Goal: Contribute content: Contribute content

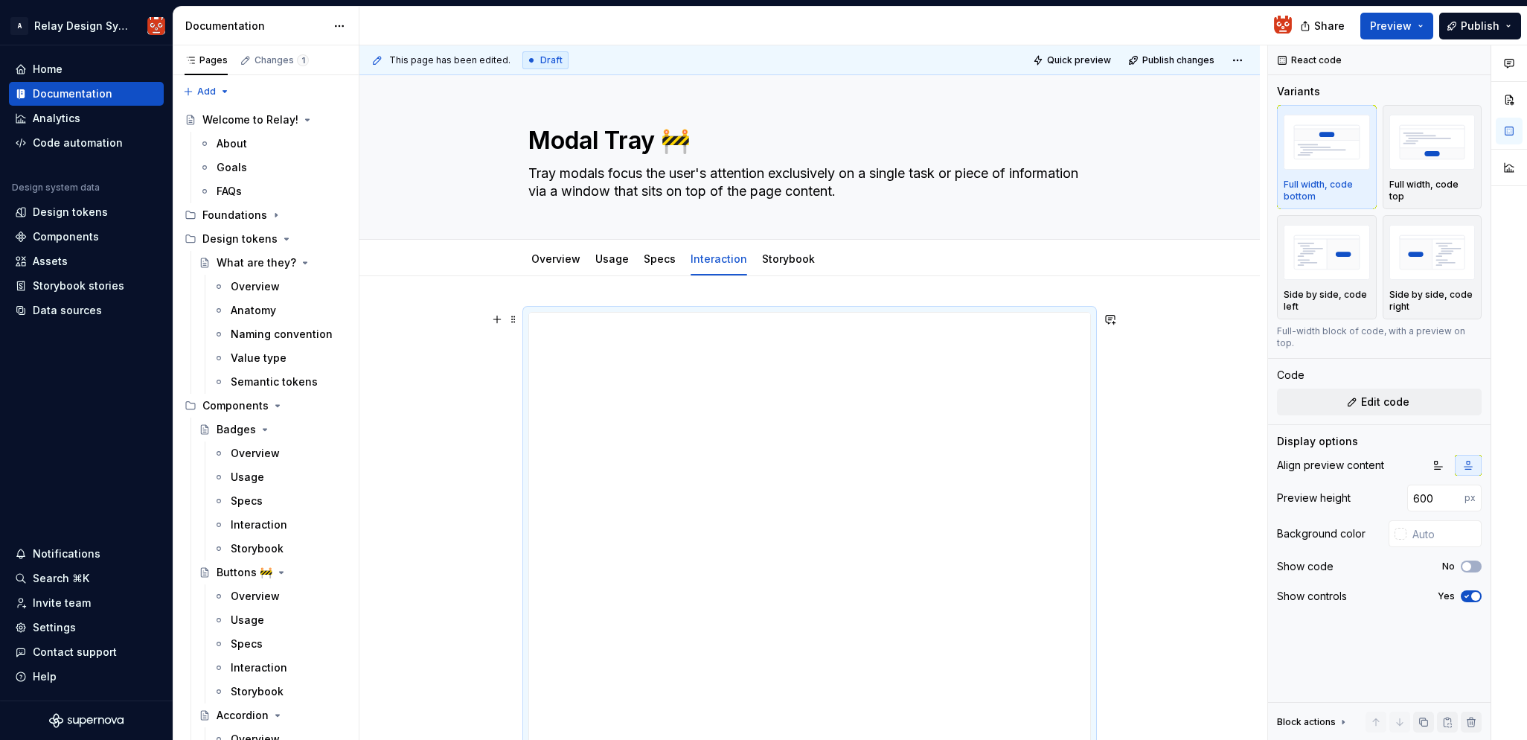
scroll to position [129, 0]
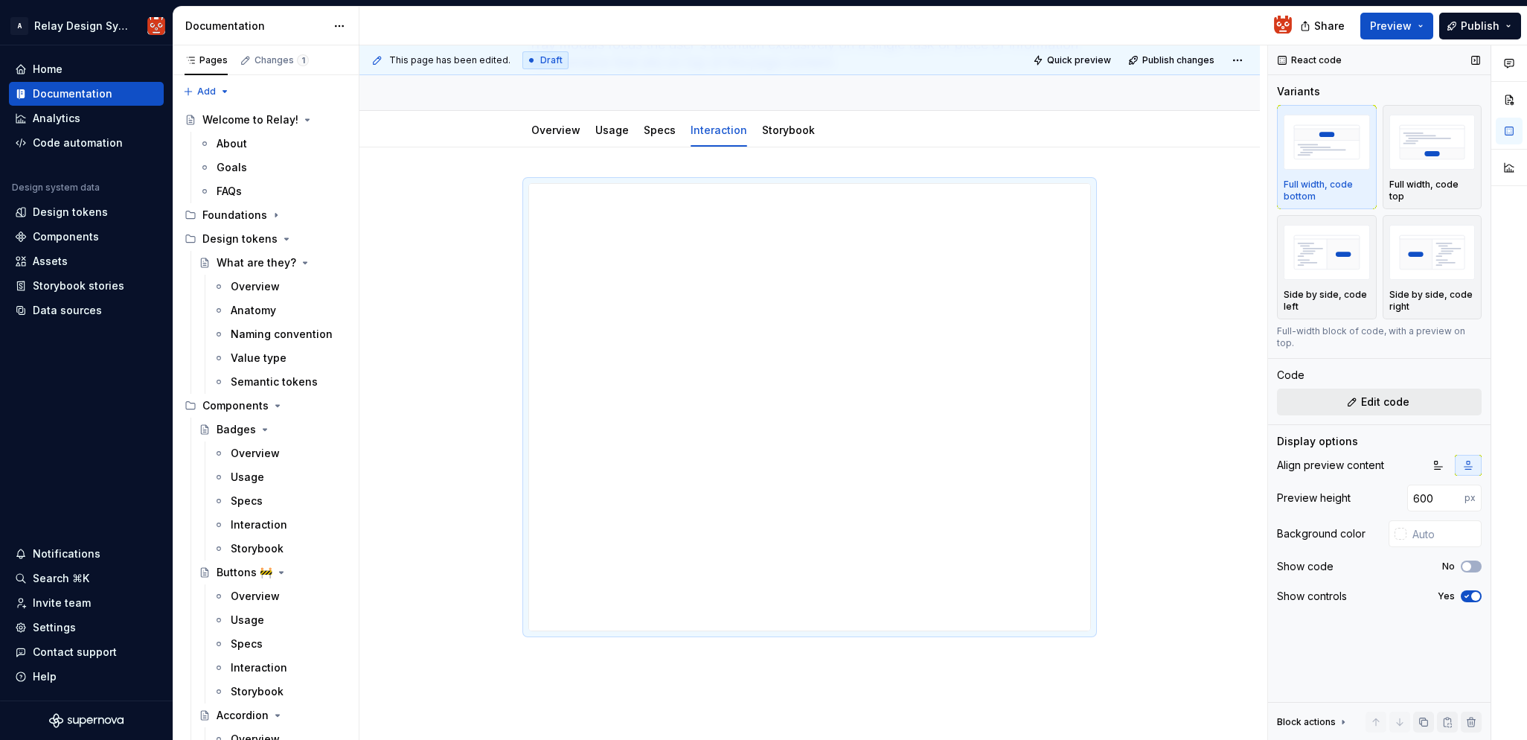
click at [1350, 390] on button "Edit code" at bounding box center [1379, 401] width 205 height 27
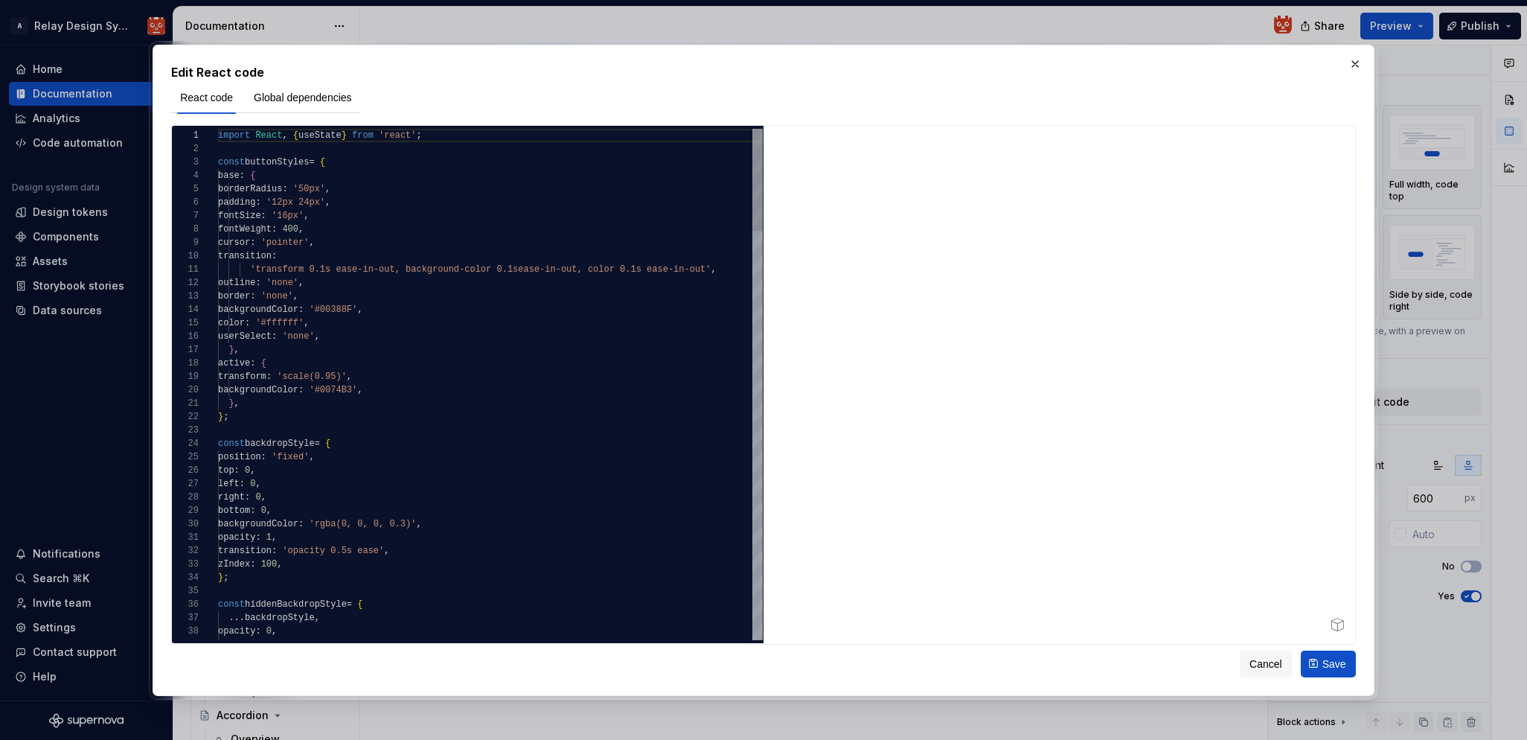
type textarea "*"
type textarea "**********"
type textarea "*"
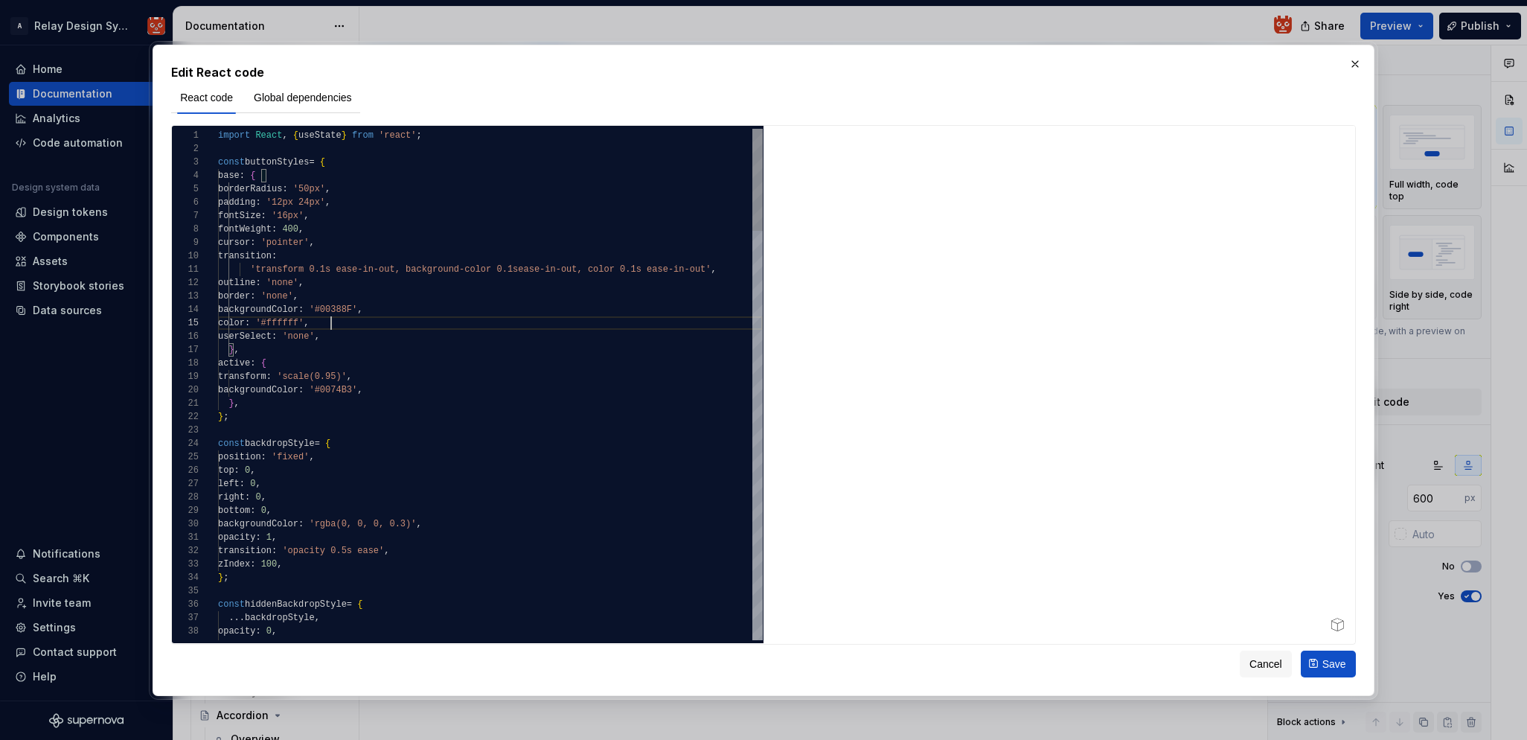
type textarea "**********"
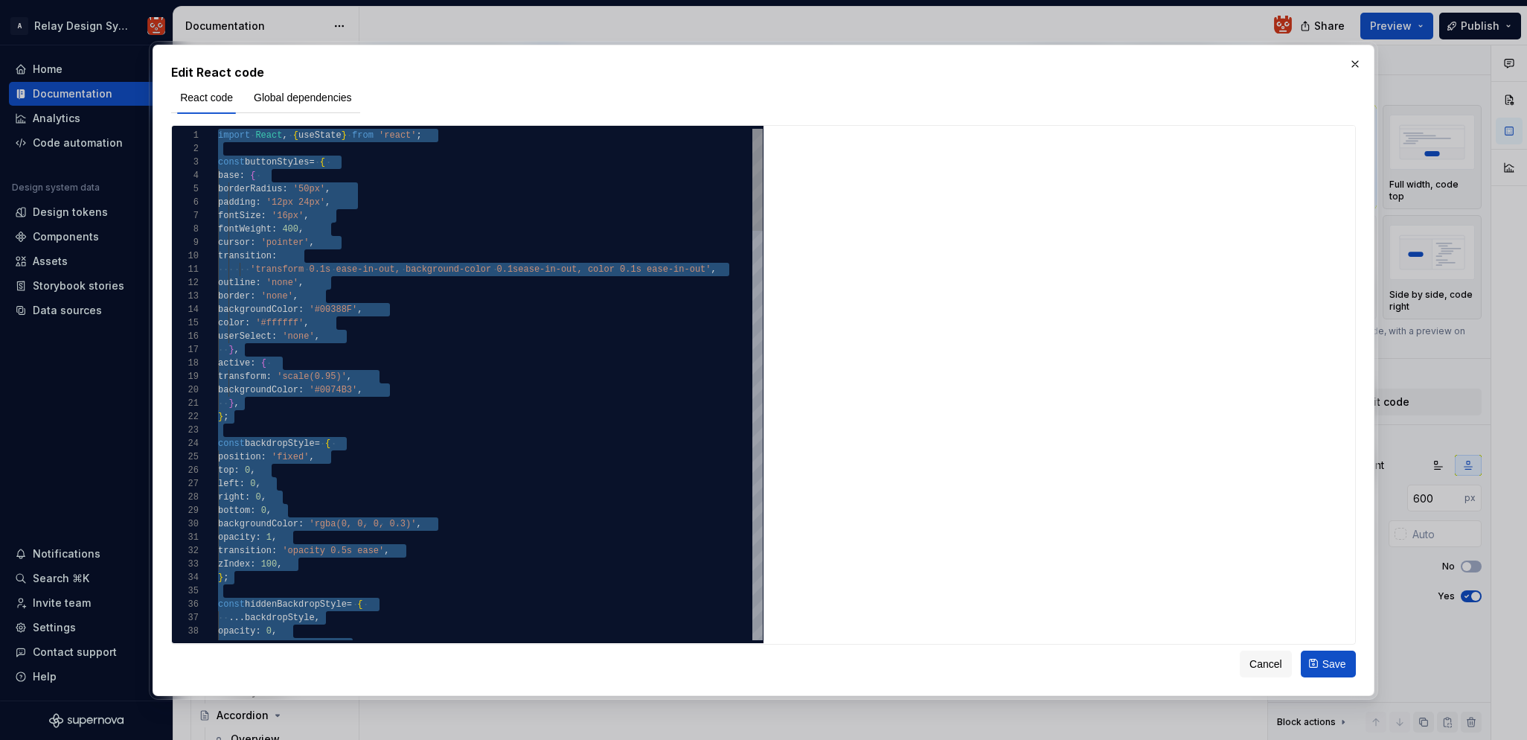
scroll to position [0, 0]
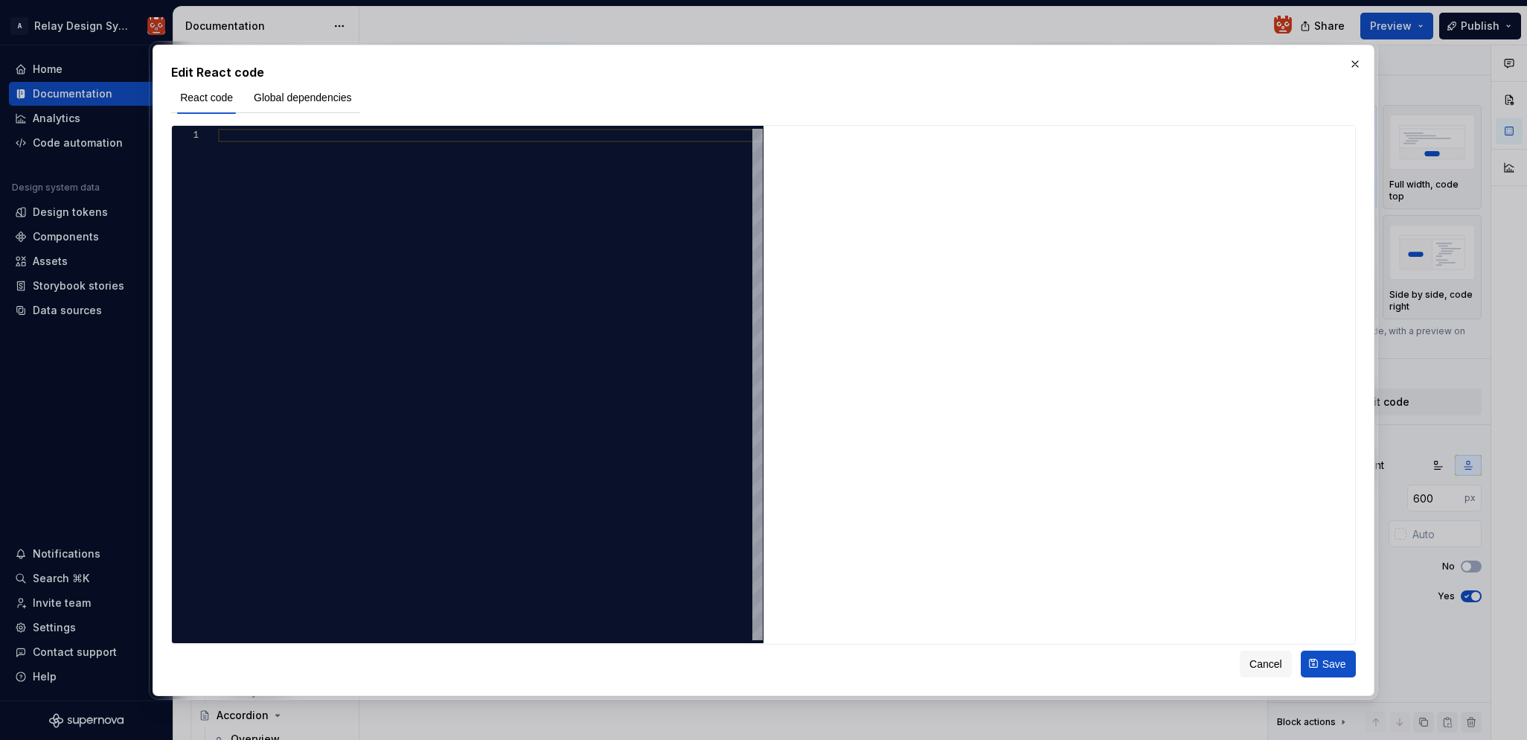
type textarea "**********"
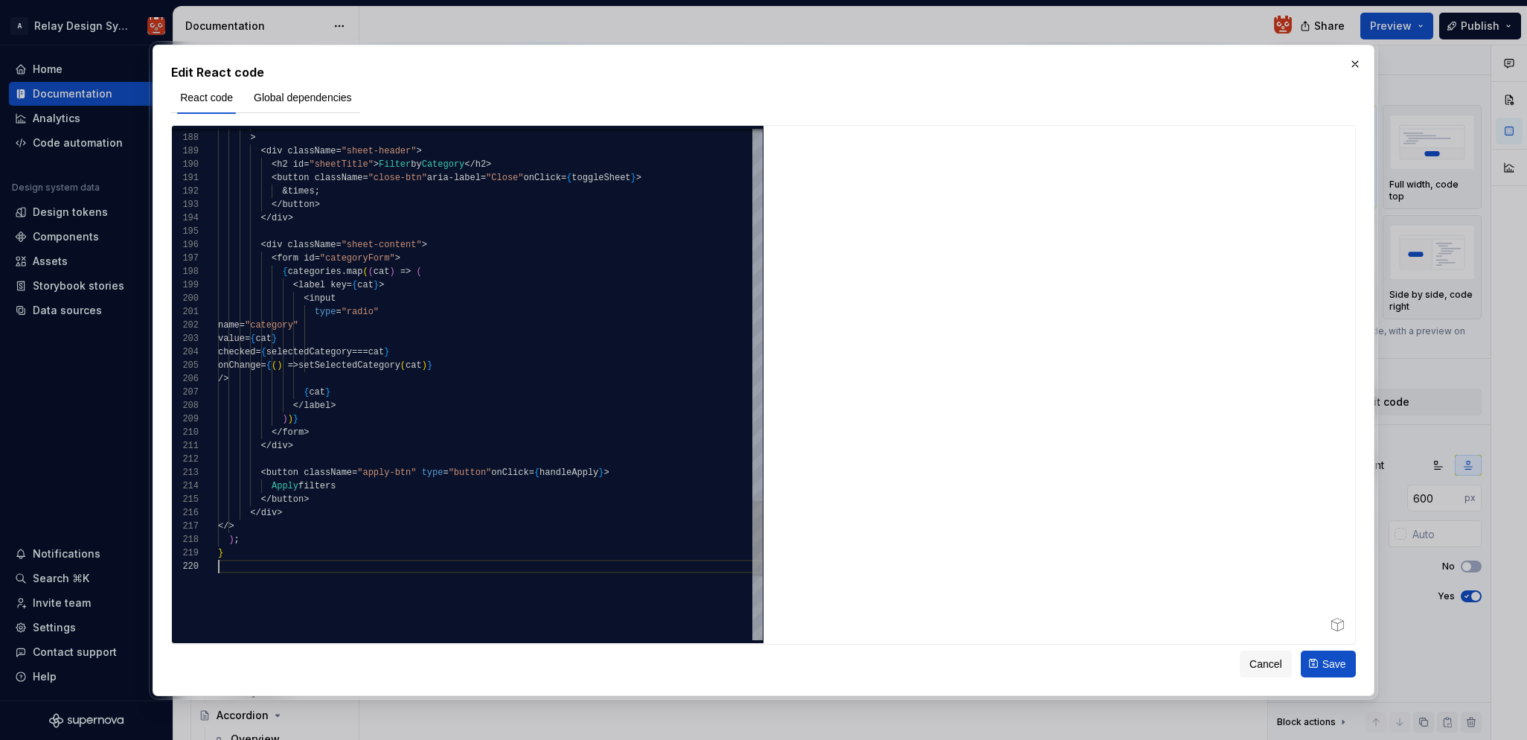
scroll to position [121, 0]
click at [1331, 664] on span "Save" at bounding box center [1334, 663] width 24 height 15
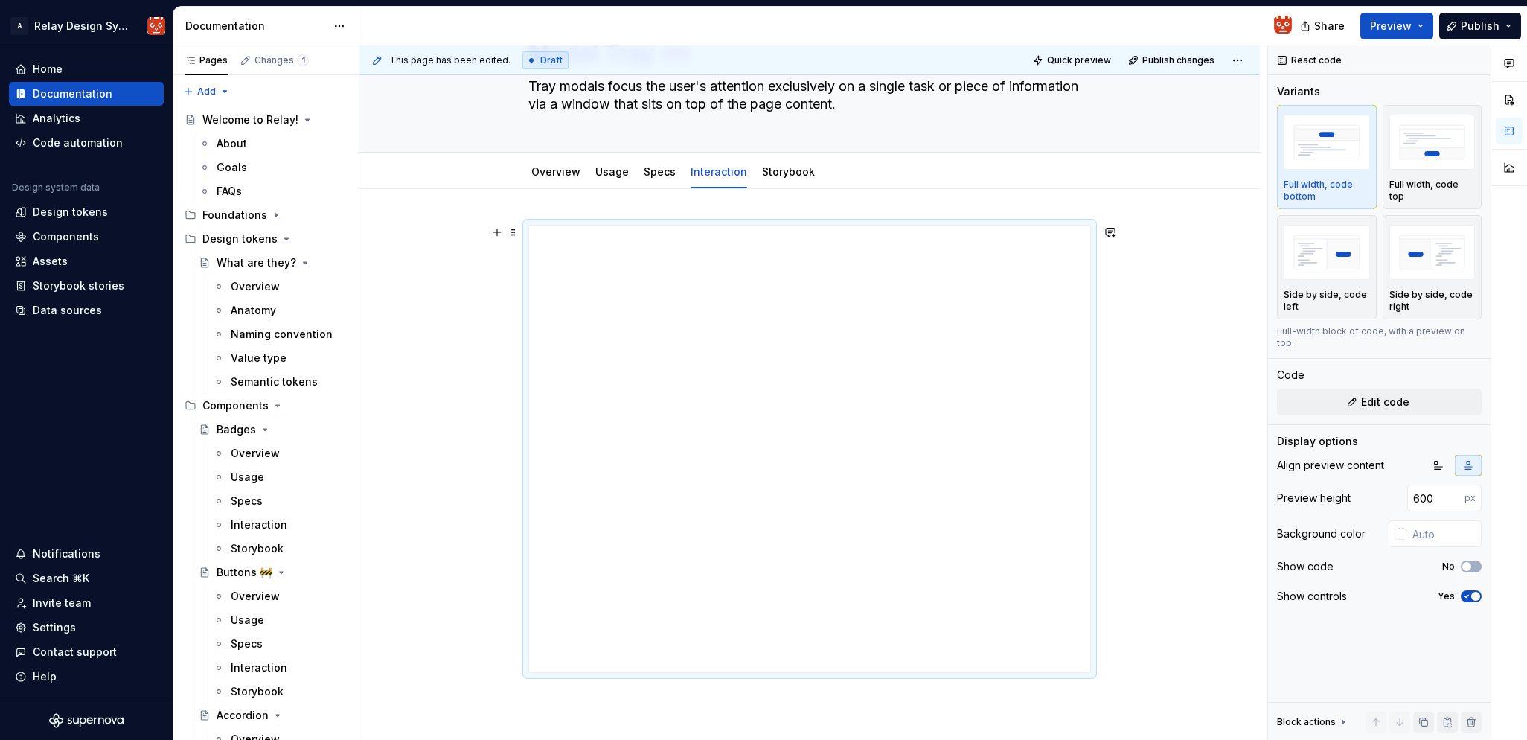
scroll to position [28, 0]
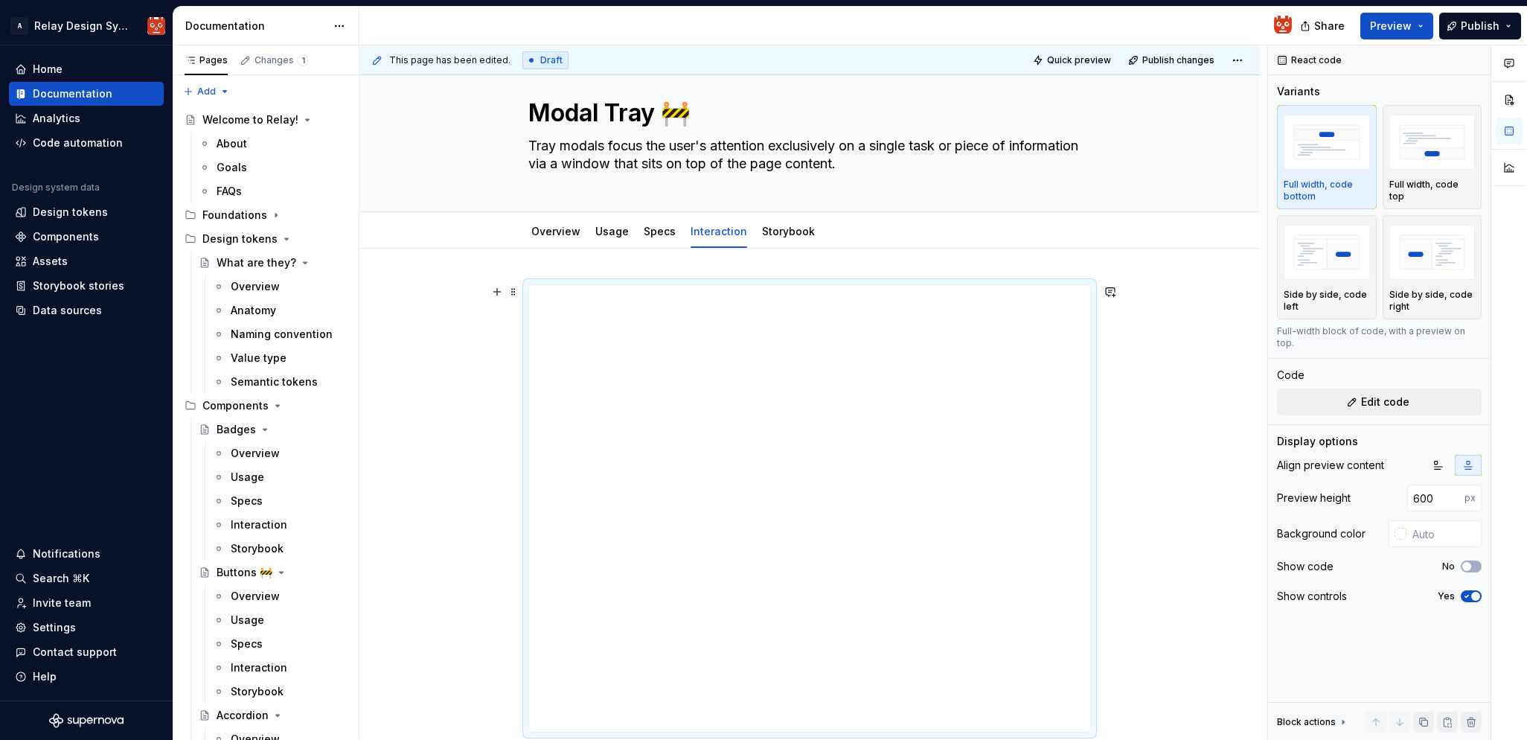
type textarea "*"
click at [1352, 390] on button "Edit code" at bounding box center [1379, 401] width 205 height 27
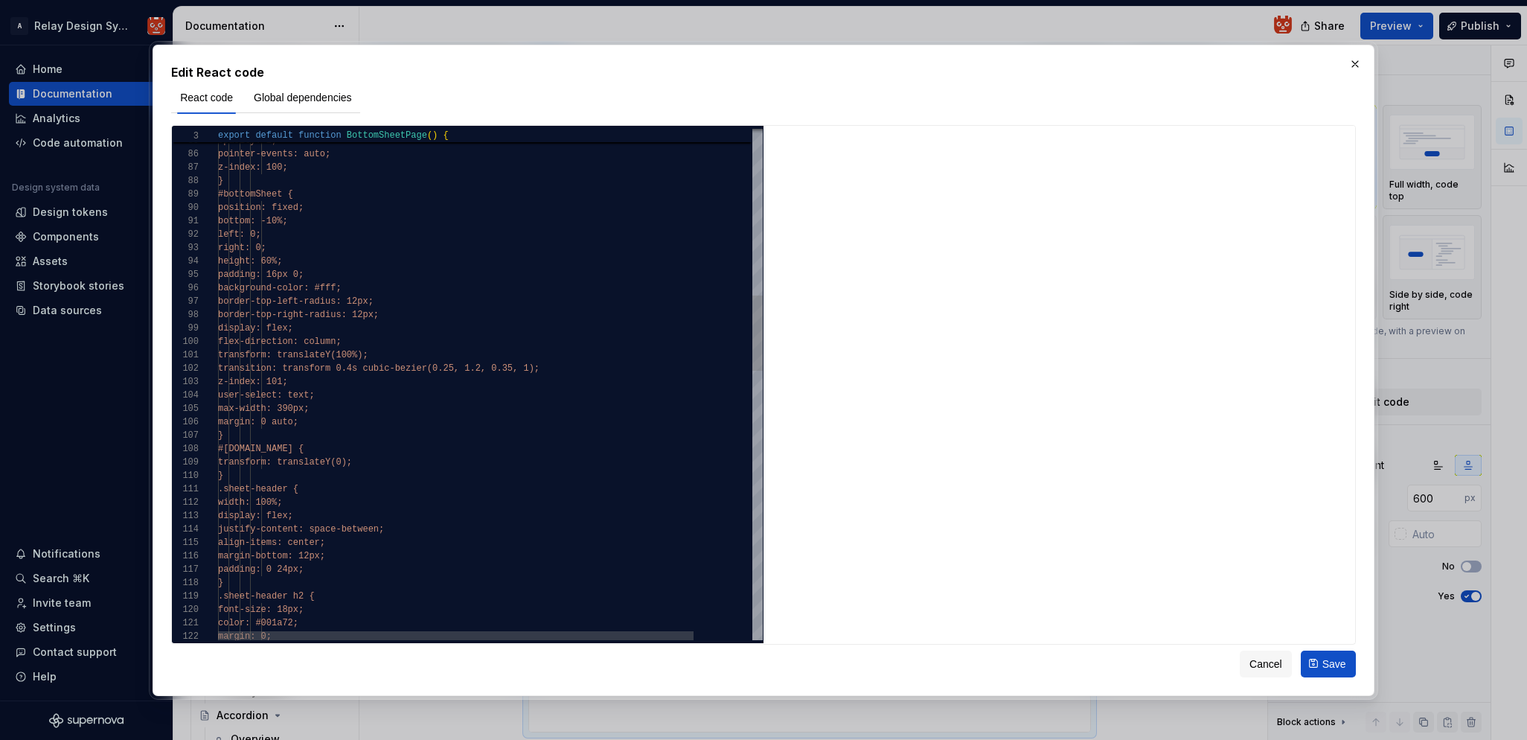
scroll to position [67, 129]
click at [347, 421] on div "#backdrop.visible { opacity: 1; pointer-events: auto; z-index: 100; } #bottomSh…" at bounding box center [524, 731] width 612 height 3445
click at [451, 388] on div "#backdrop.visible { opacity: 1; pointer-events: auto; z-index: 100; } #bottomSh…" at bounding box center [524, 731] width 612 height 3445
click at [348, 420] on div "#backdrop.visible { opacity: 1; pointer-events: auto; z-index: 100; } #bottomSh…" at bounding box center [524, 731] width 612 height 3445
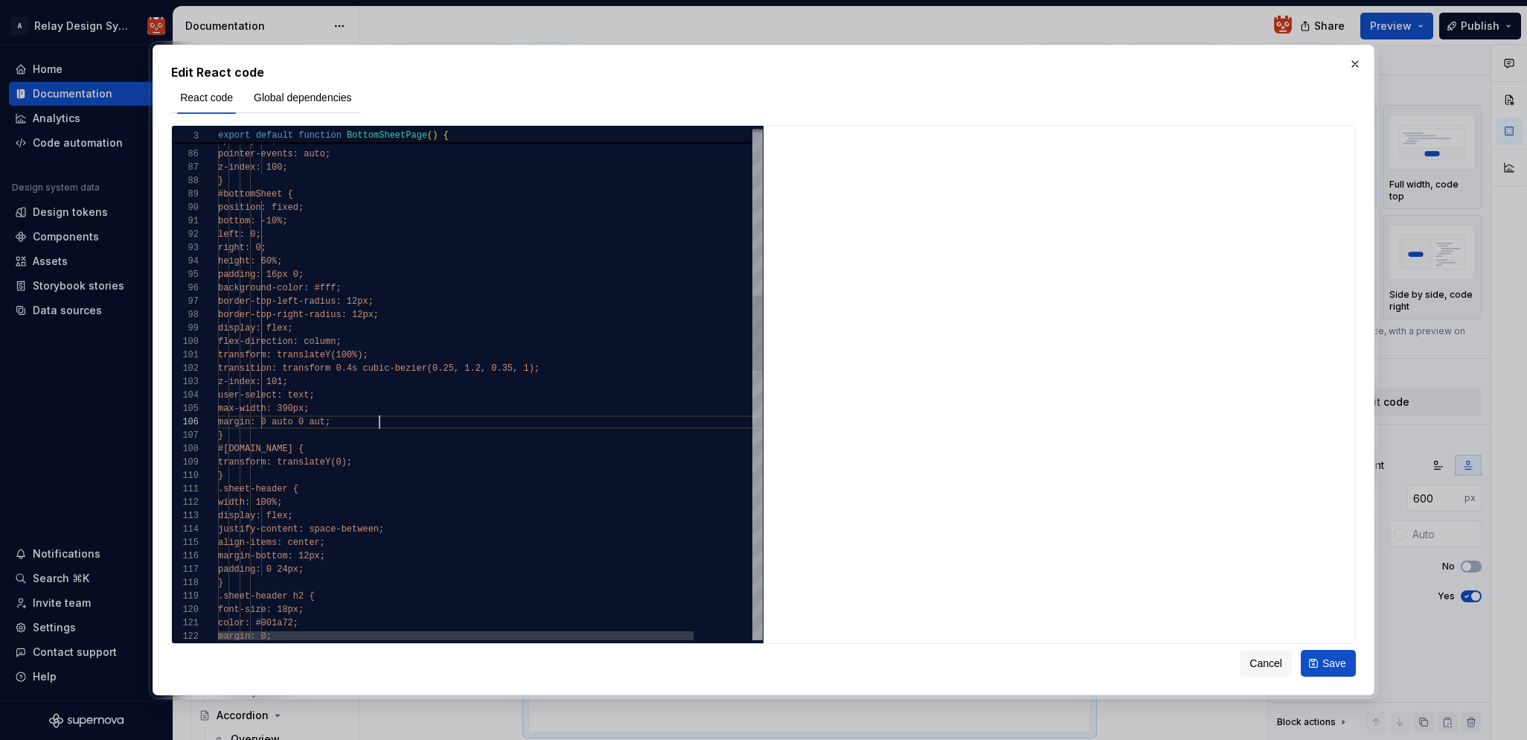
scroll to position [67, 167]
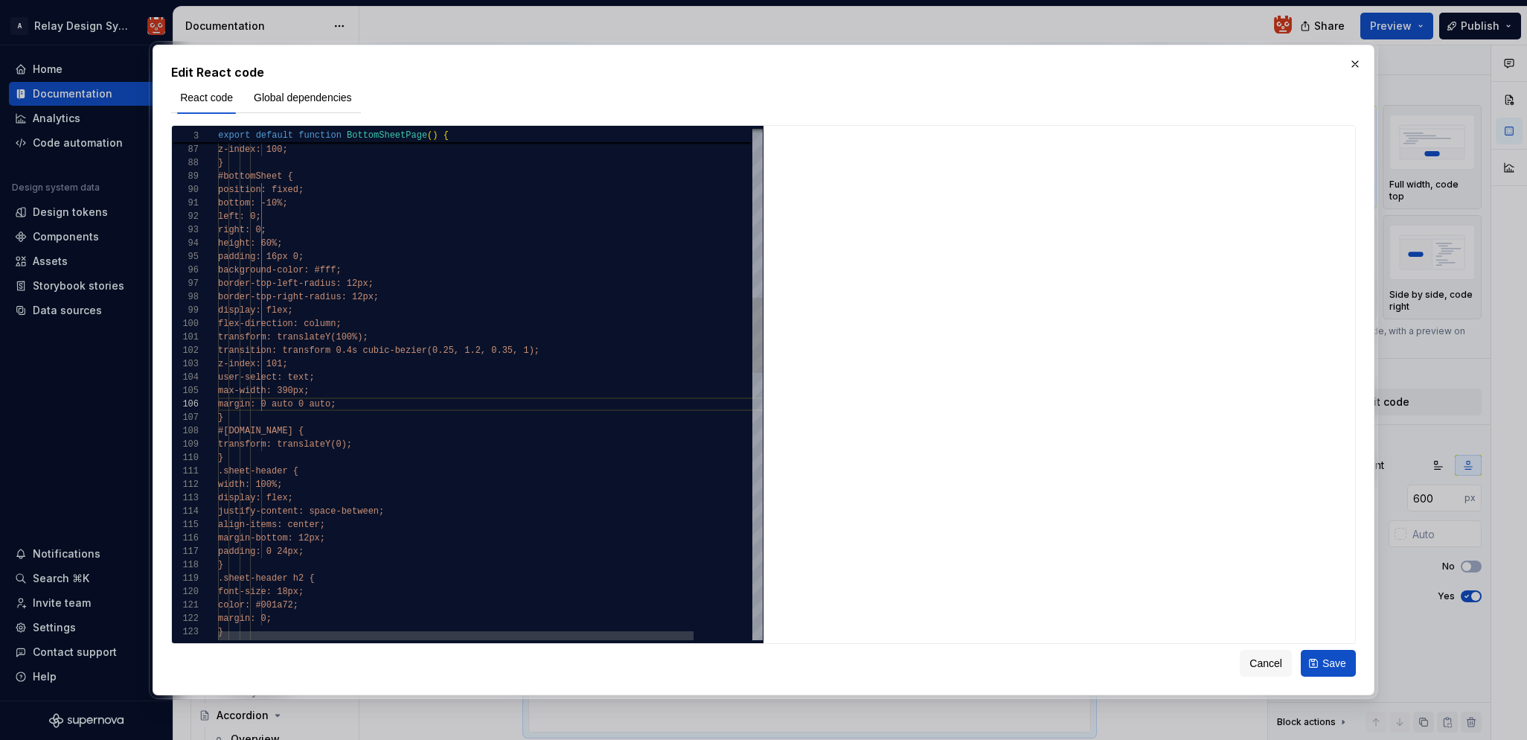
click at [322, 406] on div "opacity: 1; pointer-events: auto; z-index: 100; } #bottomSheet { position: fixe…" at bounding box center [524, 713] width 612 height 3445
drag, startPoint x: 357, startPoint y: 407, endPoint x: 377, endPoint y: 400, distance: 21.4
click at [336, 406] on span "margin: 0 auto 0 auto;" at bounding box center [277, 407] width 118 height 10
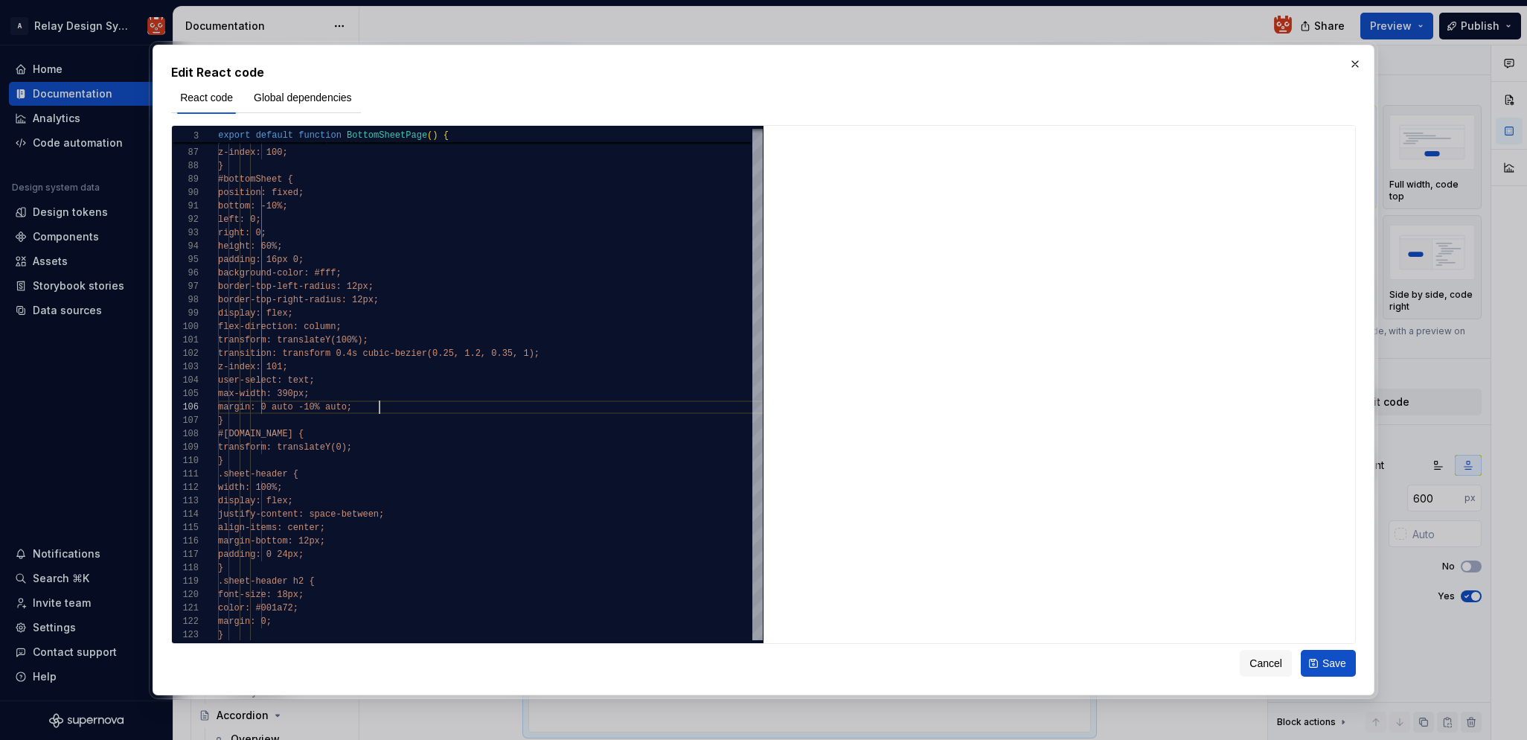
type textarea "**********"
type textarea "*"
click at [320, 243] on div "opacity: 1; pointer-events: auto; z-index: 100; } #bottomSheet { position: fixe…" at bounding box center [524, 716] width 612 height 3445
click at [431, 384] on div "opacity: 1; pointer-events: auto; z-index: 100; } #bottomSheet { position: fixe…" at bounding box center [524, 716] width 612 height 3445
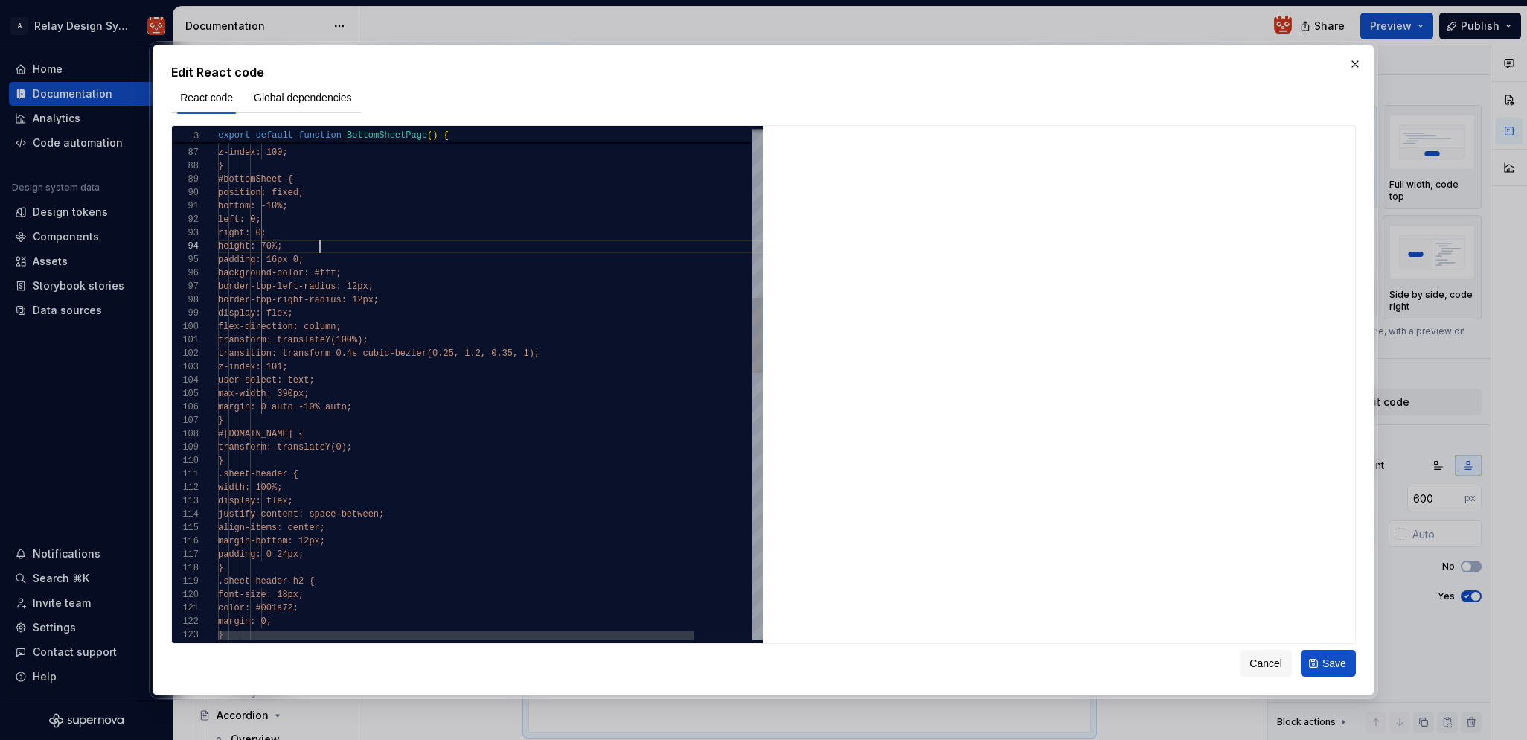
scroll to position [40, 150]
type textarea "**********"
click at [1325, 662] on span "Save" at bounding box center [1334, 663] width 24 height 15
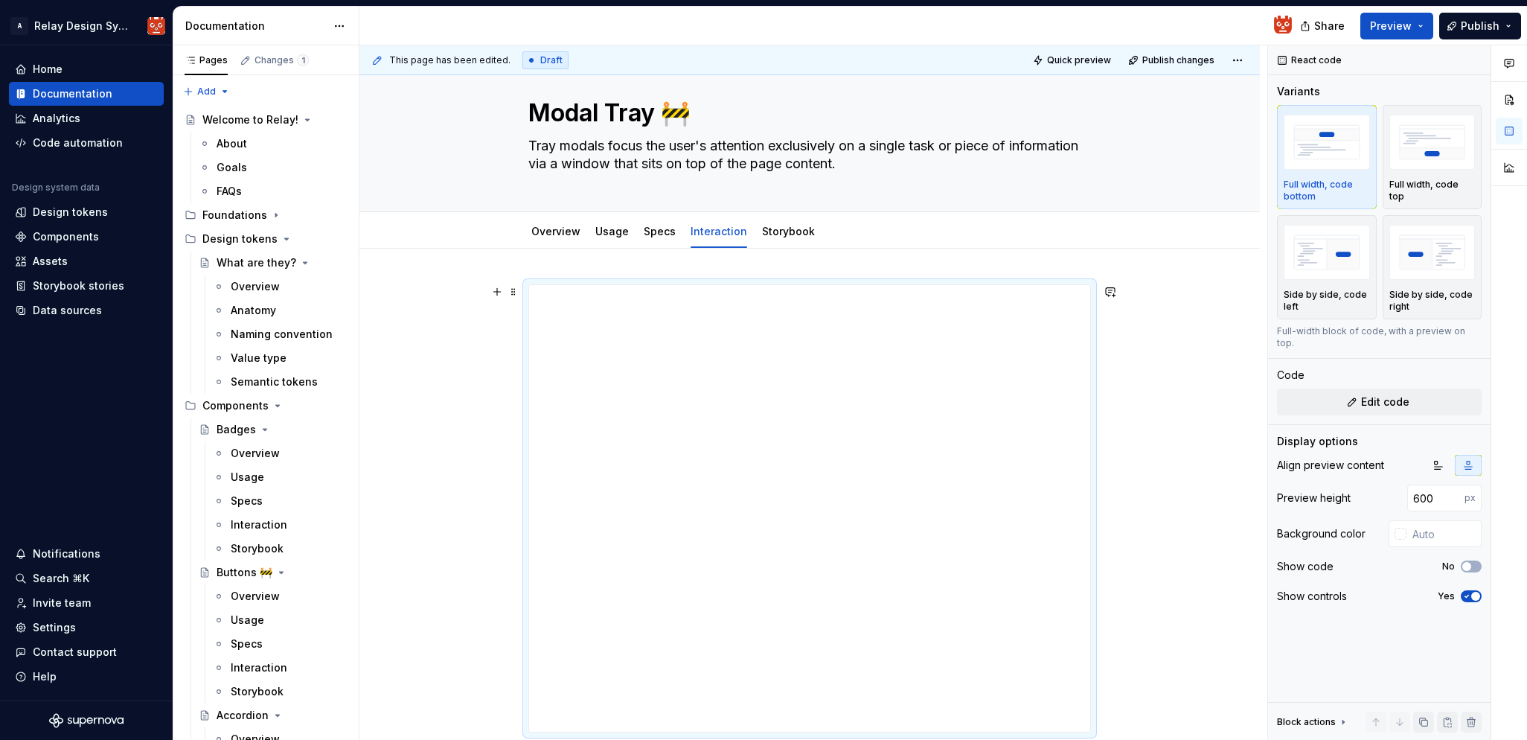
scroll to position [0, 0]
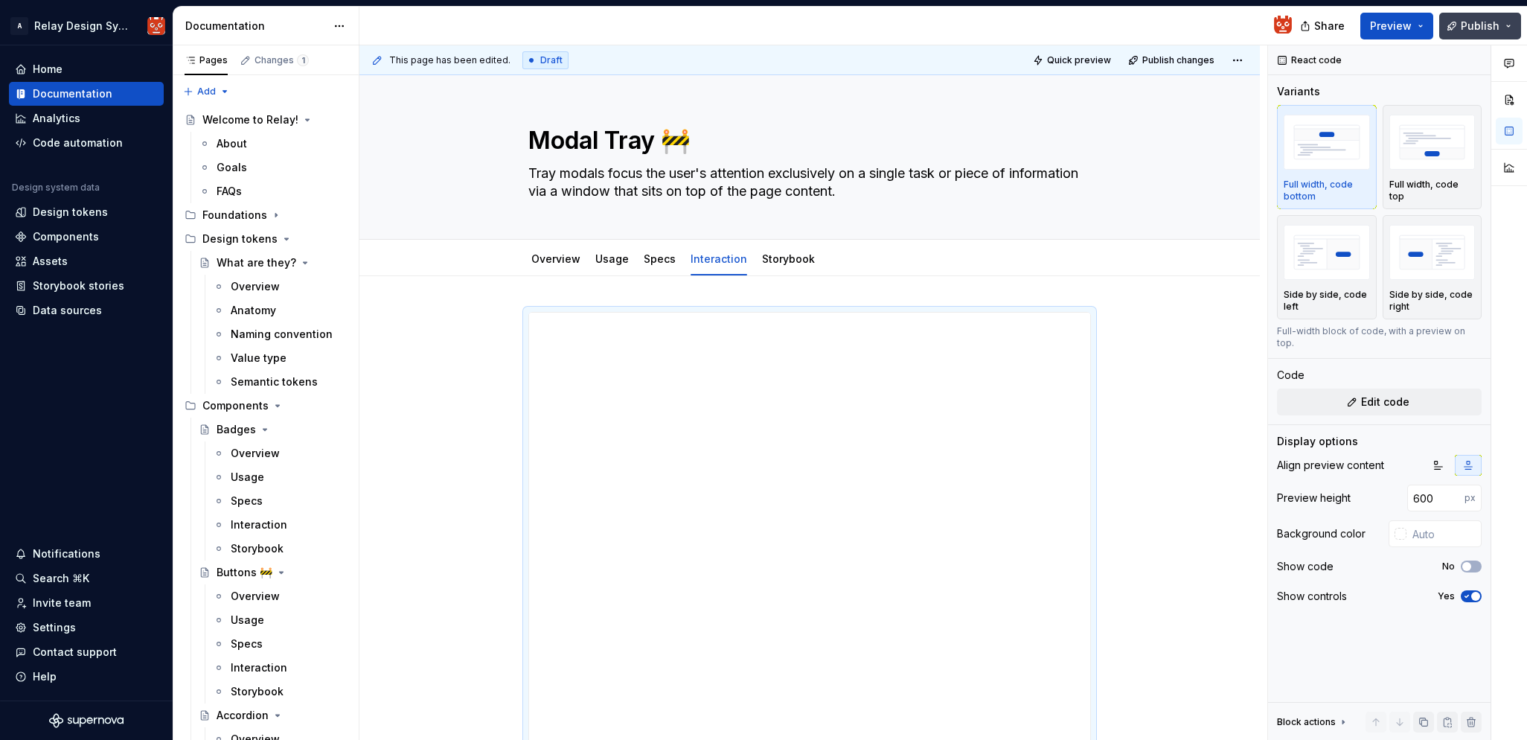
click at [1471, 29] on span "Publish" at bounding box center [1480, 26] width 39 height 15
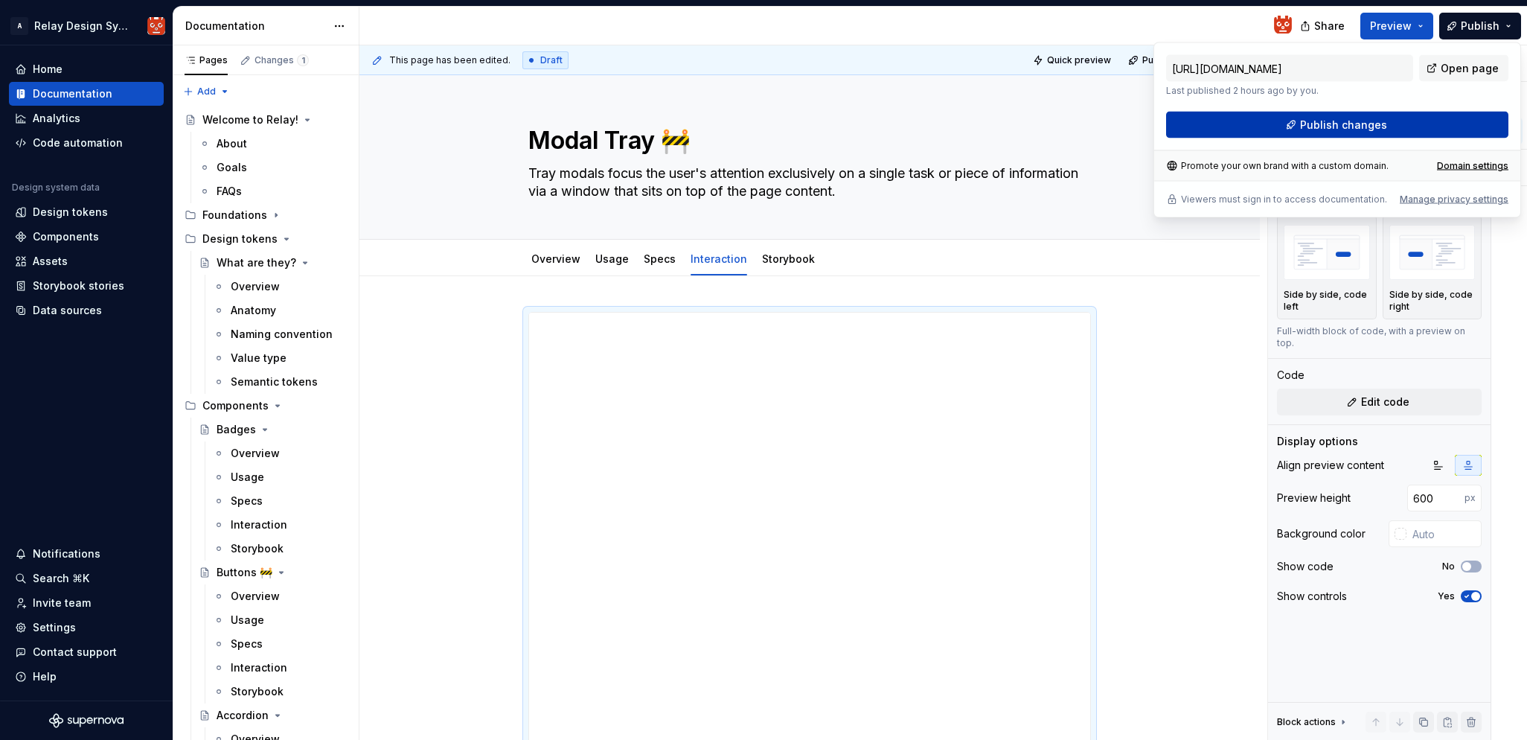
click at [1290, 125] on button "Publish changes" at bounding box center [1337, 125] width 342 height 27
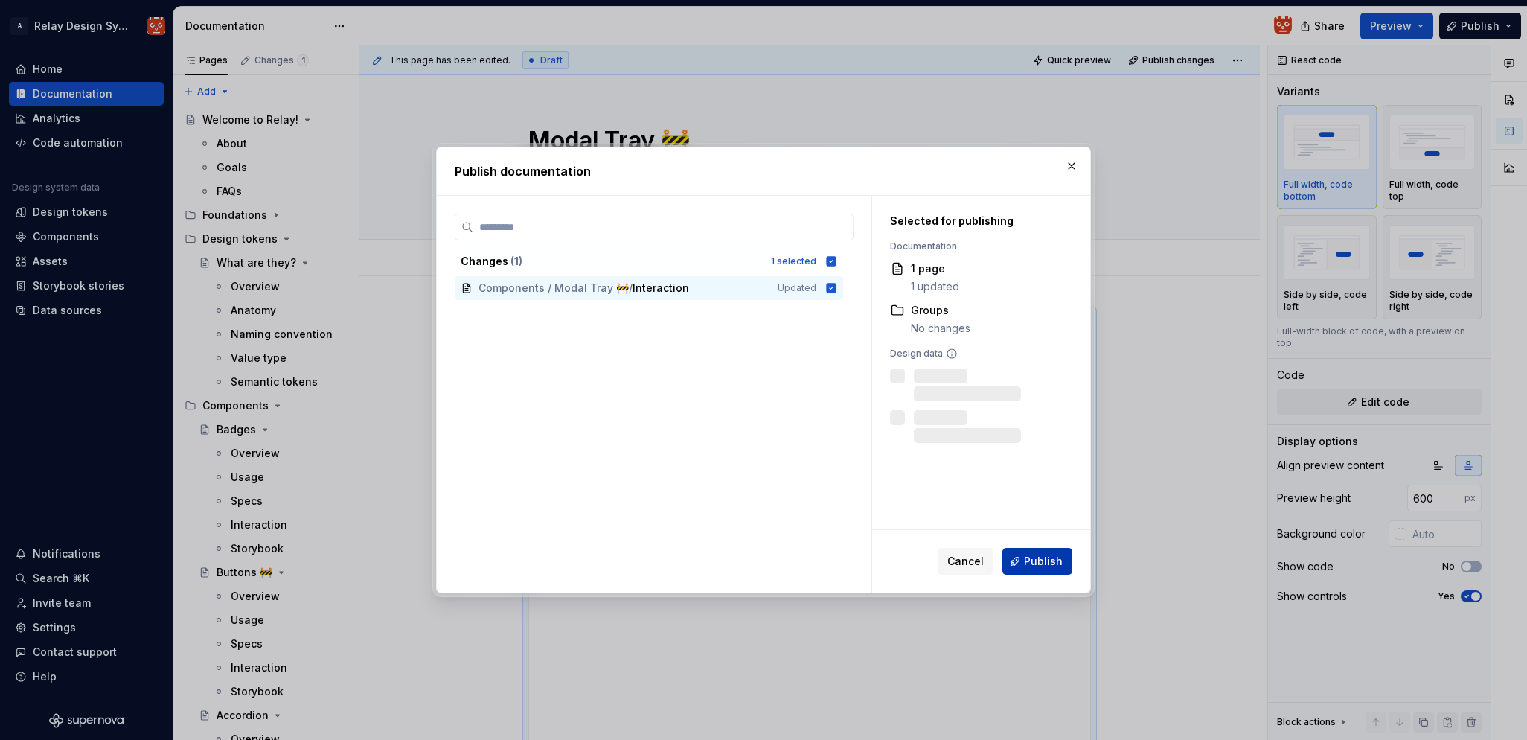
click at [1041, 557] on span "Publish" at bounding box center [1043, 561] width 39 height 15
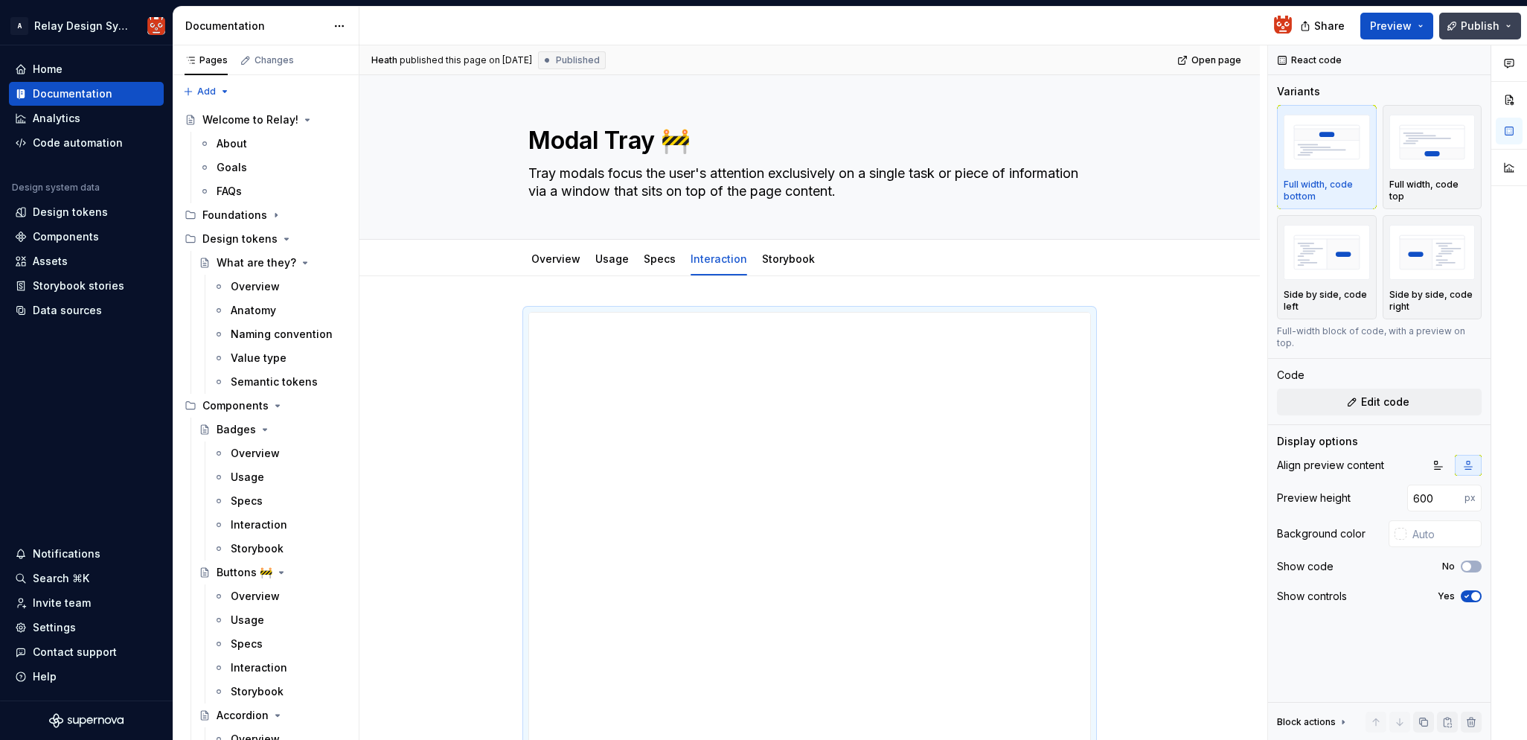
click at [1509, 27] on button "Publish" at bounding box center [1480, 26] width 82 height 27
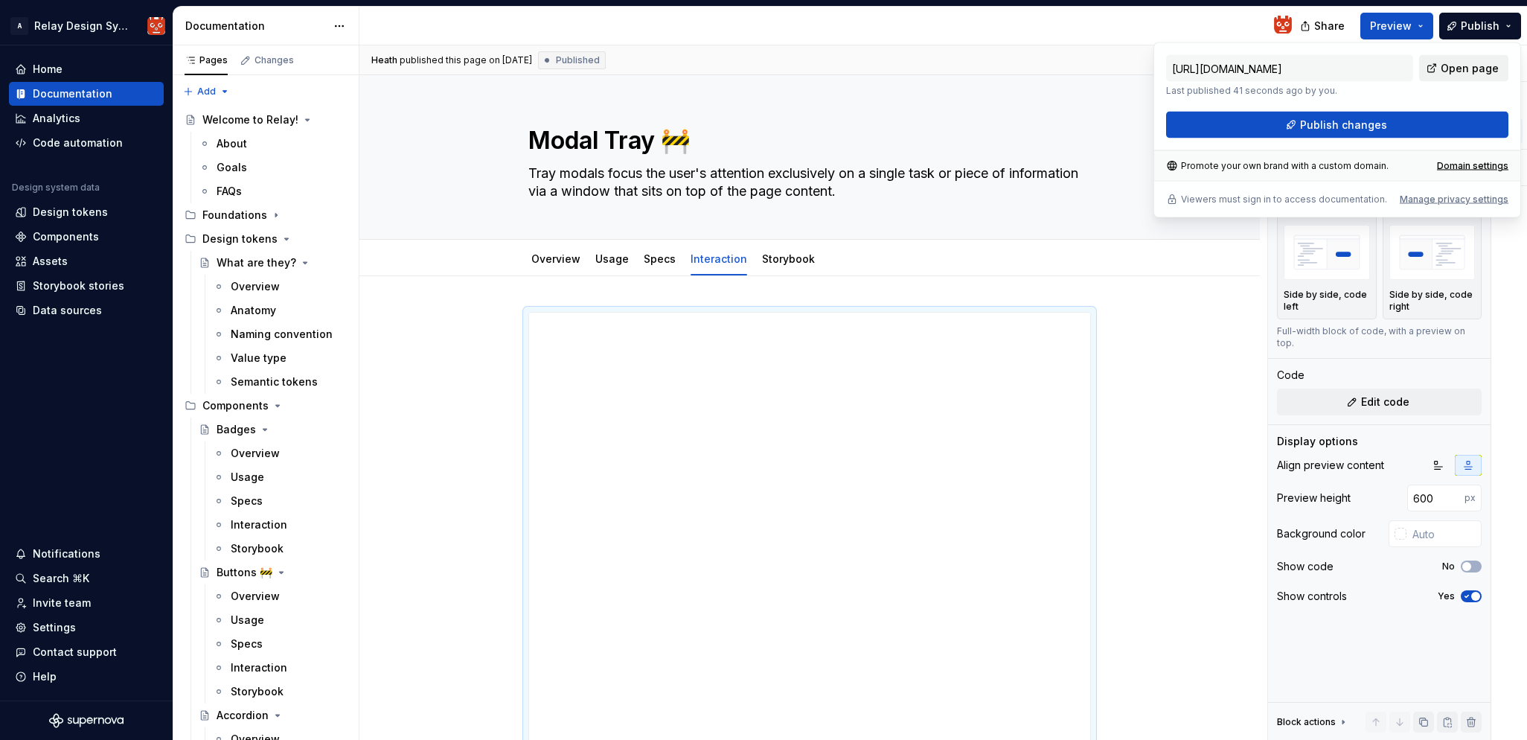
click at [1469, 68] on span "Open page" at bounding box center [1470, 68] width 58 height 15
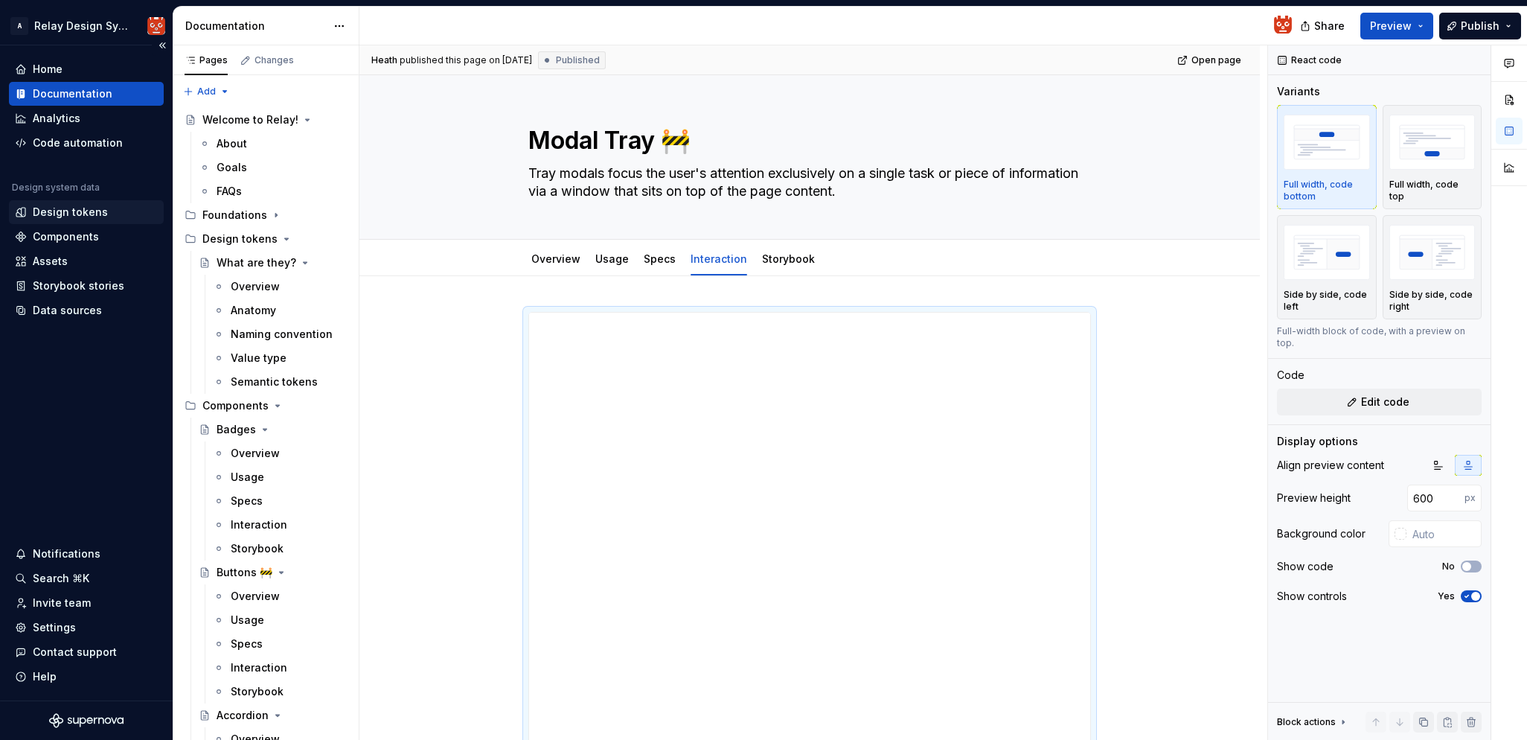
click at [89, 207] on div "Design tokens" at bounding box center [70, 212] width 75 height 15
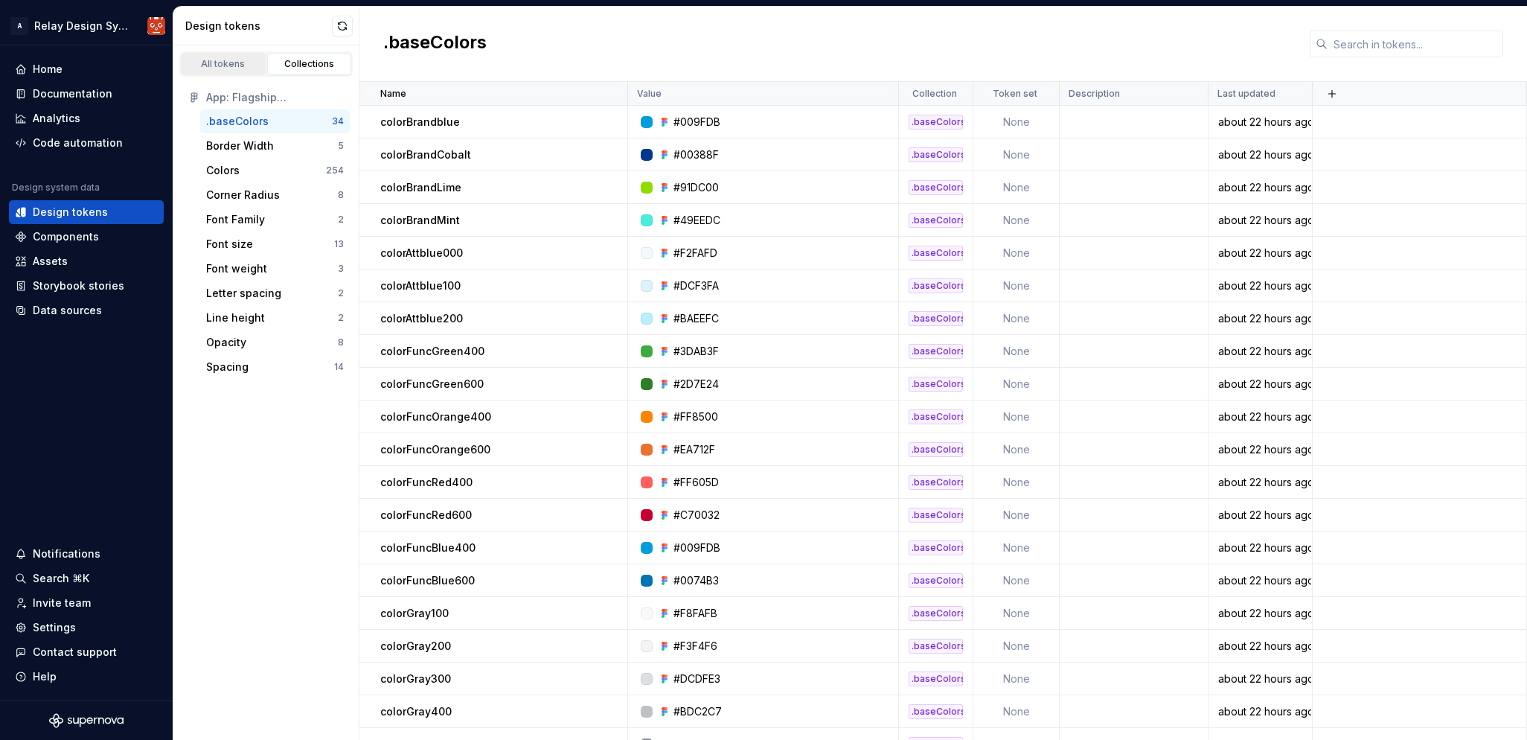
click at [220, 66] on div "All tokens" at bounding box center [223, 64] width 74 height 12
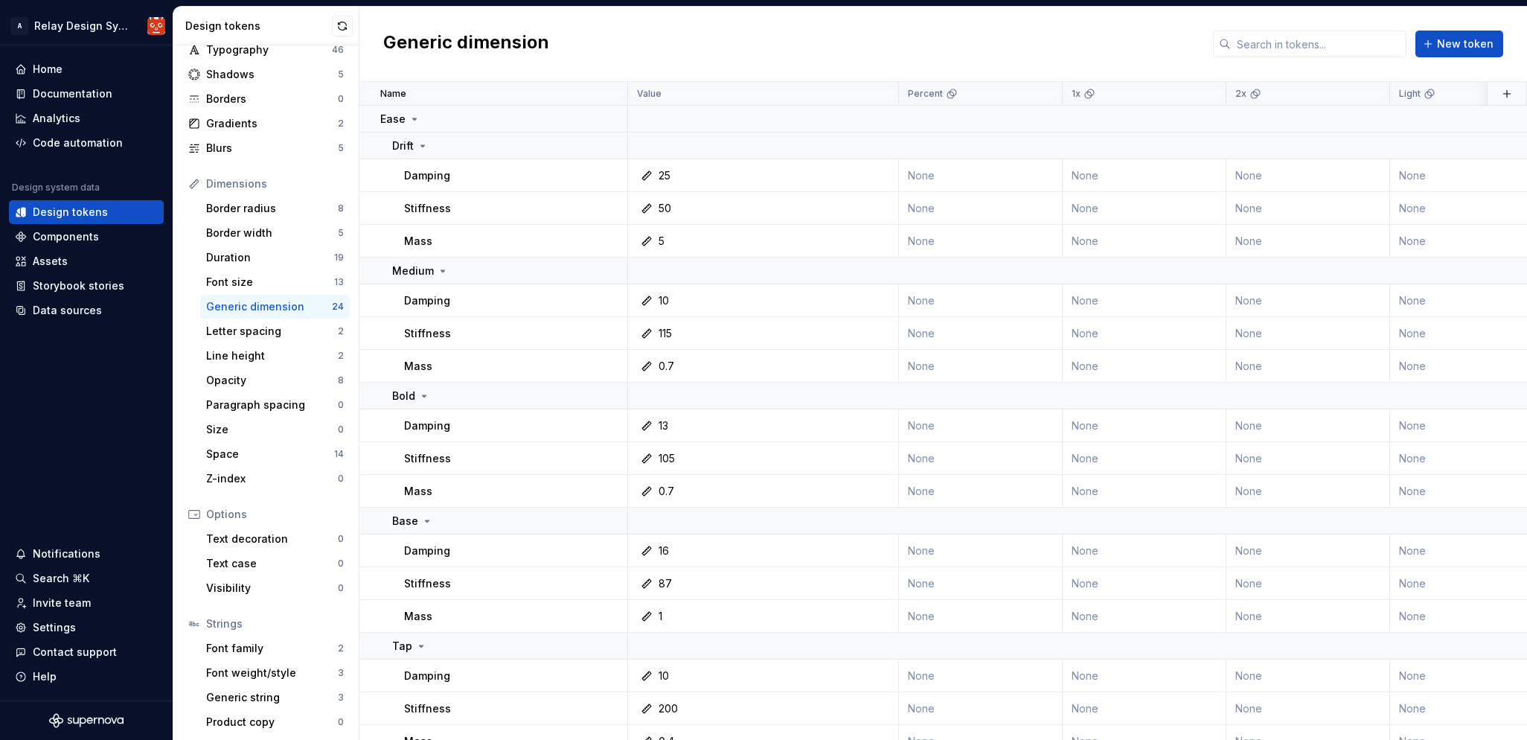
scroll to position [75, 0]
click at [249, 686] on div "Generic string 3" at bounding box center [275, 694] width 150 height 24
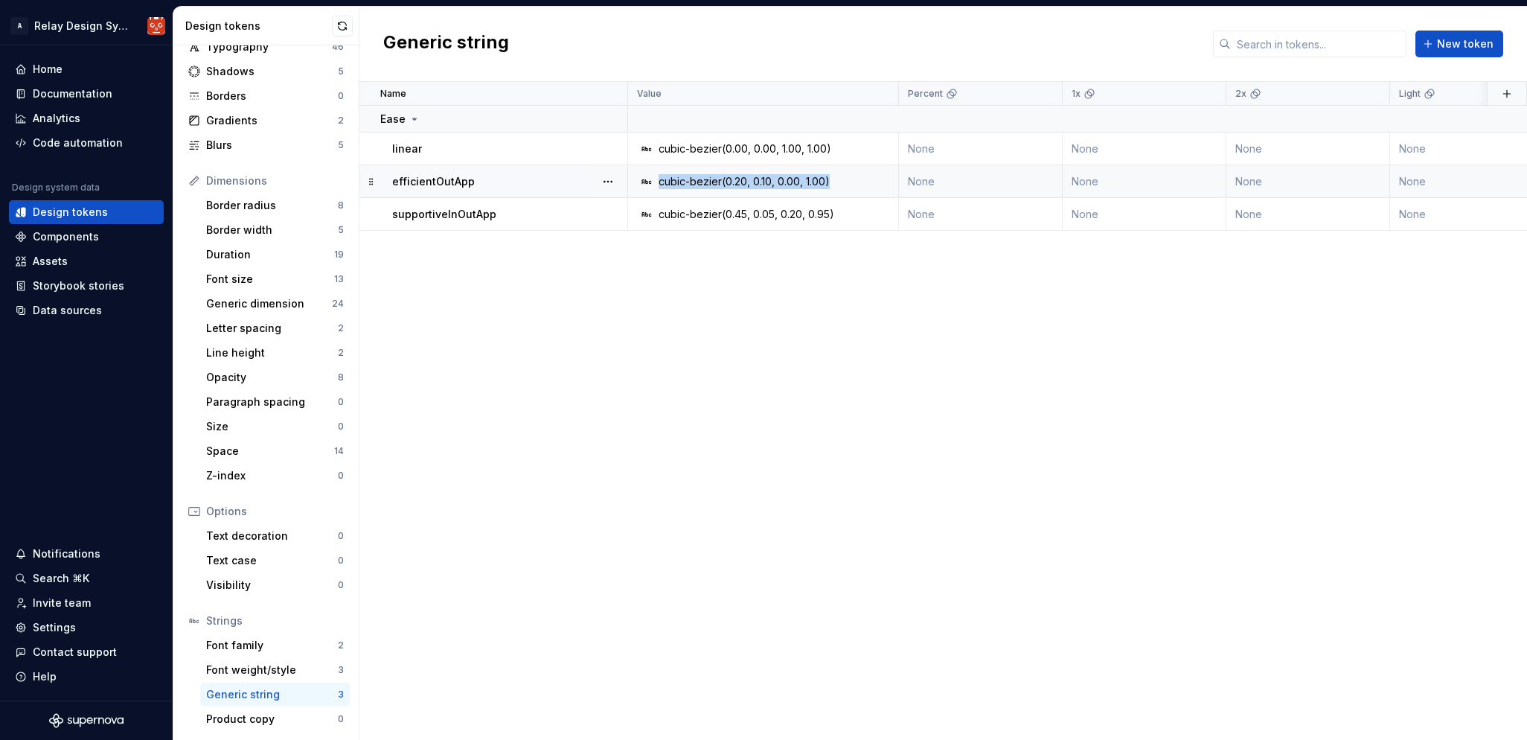
drag, startPoint x: 820, startPoint y: 180, endPoint x: 651, endPoint y: 182, distance: 168.9
click at [651, 182] on div "cubic-bezier(0.20, 0.10, 0.00, 1.00)" at bounding box center [768, 181] width 260 height 15
copy div "cubic-bezier(0.20, 0.10, 0.00, 1.00)"
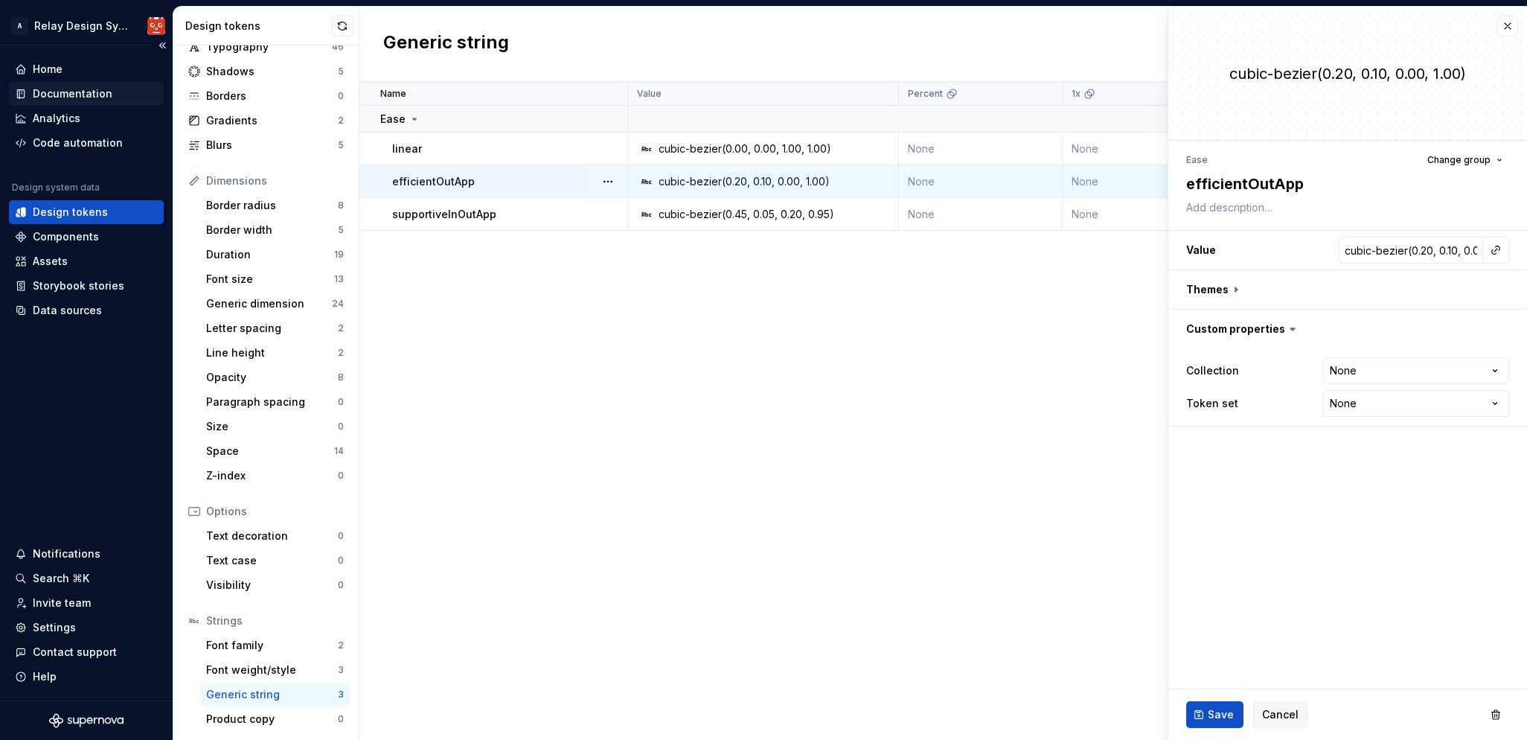
click at [65, 97] on div "Documentation" at bounding box center [73, 93] width 80 height 15
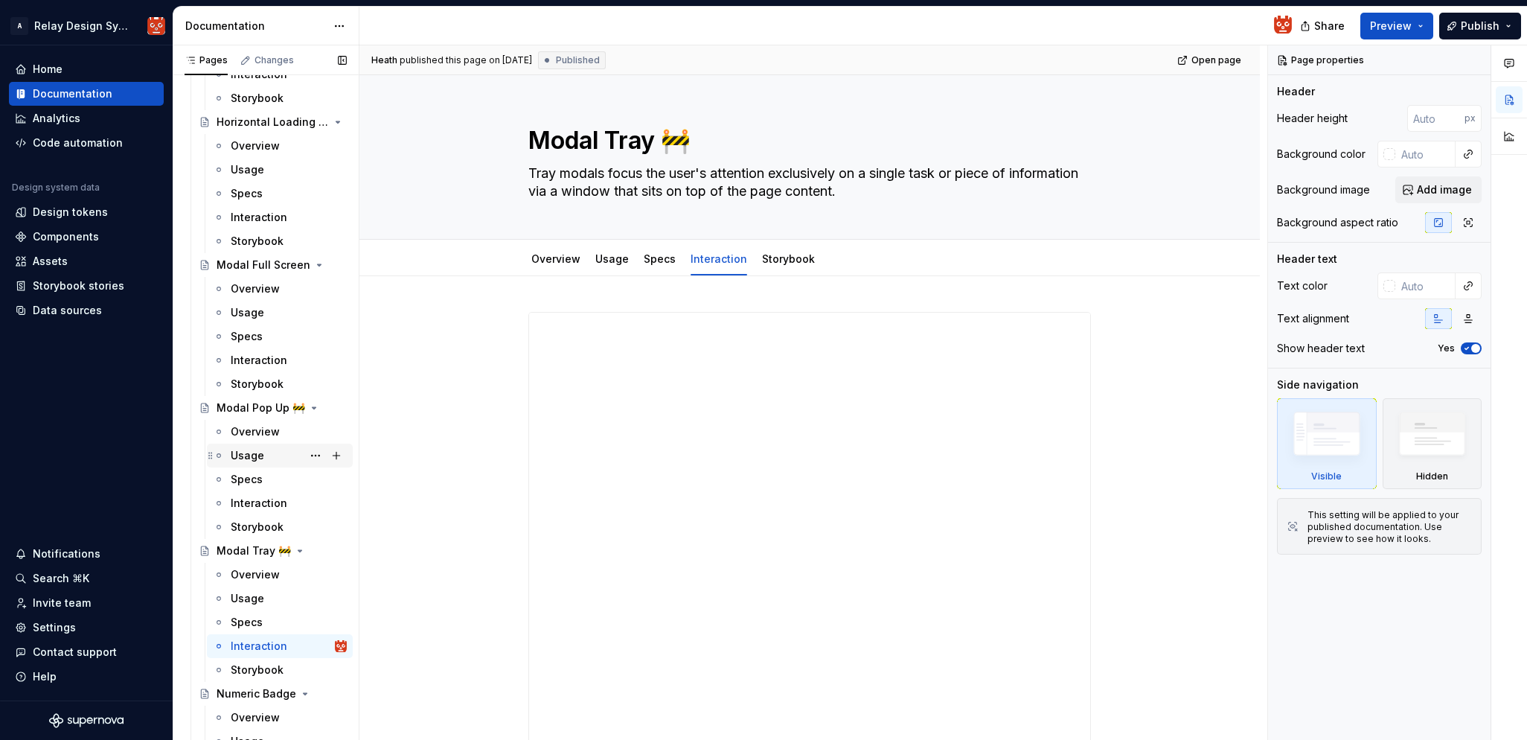
scroll to position [1883, 0]
click at [252, 645] on div "Interaction" at bounding box center [259, 642] width 57 height 15
type textarea "*"
click at [517, 321] on span at bounding box center [514, 319] width 12 height 21
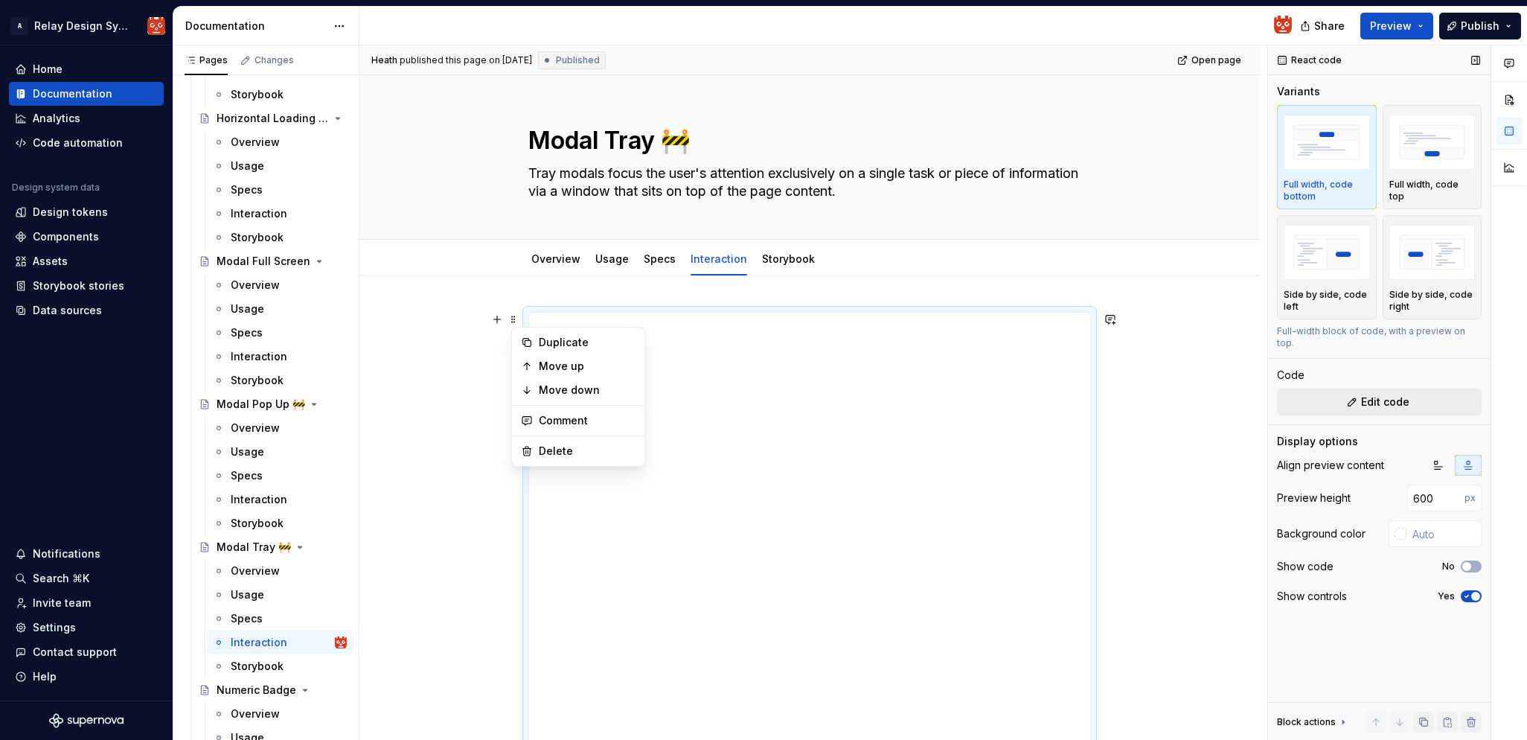
click at [1392, 396] on span "Edit code" at bounding box center [1385, 401] width 48 height 15
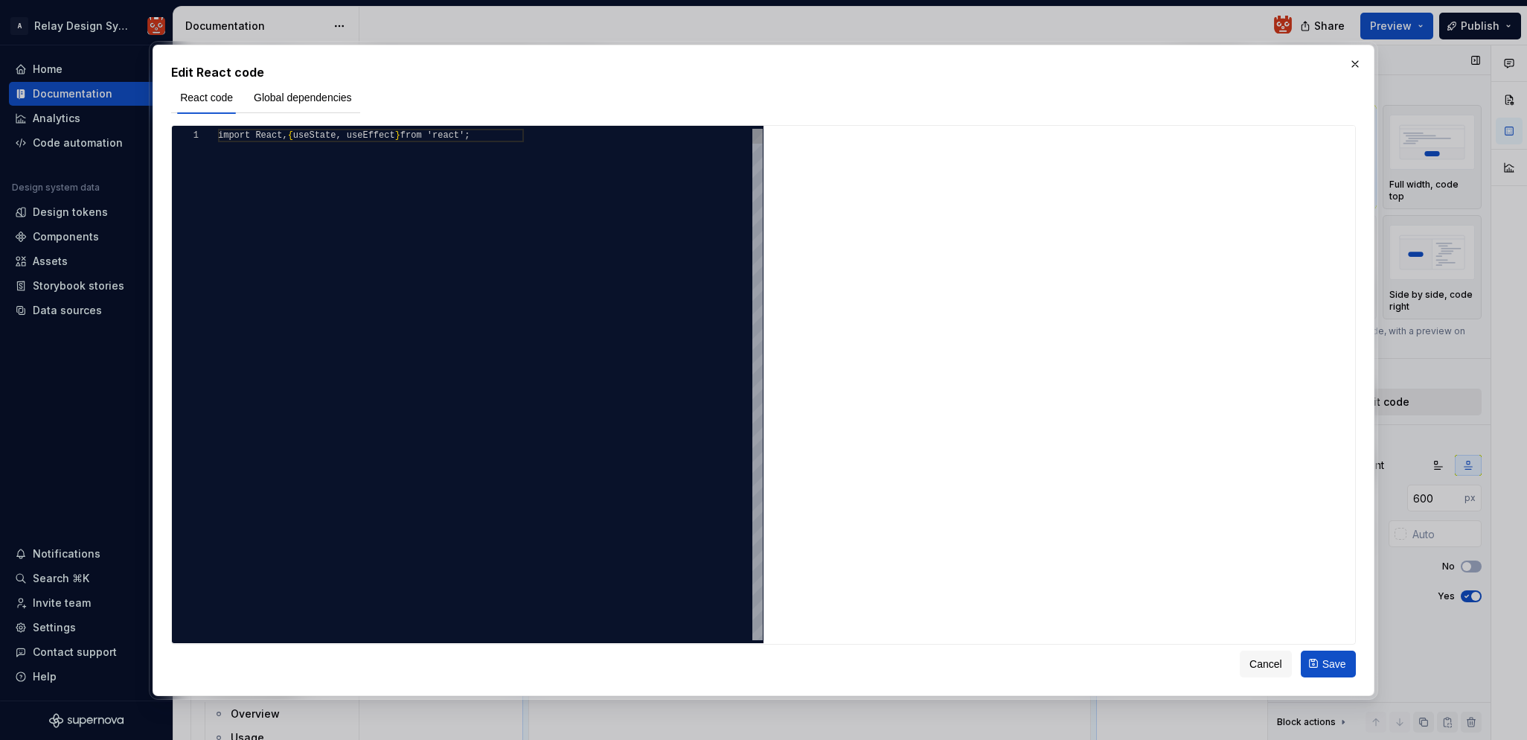
scroll to position [19, 0]
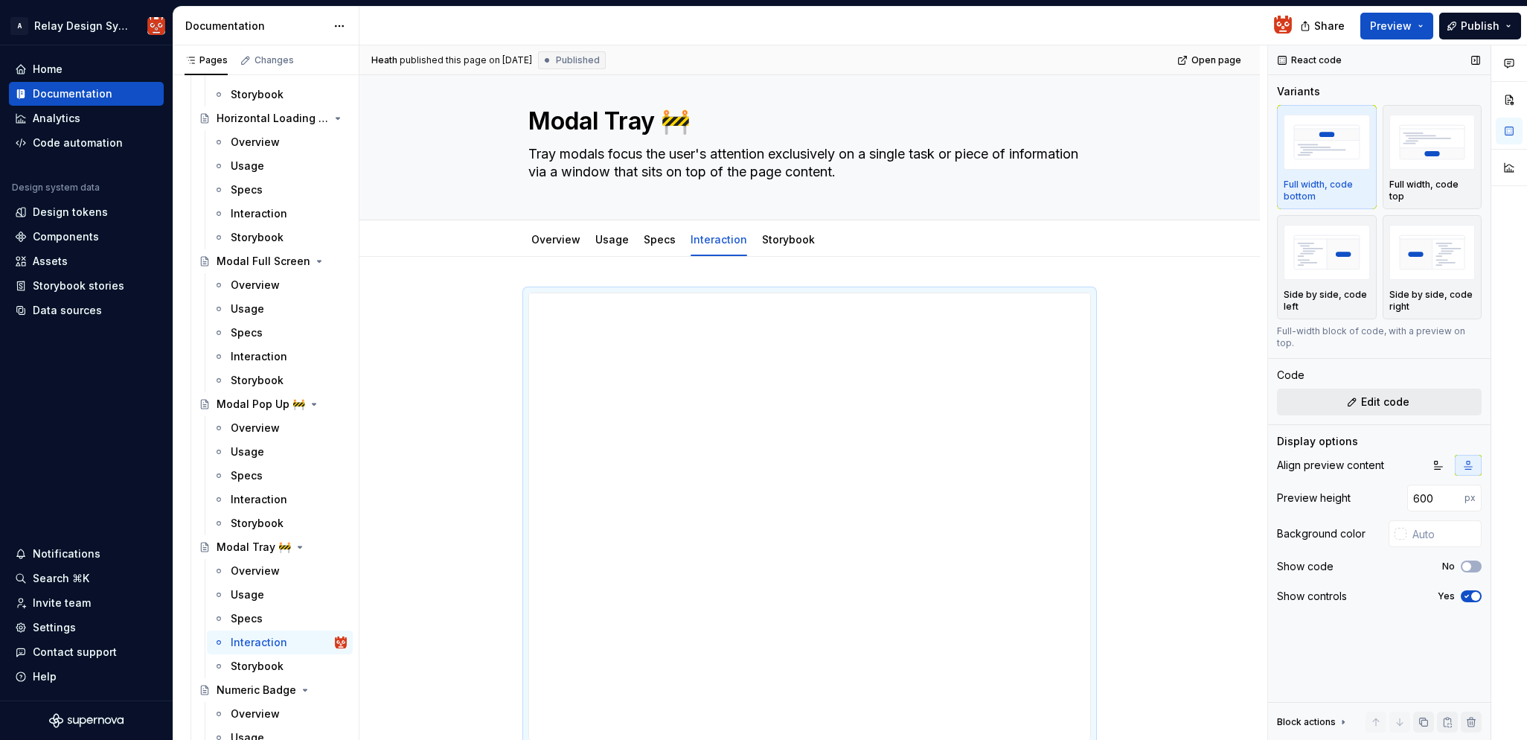
click at [1385, 394] on span "Edit code" at bounding box center [1385, 401] width 48 height 15
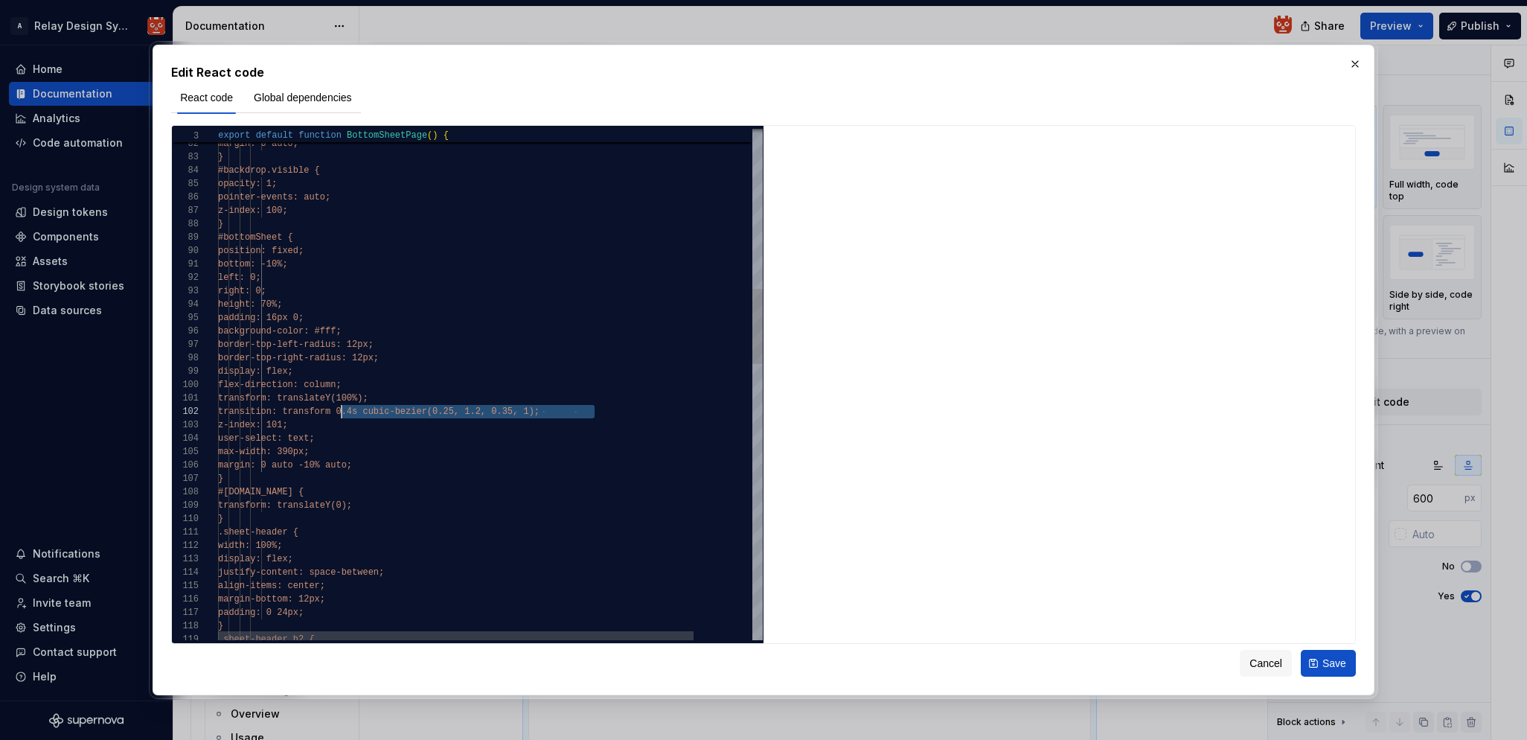
scroll to position [13, 118]
drag, startPoint x: 607, startPoint y: 411, endPoint x: 340, endPoint y: 408, distance: 266.4
click at [339, 409] on div "transition: transform 0.4s cubic-bezier( 0.25, 1.2, 0.35, 1);" at bounding box center [524, 411] width 612 height 13
click at [530, 448] on div "max-width: 390px;" at bounding box center [524, 451] width 612 height 13
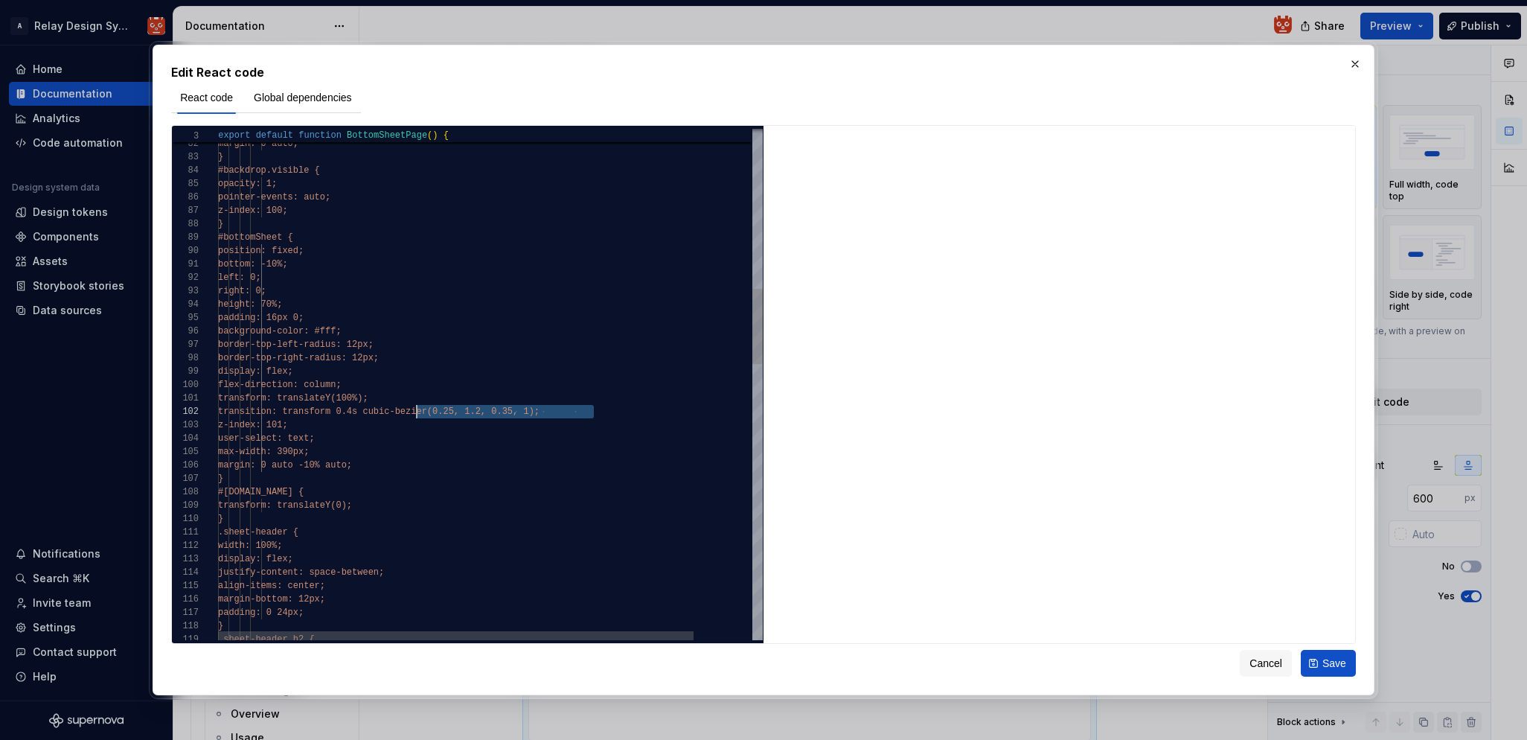
drag, startPoint x: 599, startPoint y: 411, endPoint x: 417, endPoint y: 411, distance: 182.3
type textarea "**********"
type textarea "*"
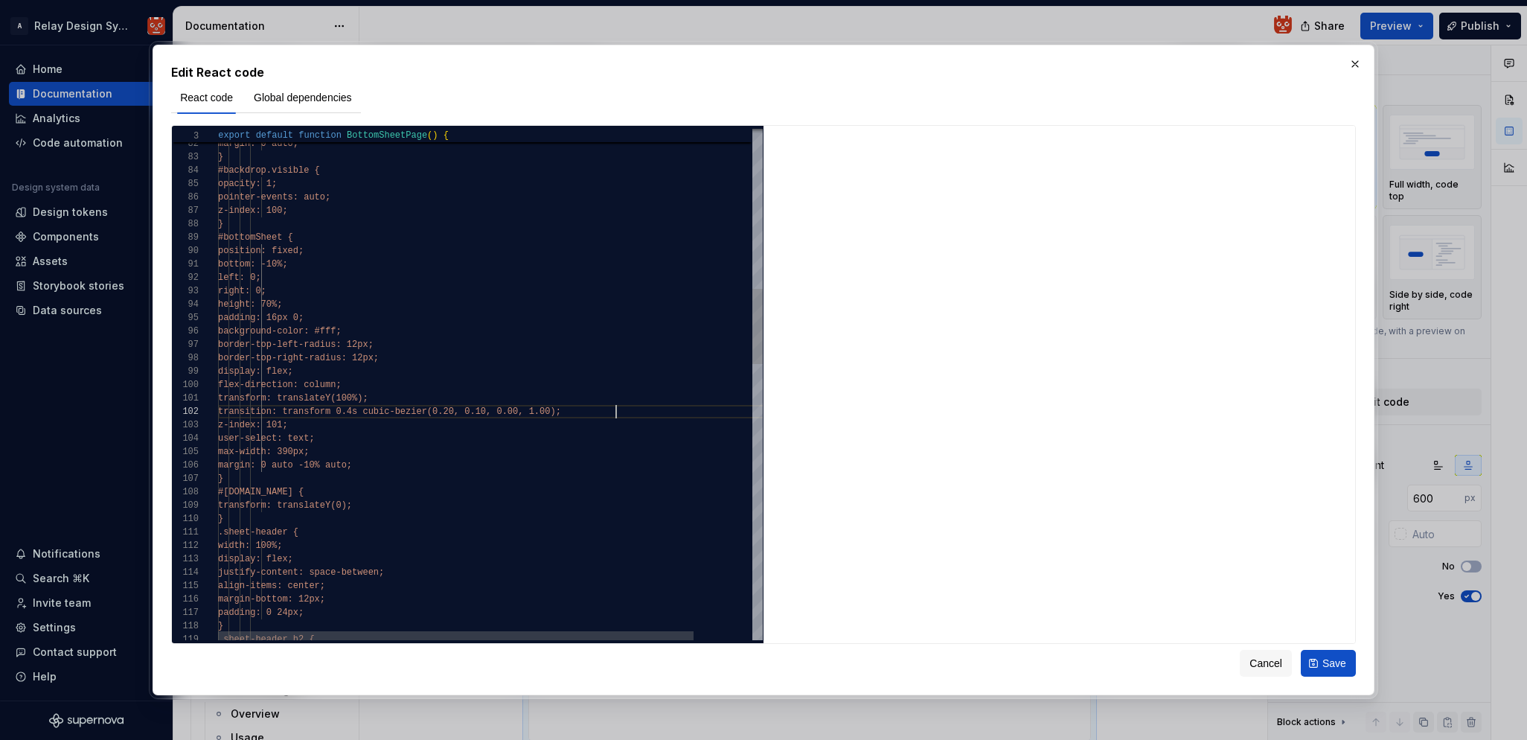
scroll to position [13, 397]
type textarea "**********"
click at [1324, 663] on span "Save" at bounding box center [1334, 663] width 24 height 15
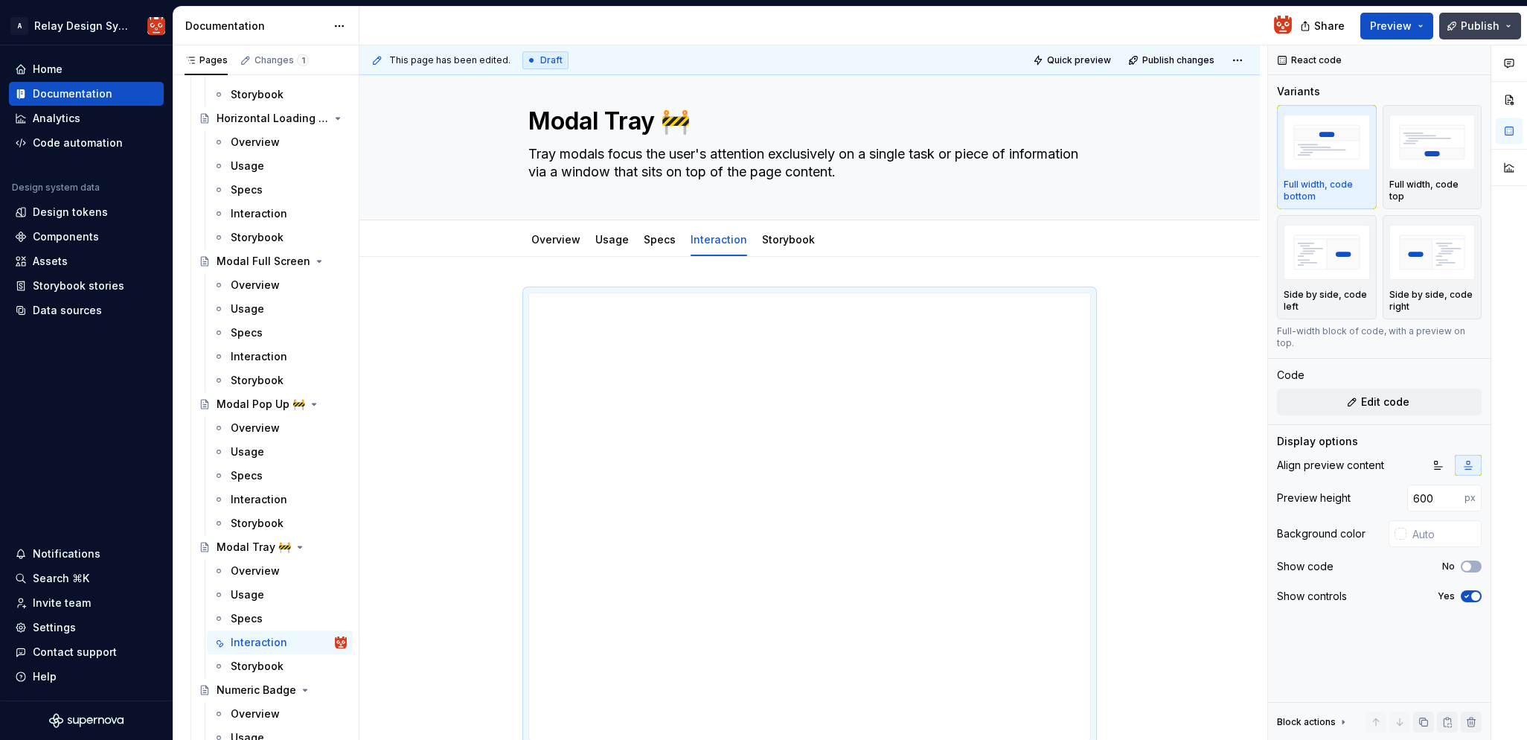
click at [1471, 22] on span "Publish" at bounding box center [1480, 26] width 39 height 15
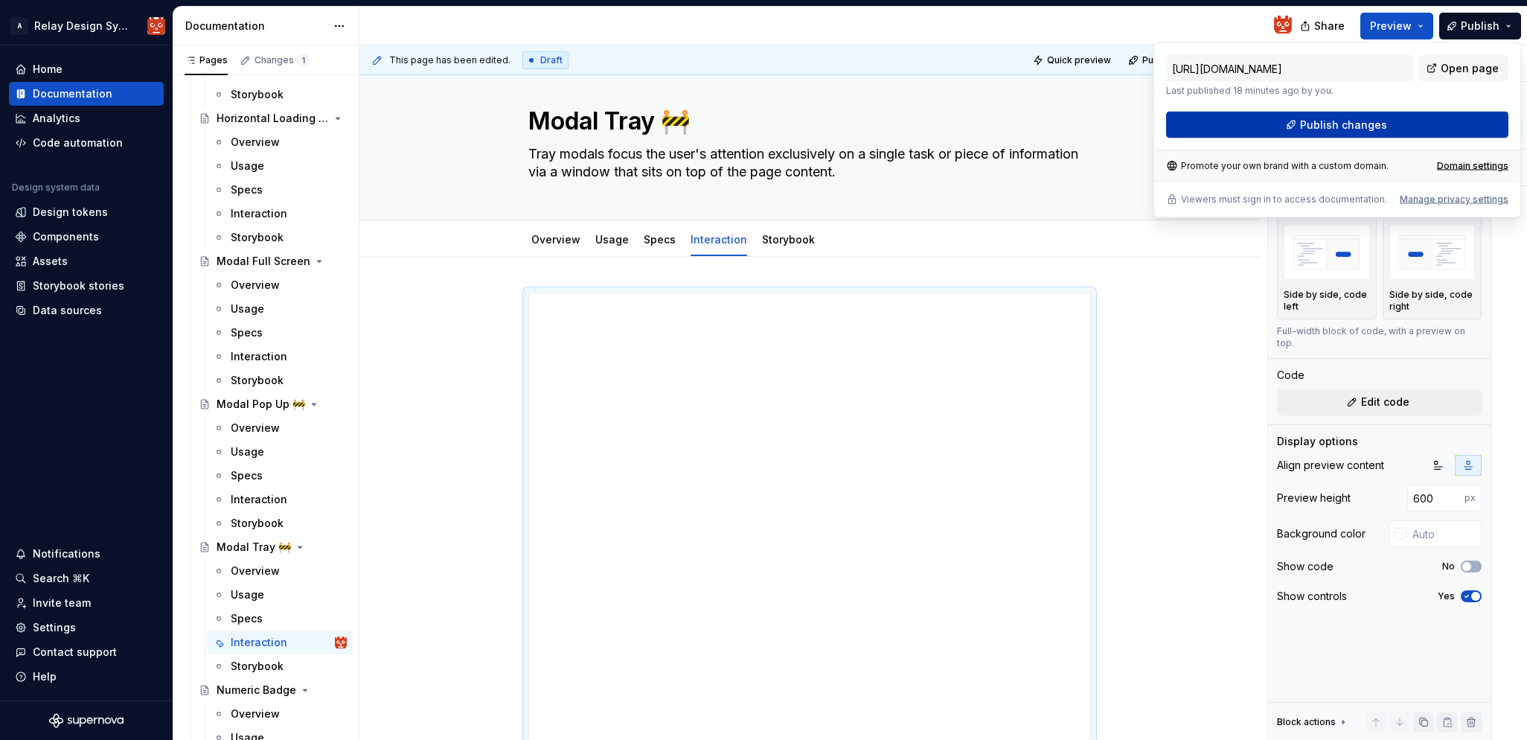
click at [1334, 127] on span "Publish changes" at bounding box center [1343, 125] width 87 height 15
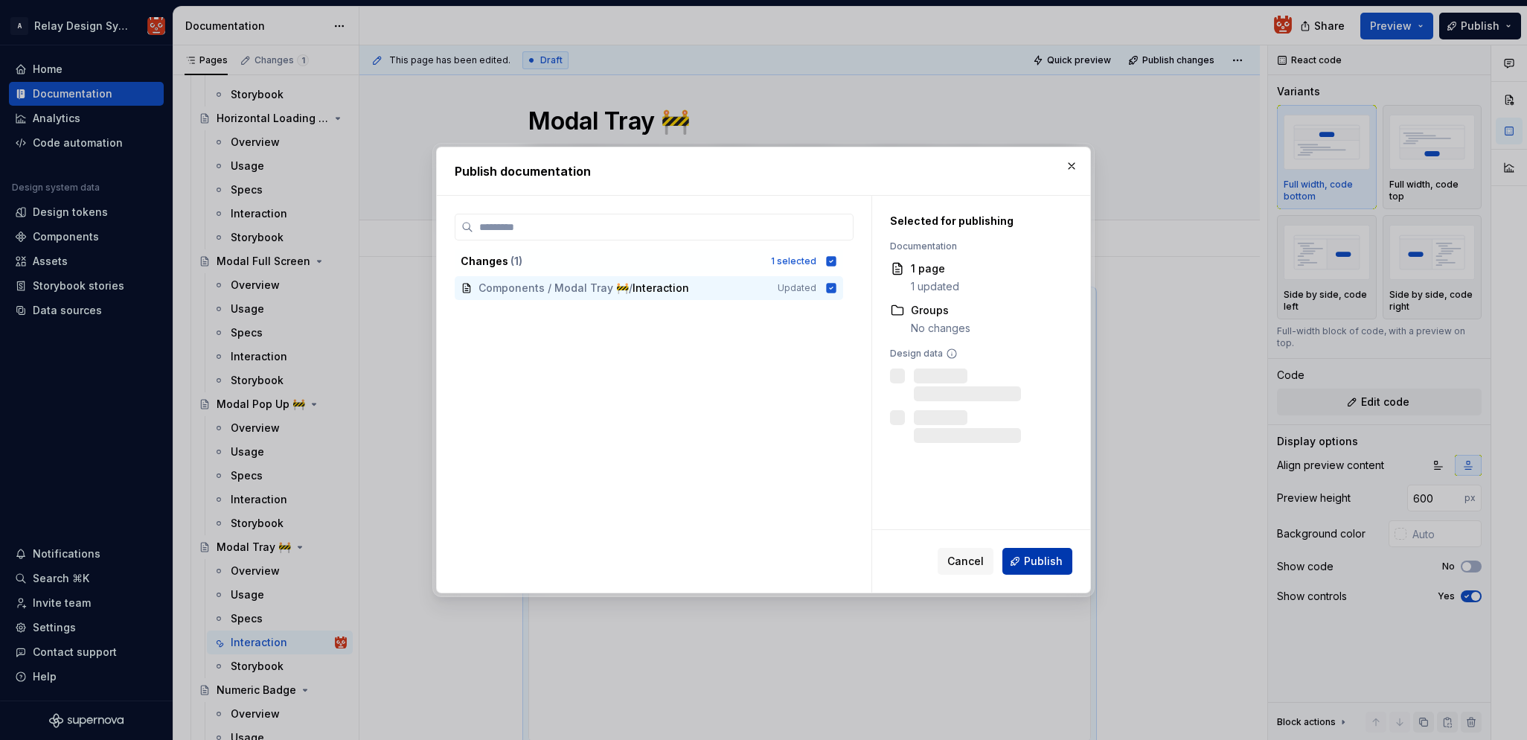
click at [1039, 557] on span "Publish" at bounding box center [1043, 561] width 39 height 15
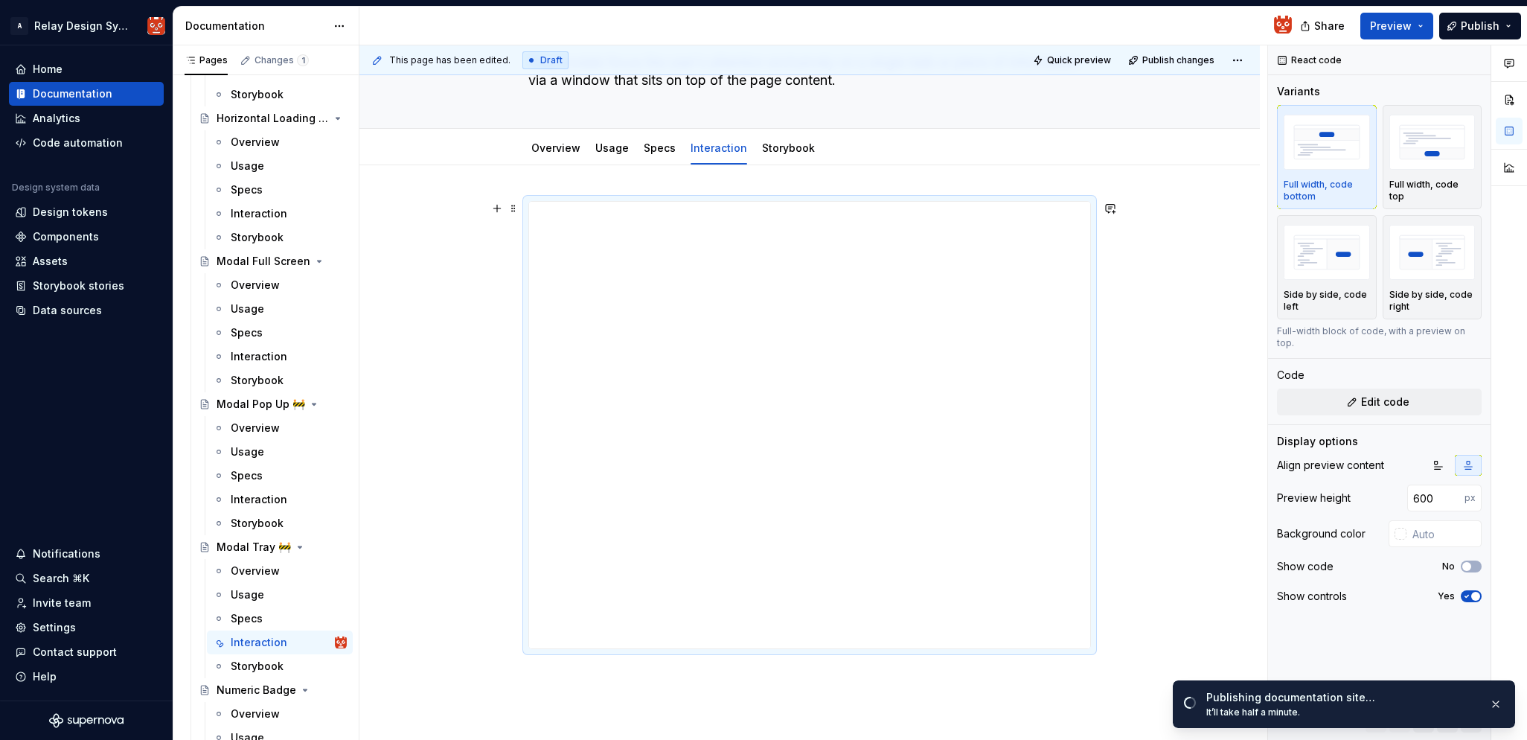
scroll to position [182, 0]
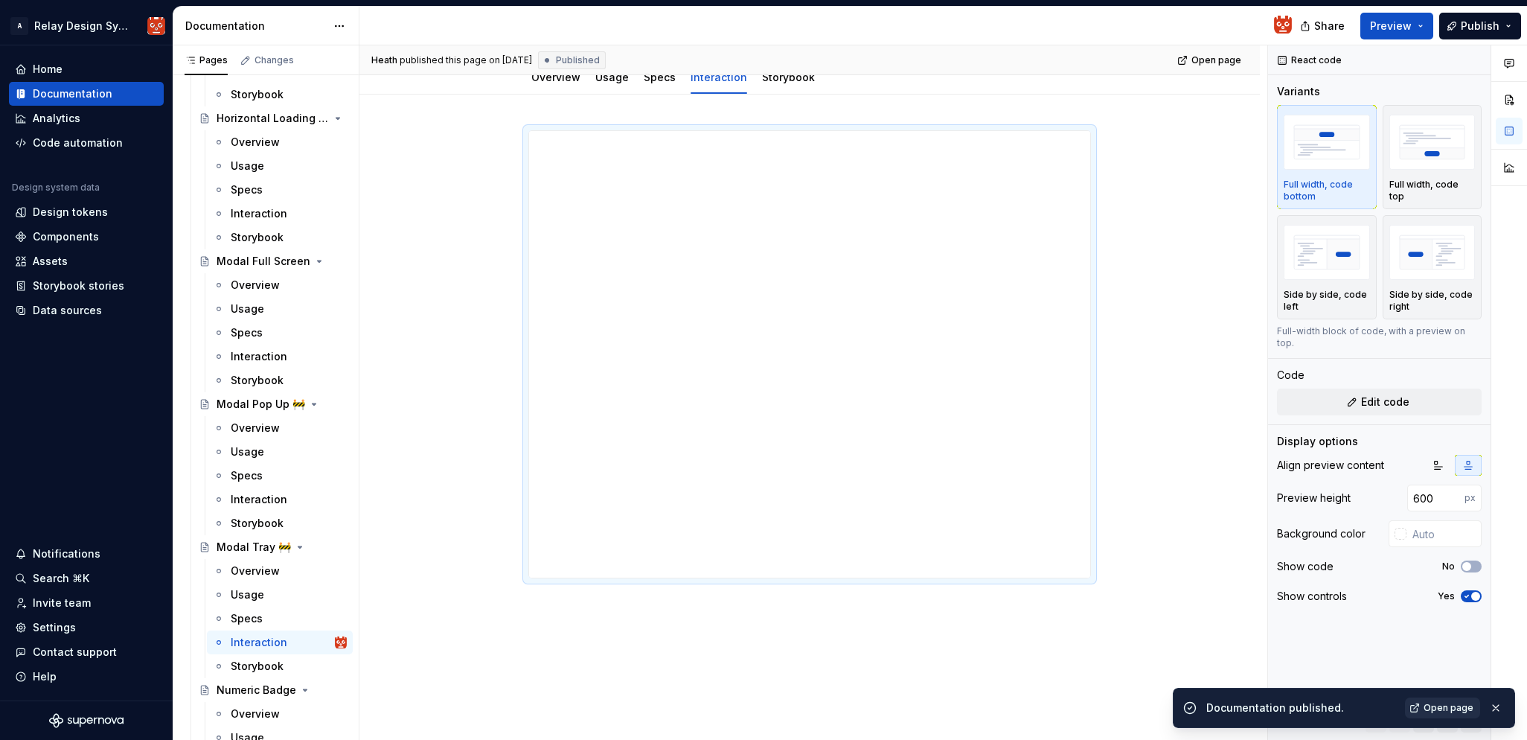
click at [1454, 706] on span "Open page" at bounding box center [1449, 708] width 50 height 12
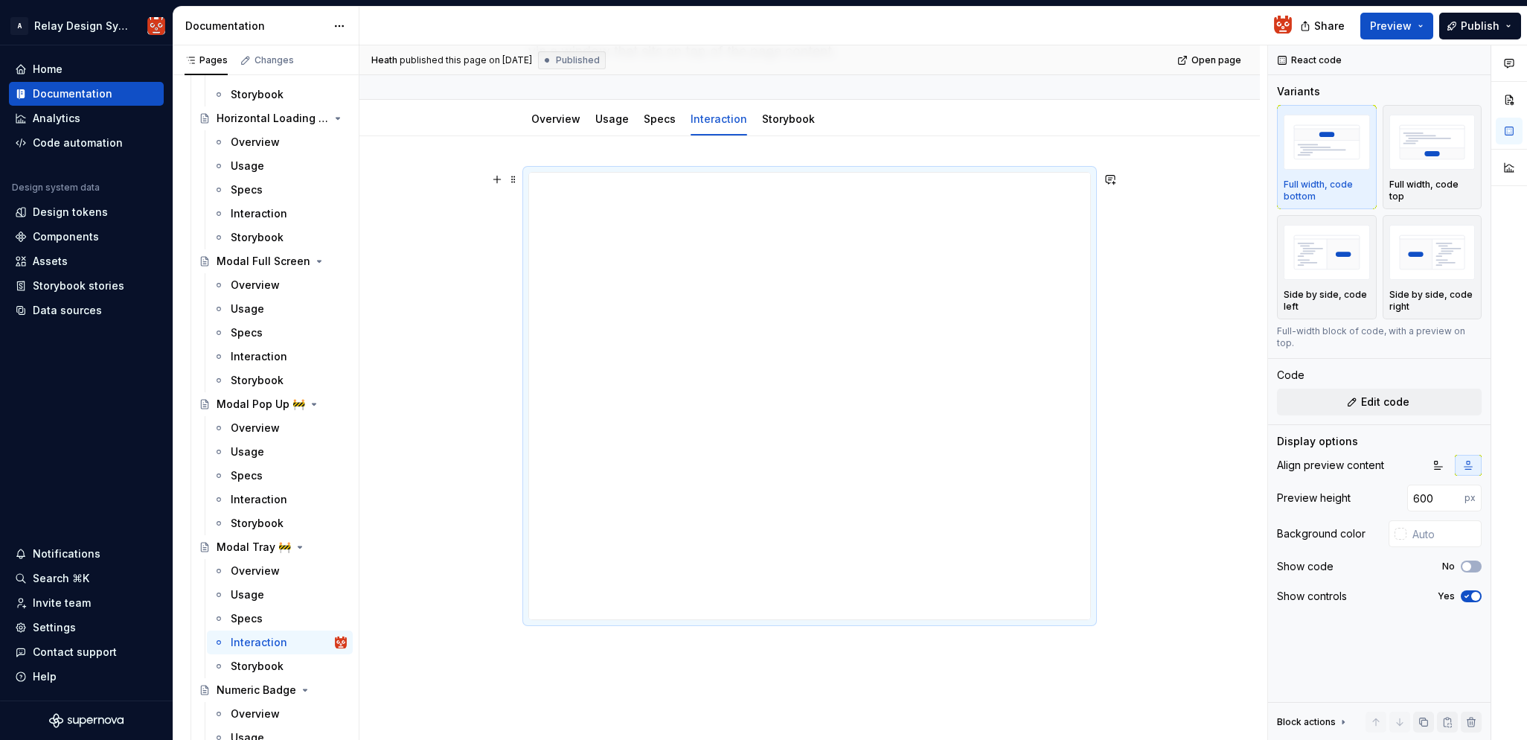
scroll to position [139, 0]
click at [1354, 388] on button "Edit code" at bounding box center [1379, 401] width 205 height 27
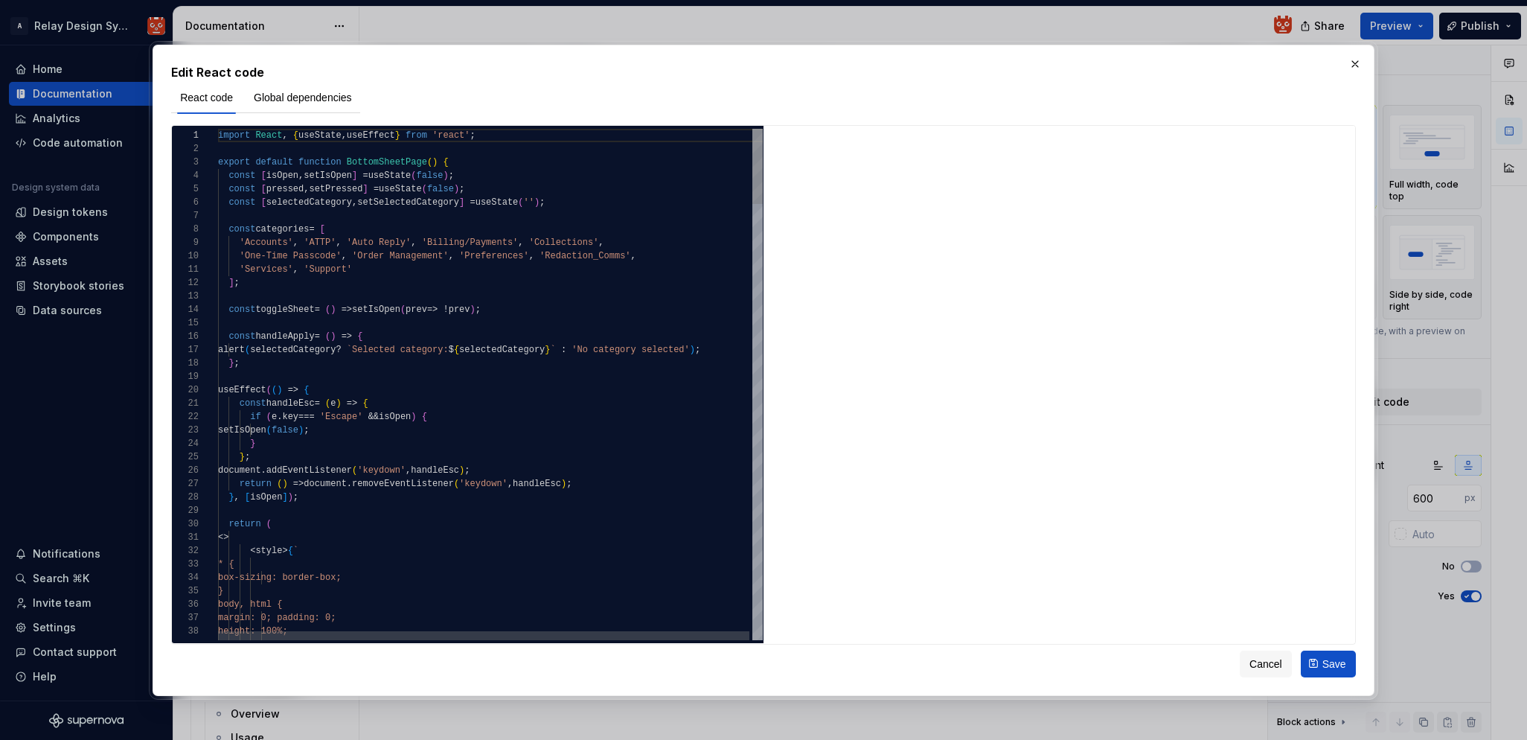
type textarea "*"
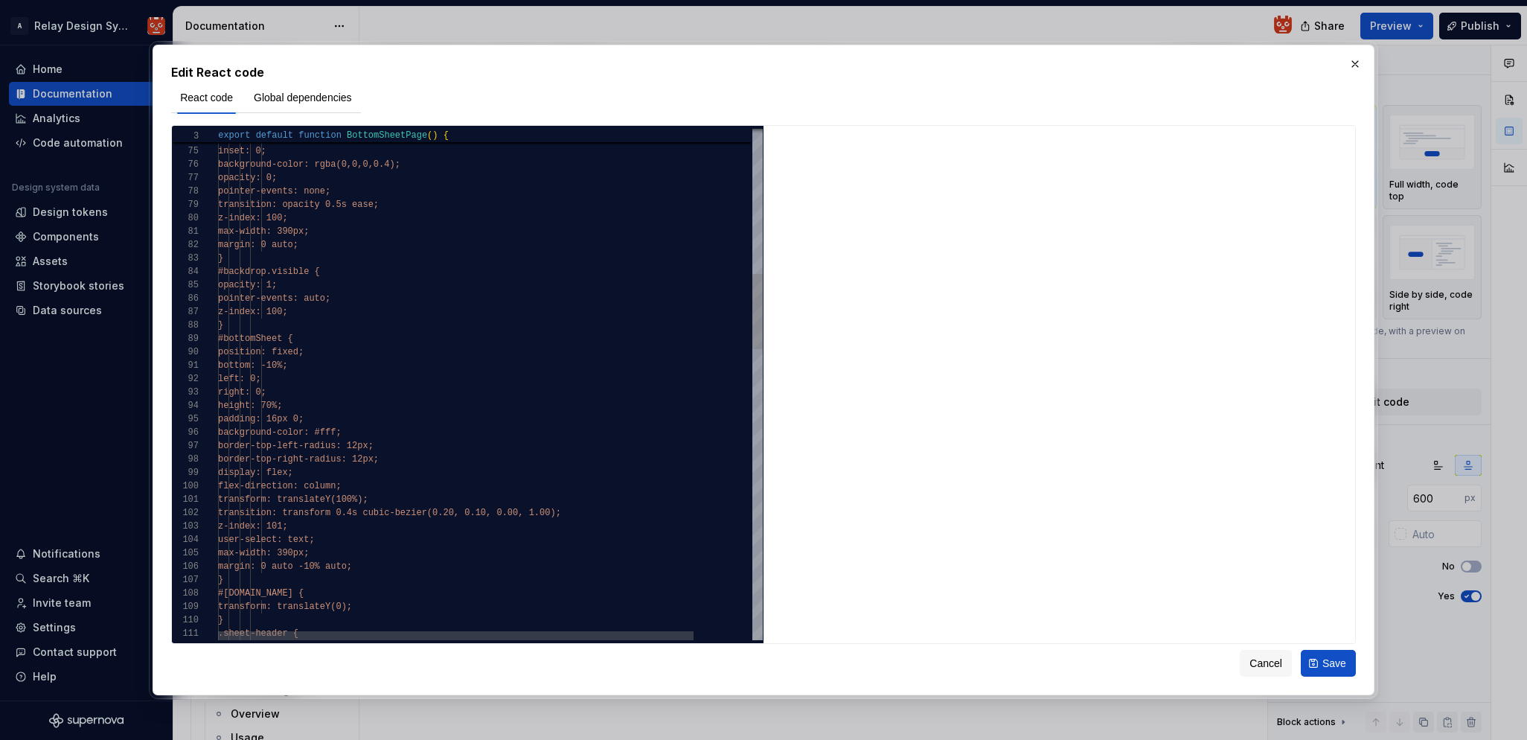
scroll to position [13, 188]
click at [432, 511] on span "transition: transform 0.4s cubic-bezier(" at bounding box center [325, 513] width 214 height 10
drag, startPoint x: 405, startPoint y: 512, endPoint x: 420, endPoint y: 508, distance: 16.3
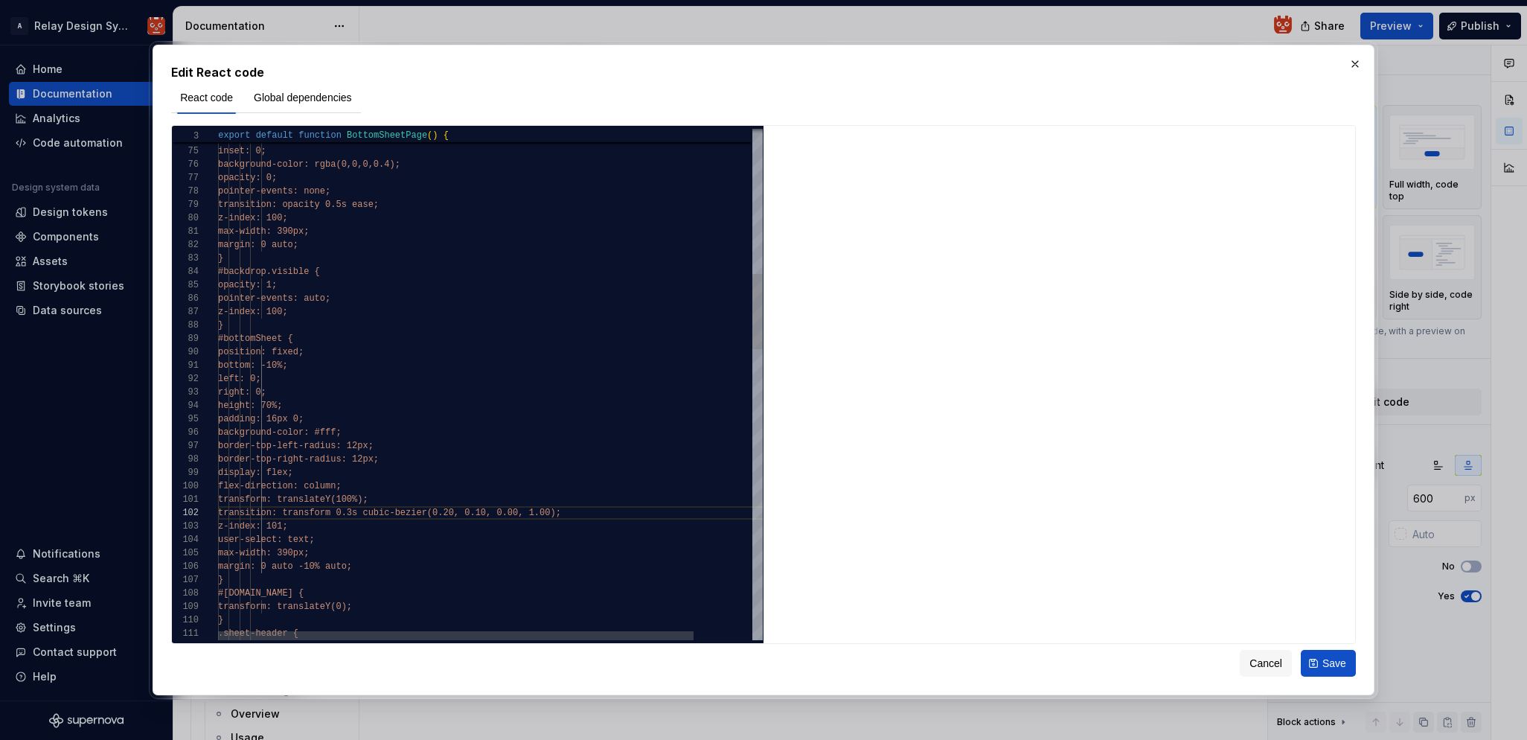
scroll to position [107, 129]
type textarea "**********"
click at [1330, 665] on span "Save" at bounding box center [1334, 663] width 24 height 15
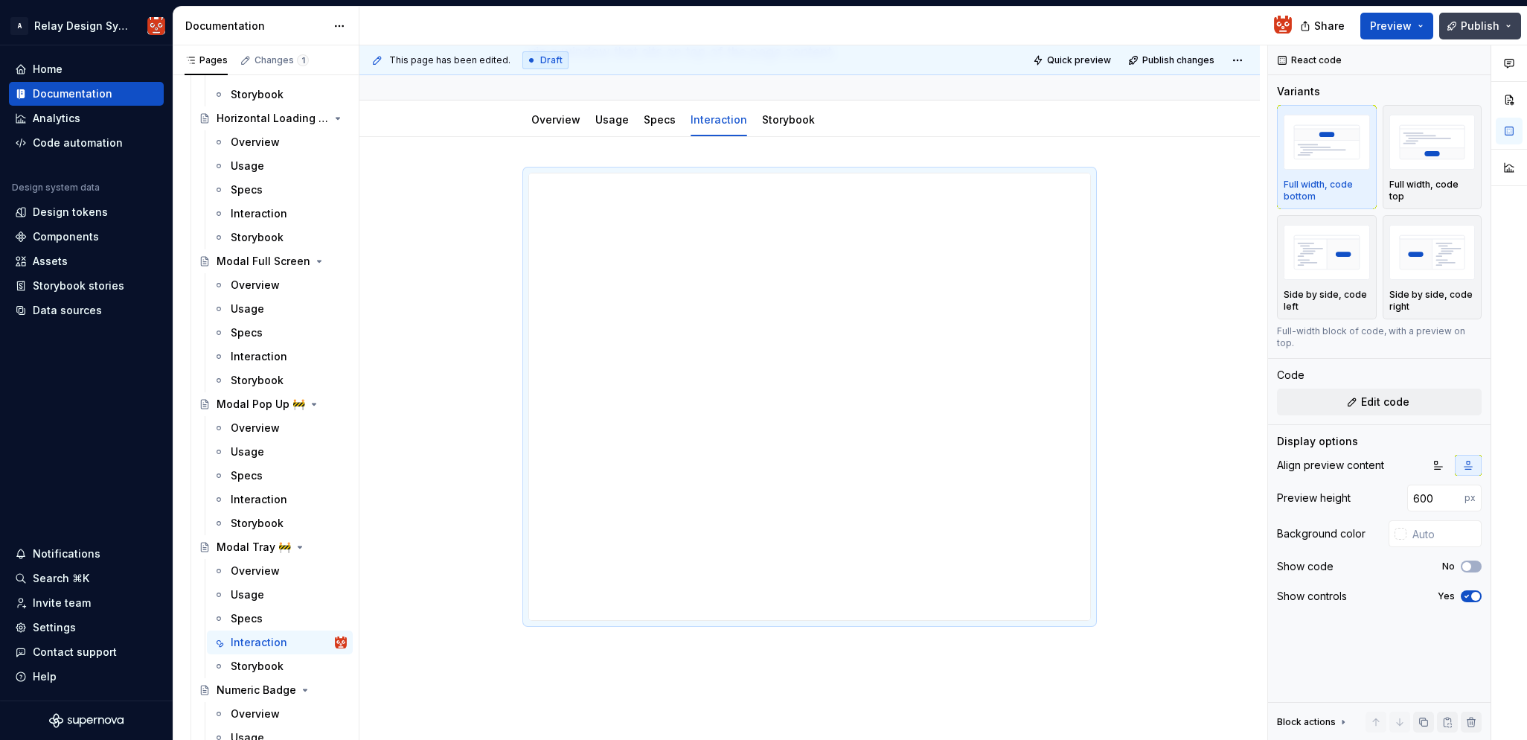
click at [1472, 28] on span "Publish" at bounding box center [1480, 26] width 39 height 15
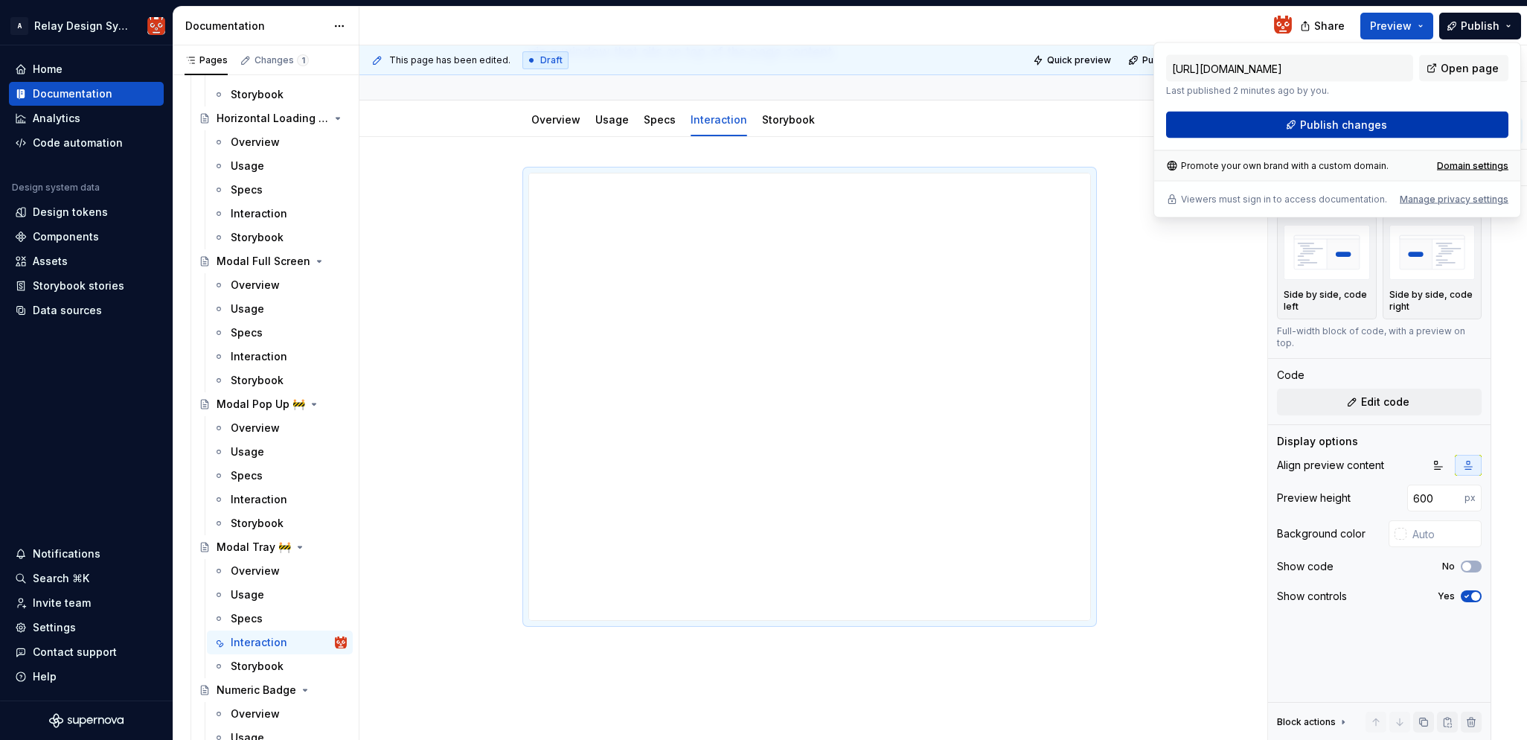
click at [1367, 125] on span "Publish changes" at bounding box center [1343, 125] width 87 height 15
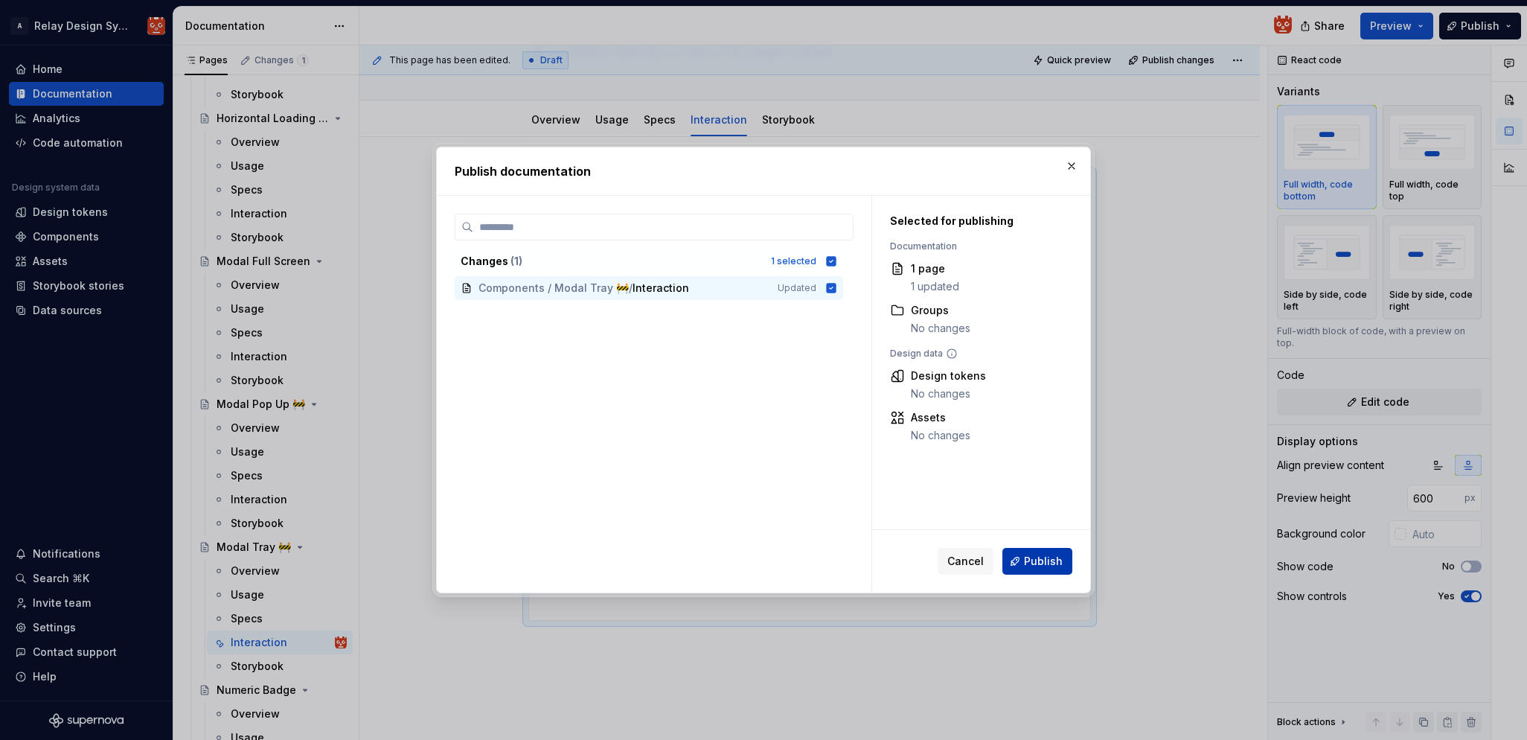
click at [1039, 561] on span "Publish" at bounding box center [1043, 561] width 39 height 15
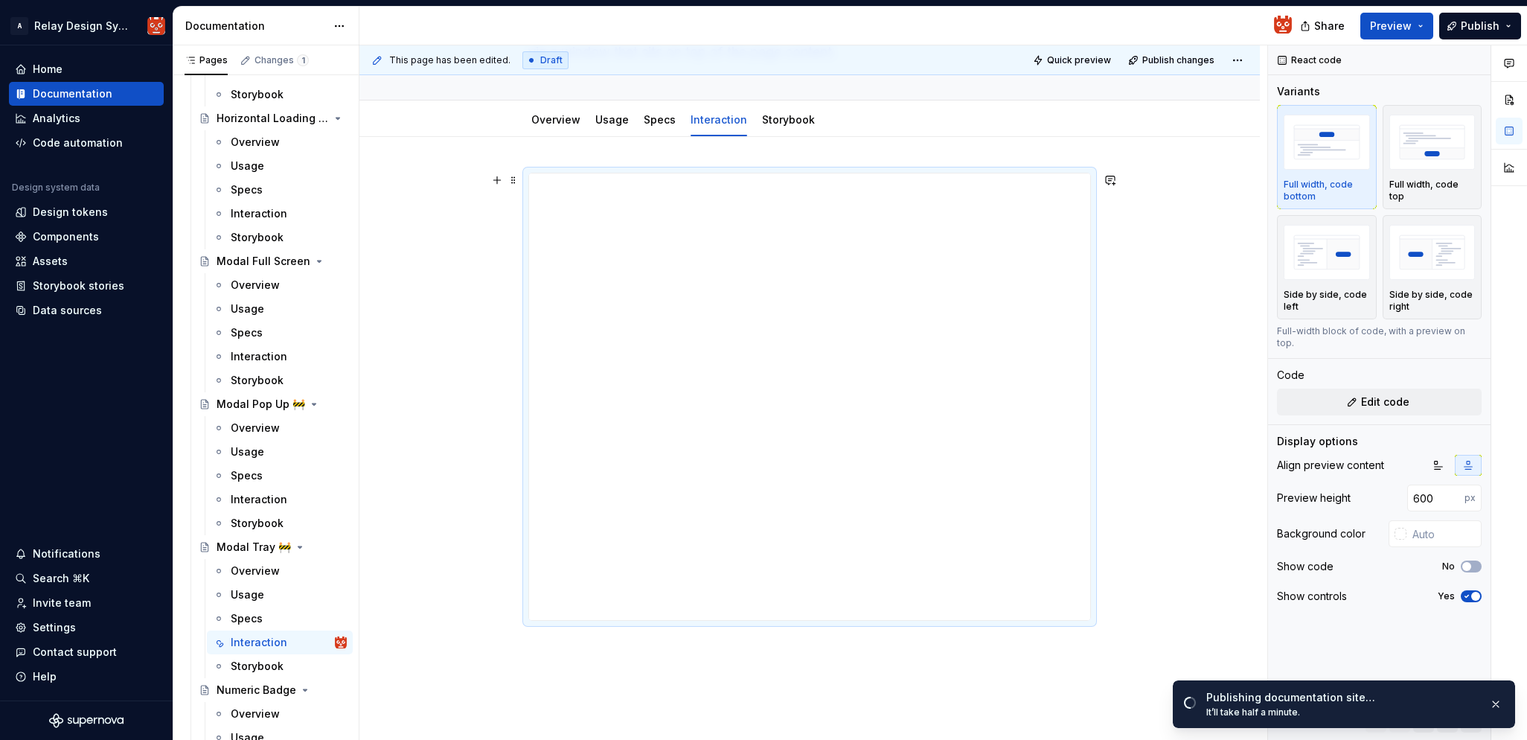
scroll to position [140, 0]
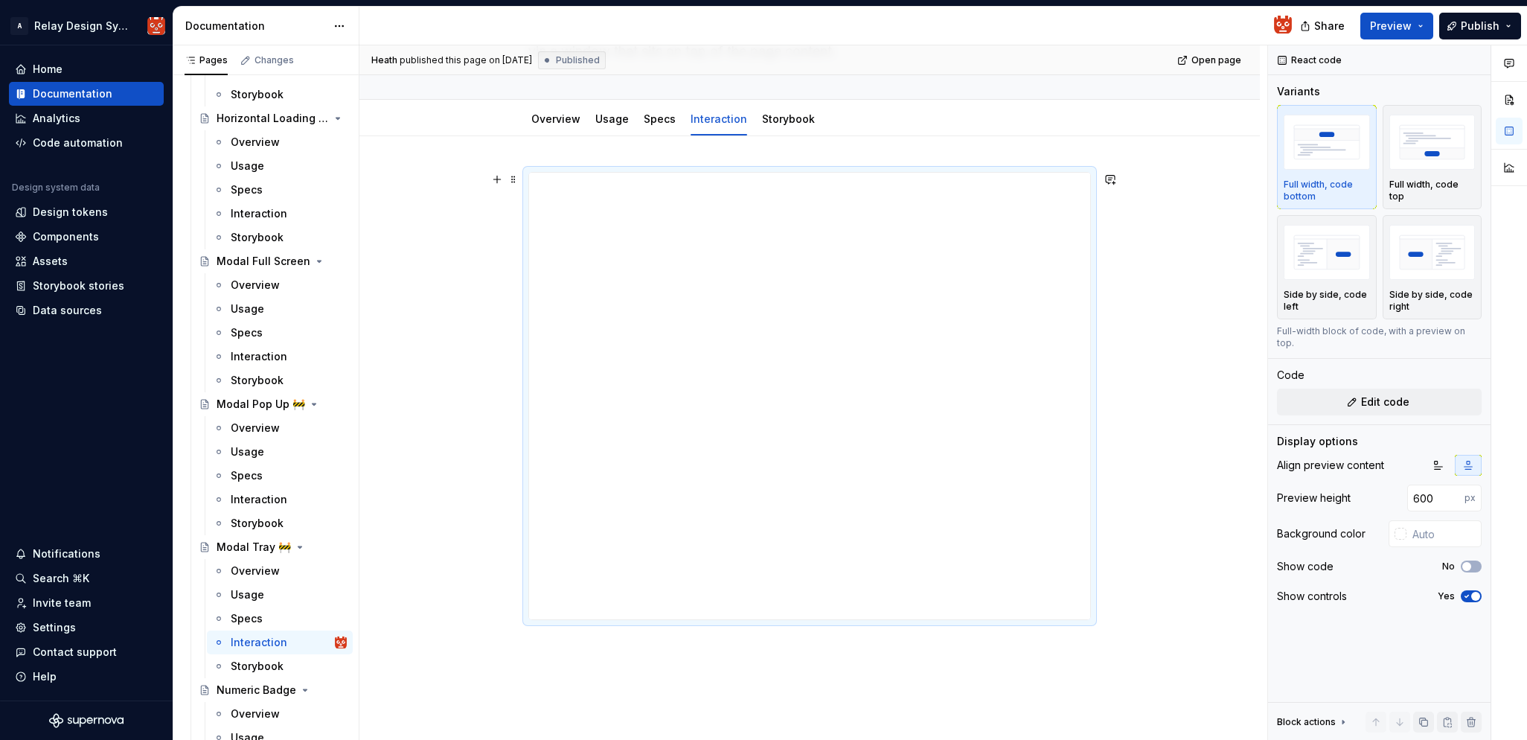
type textarea "*"
click at [1421, 484] on input "600" at bounding box center [1435, 497] width 57 height 27
click at [1424, 489] on input "600" at bounding box center [1435, 497] width 57 height 27
type input "650"
click at [1183, 454] on div at bounding box center [809, 497] width 901 height 723
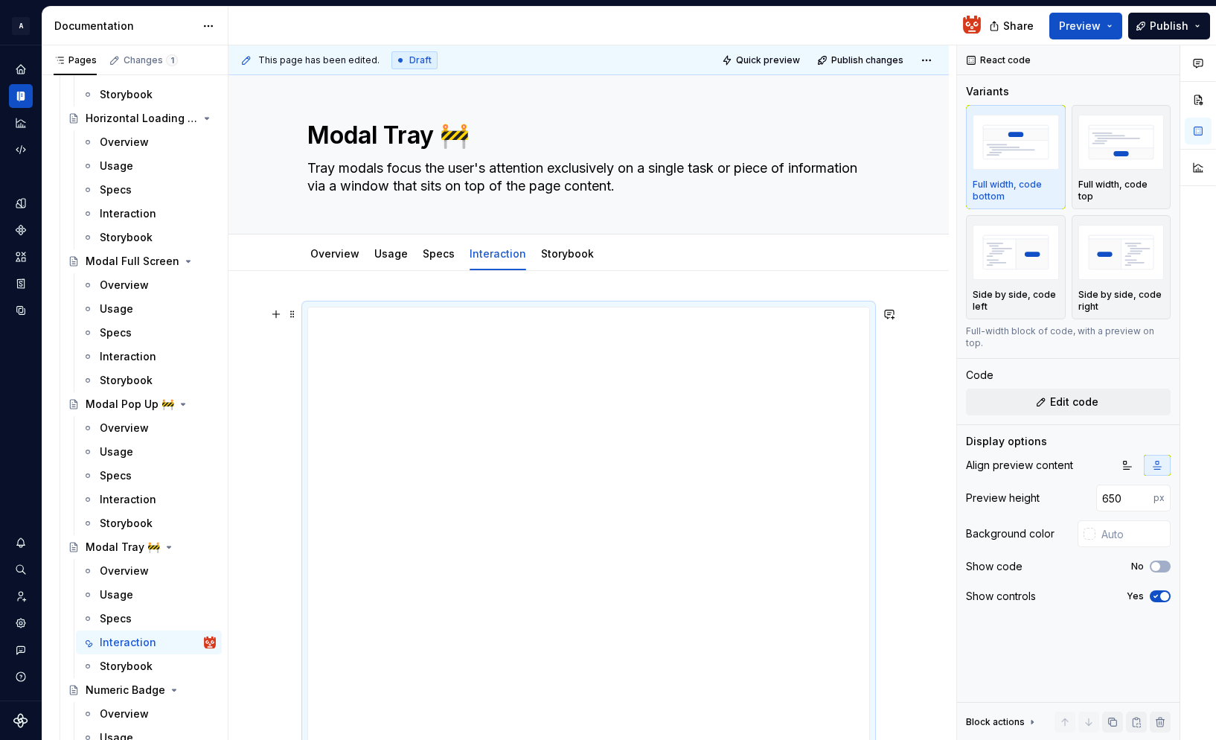
scroll to position [0, 0]
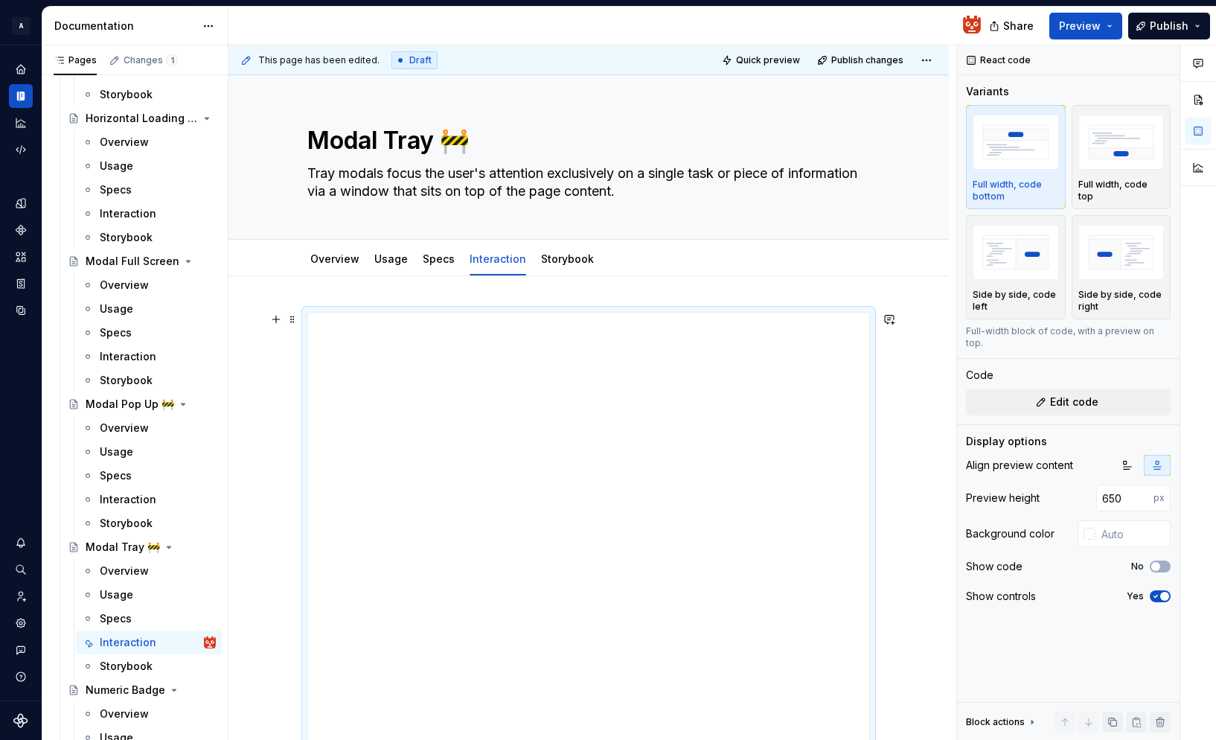
type textarea "*"
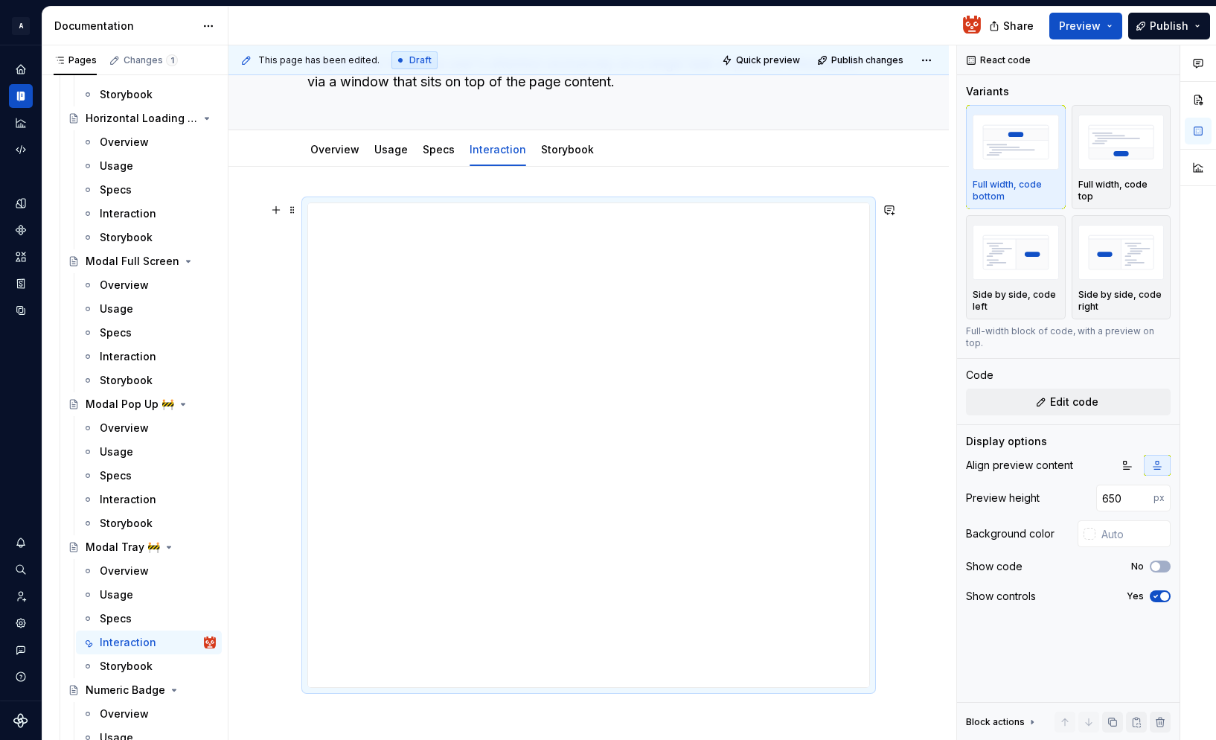
scroll to position [112, 0]
click at [1021, 388] on button "Edit code" at bounding box center [1068, 401] width 205 height 27
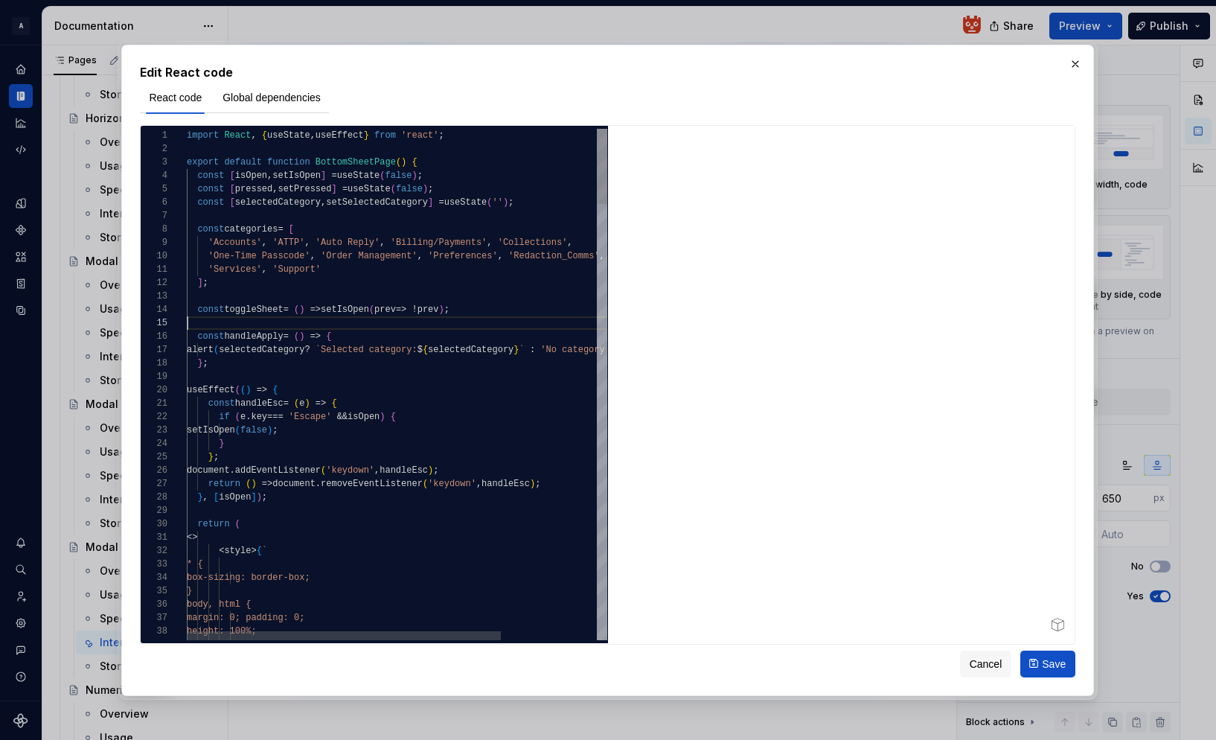
scroll to position [54, 0]
type textarea "**********"
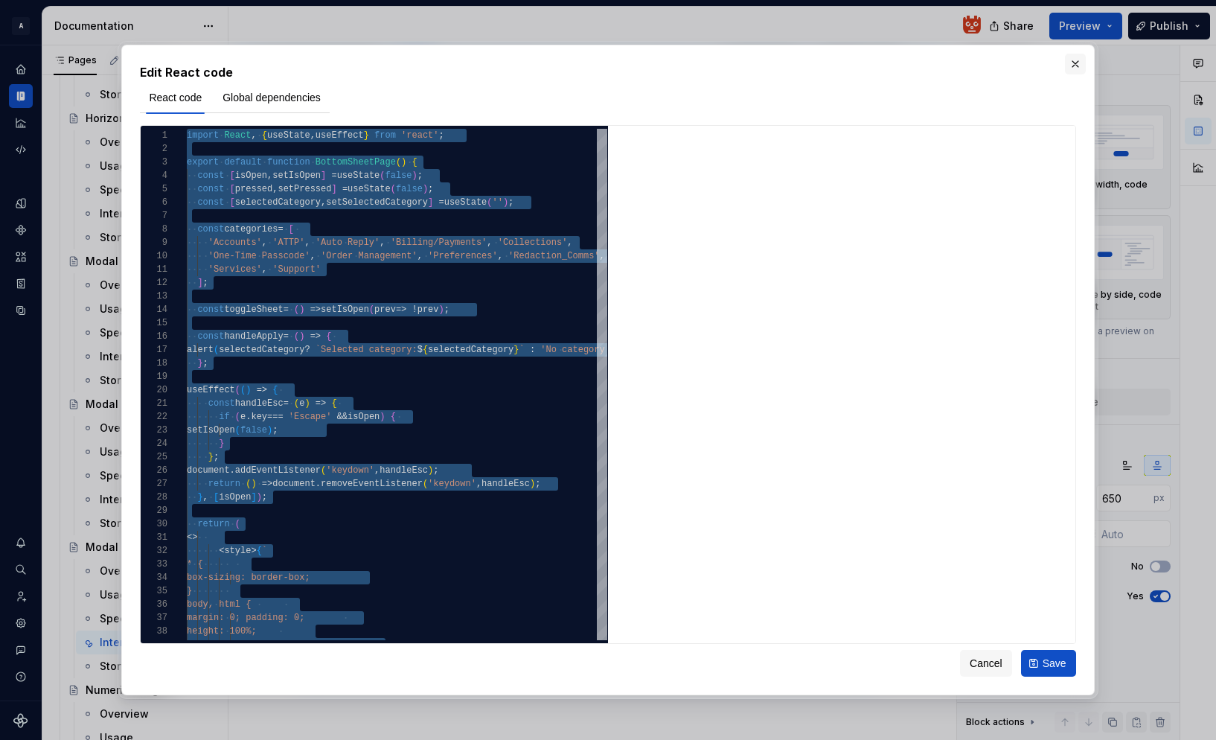
click at [1070, 63] on button "button" at bounding box center [1075, 64] width 21 height 21
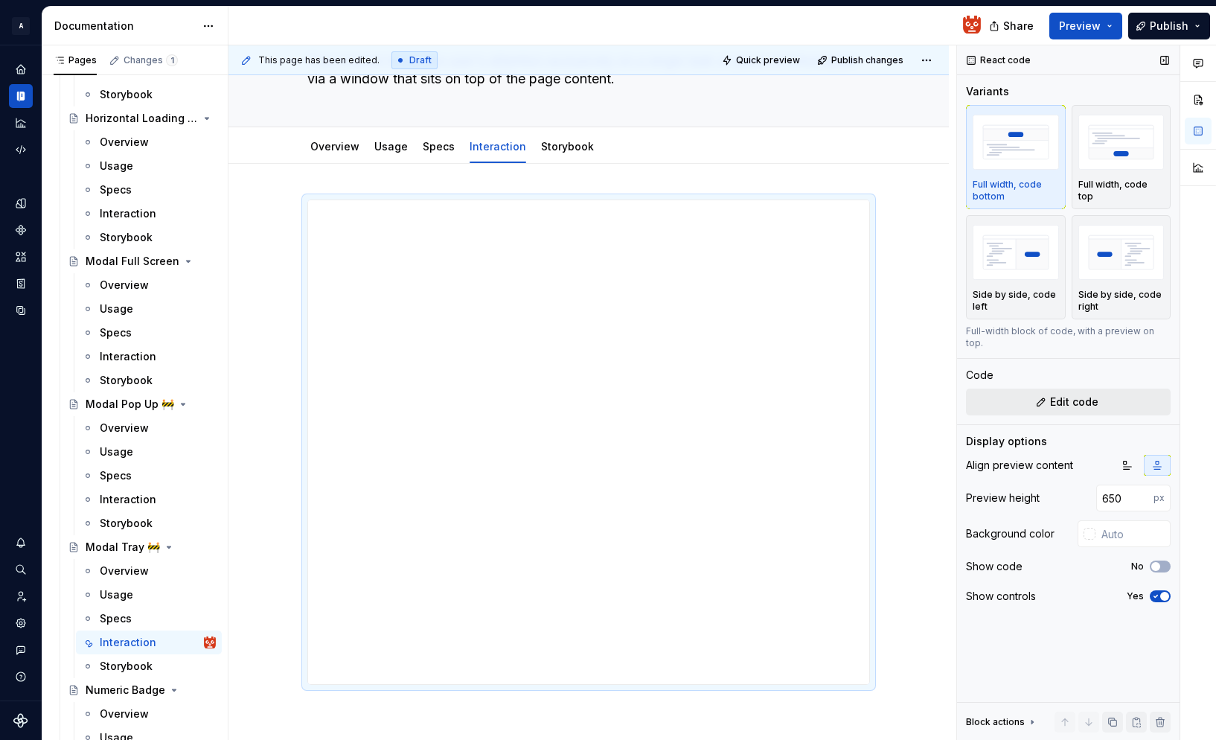
type textarea "*"
click at [1042, 394] on button "Edit code" at bounding box center [1068, 401] width 205 height 27
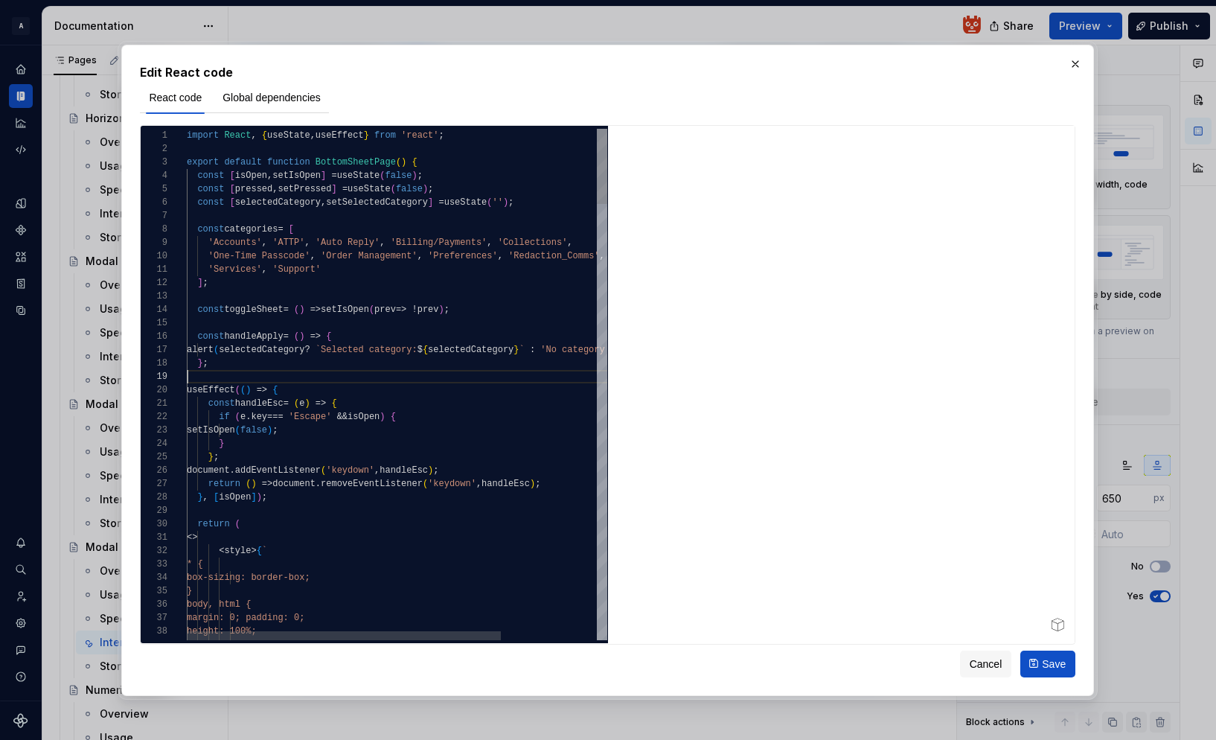
scroll to position [107, 0]
type textarea "**********"
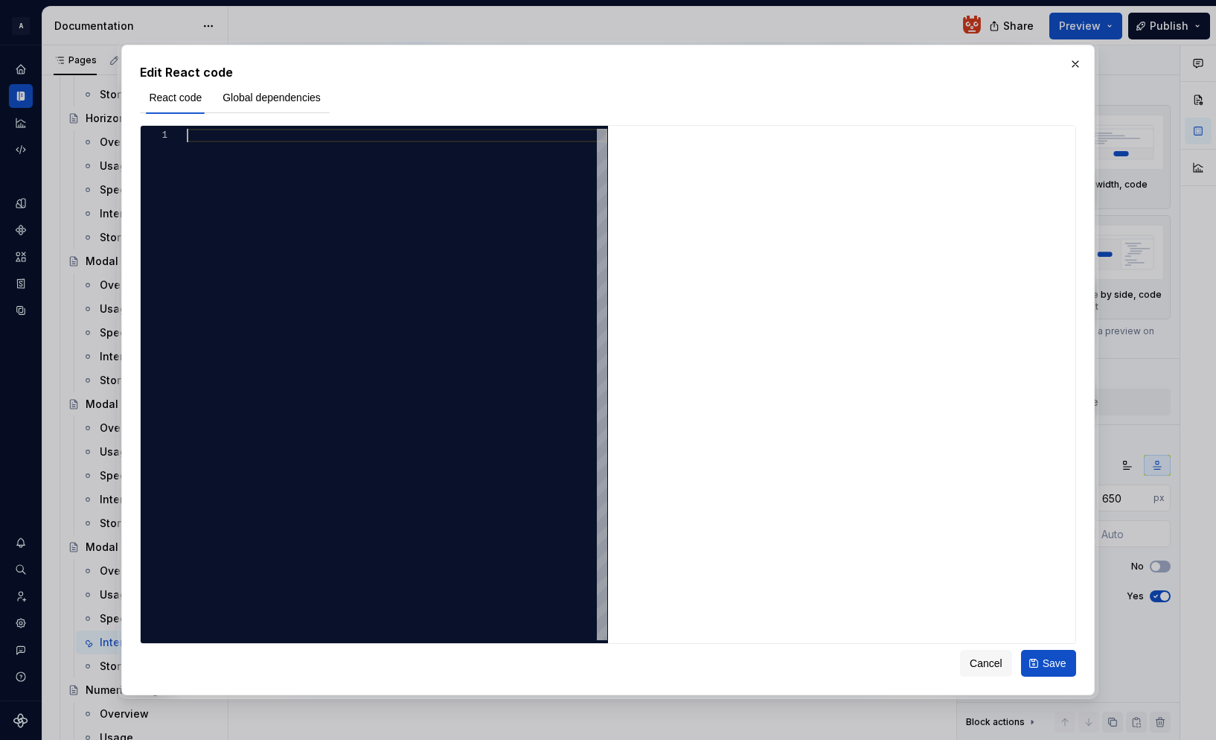
scroll to position [67, 5]
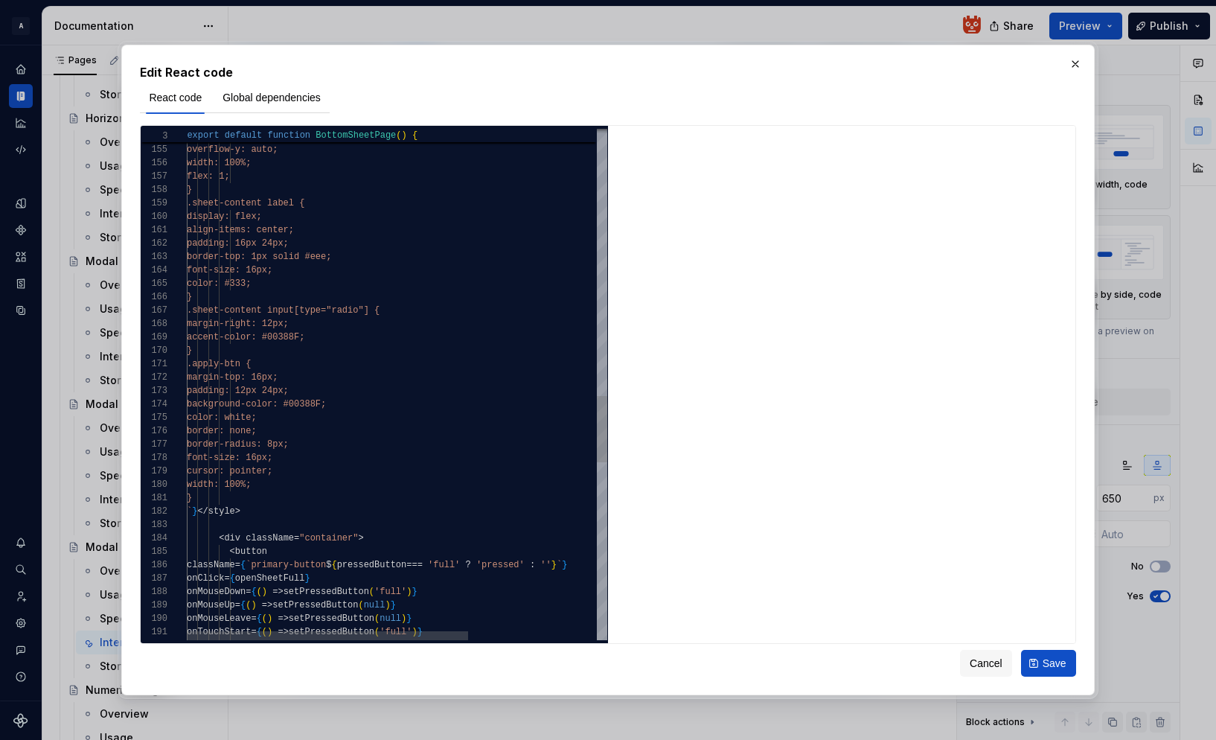
click at [345, 373] on div "} .sheet-content { overflow-y: auto; width: 100%; flex: 1; } .sheet-content lab…" at bounding box center [493, 43] width 612 height 3927
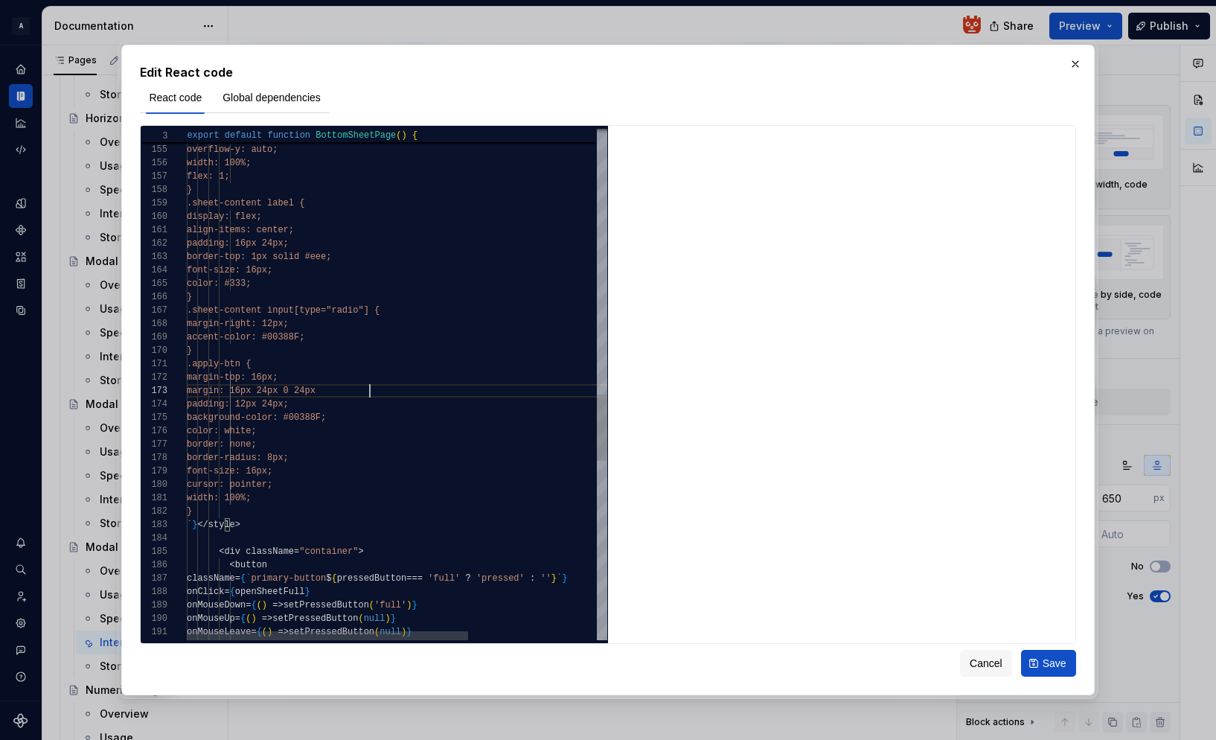
scroll to position [27, 188]
click at [278, 495] on div "} .sheet-content { overflow-y: auto; width: 100%; flex: 1; } .sheet-content lab…" at bounding box center [493, 50] width 612 height 3941
drag, startPoint x: 325, startPoint y: 497, endPoint x: 338, endPoint y: 491, distance: 14.0
click at [278, 496] on span "width: calc(100%;" at bounding box center [232, 498] width 91 height 10
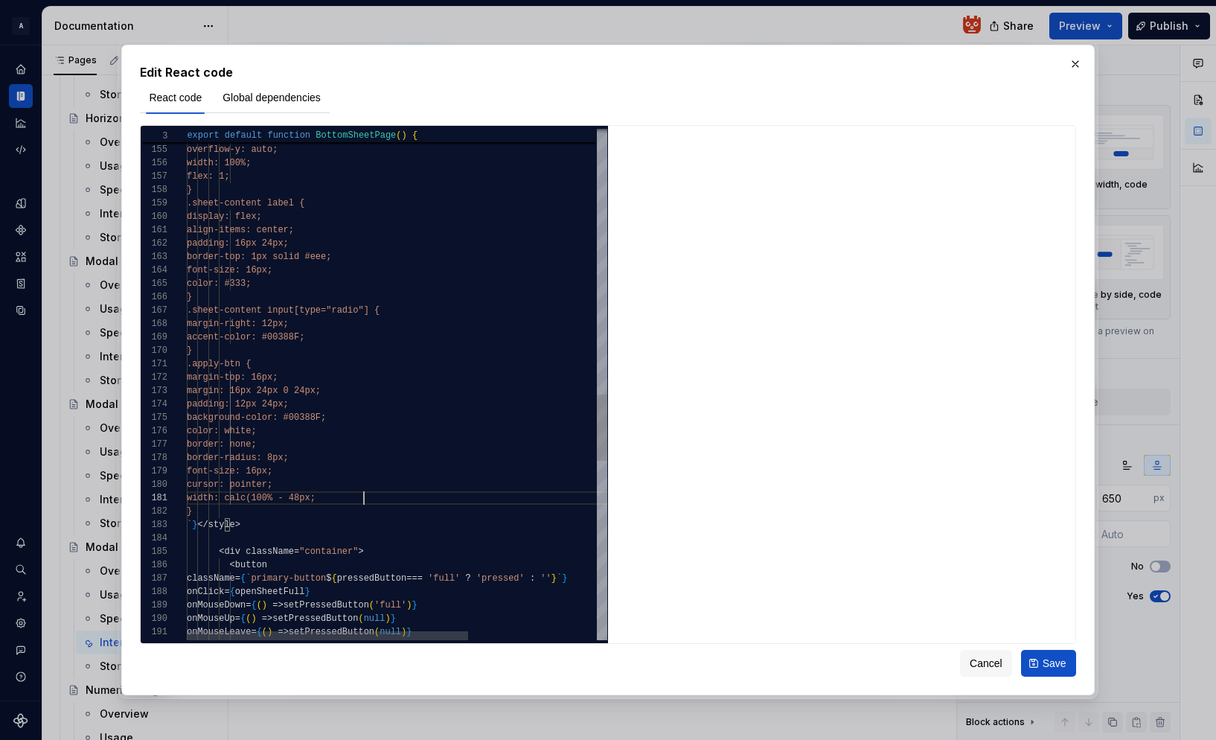
scroll to position [0, 183]
type textarea "**********"
click at [1052, 660] on span "Save" at bounding box center [1055, 663] width 24 height 15
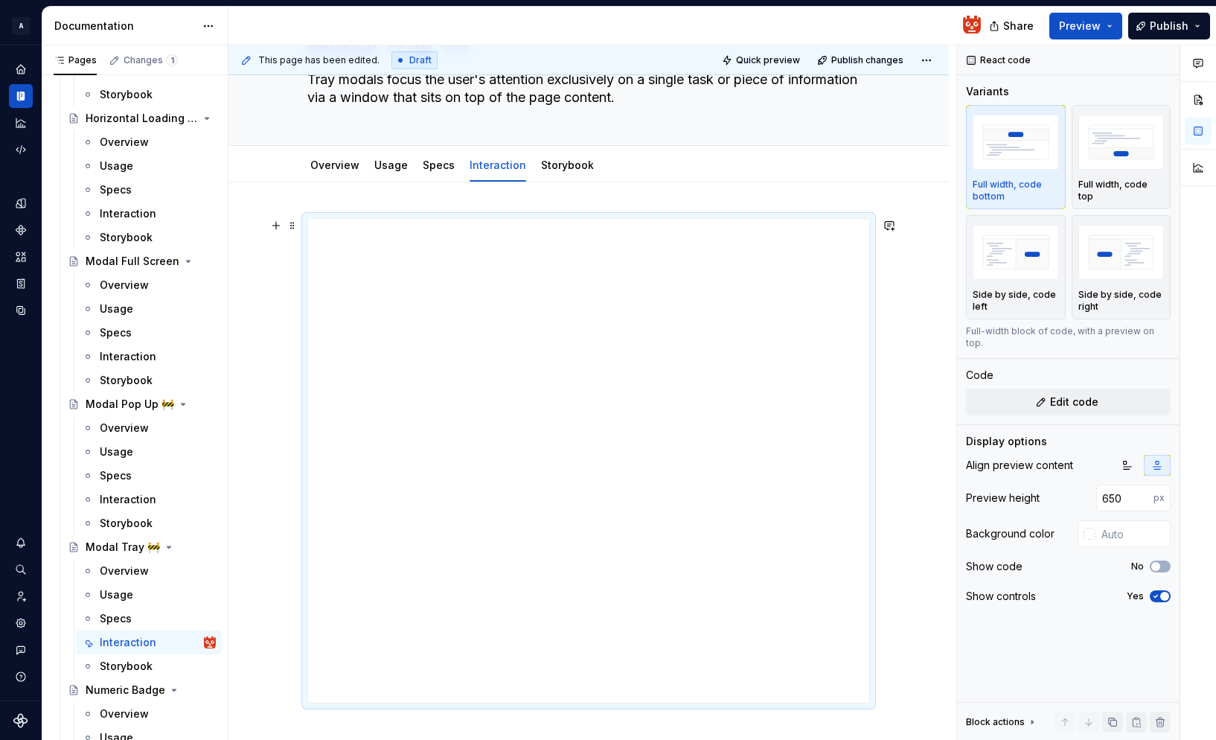
scroll to position [77, 0]
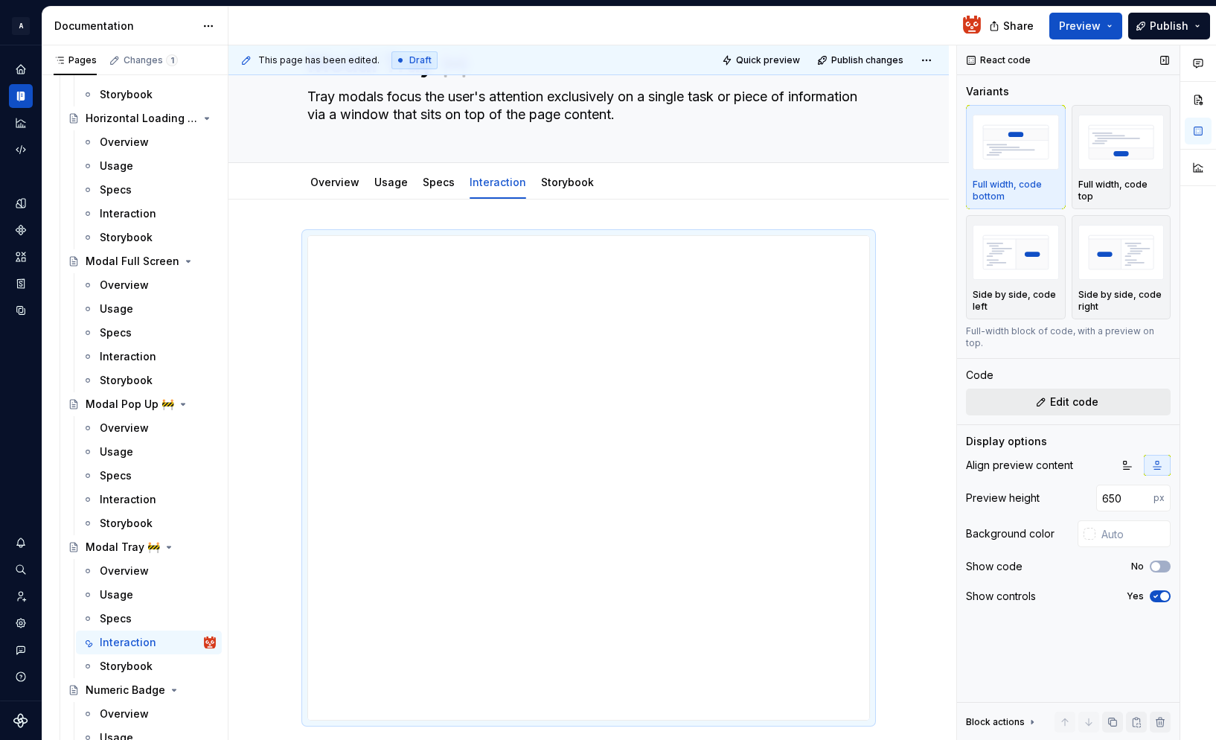
click at [1081, 394] on span "Edit code" at bounding box center [1074, 401] width 48 height 15
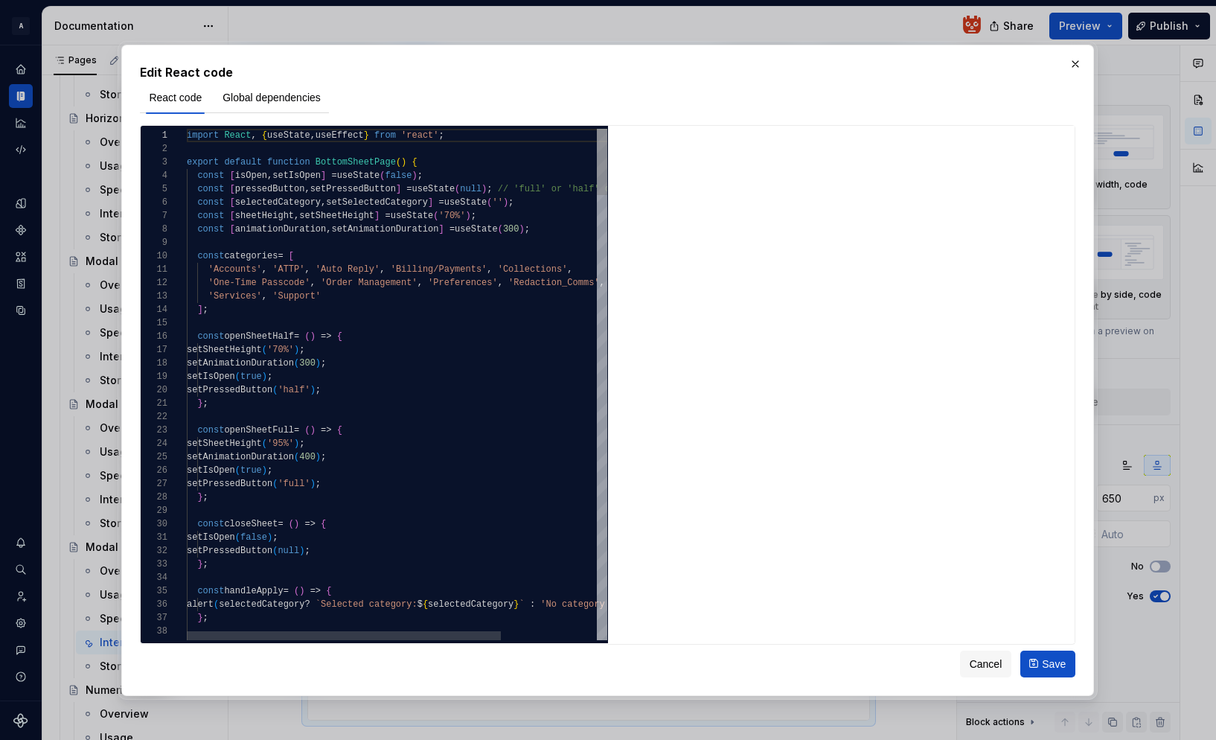
type textarea "*"
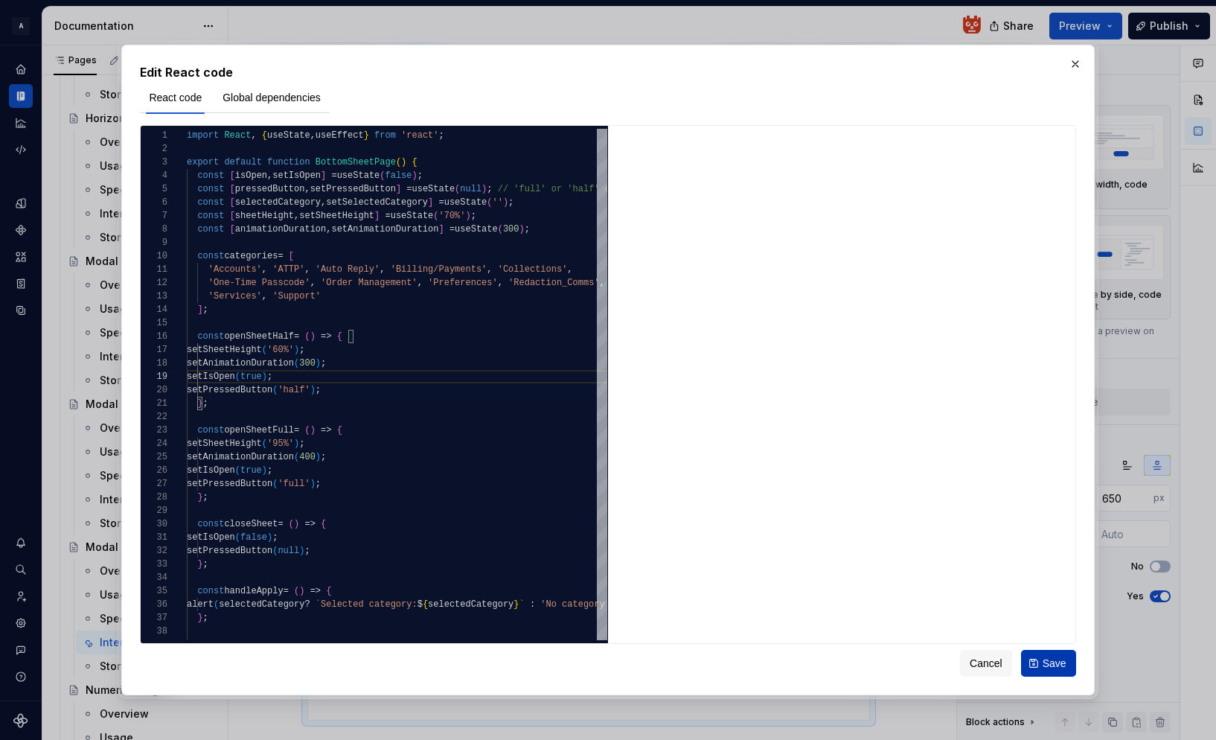
type textarea "**********"
click at [1043, 660] on span "Save" at bounding box center [1055, 663] width 24 height 15
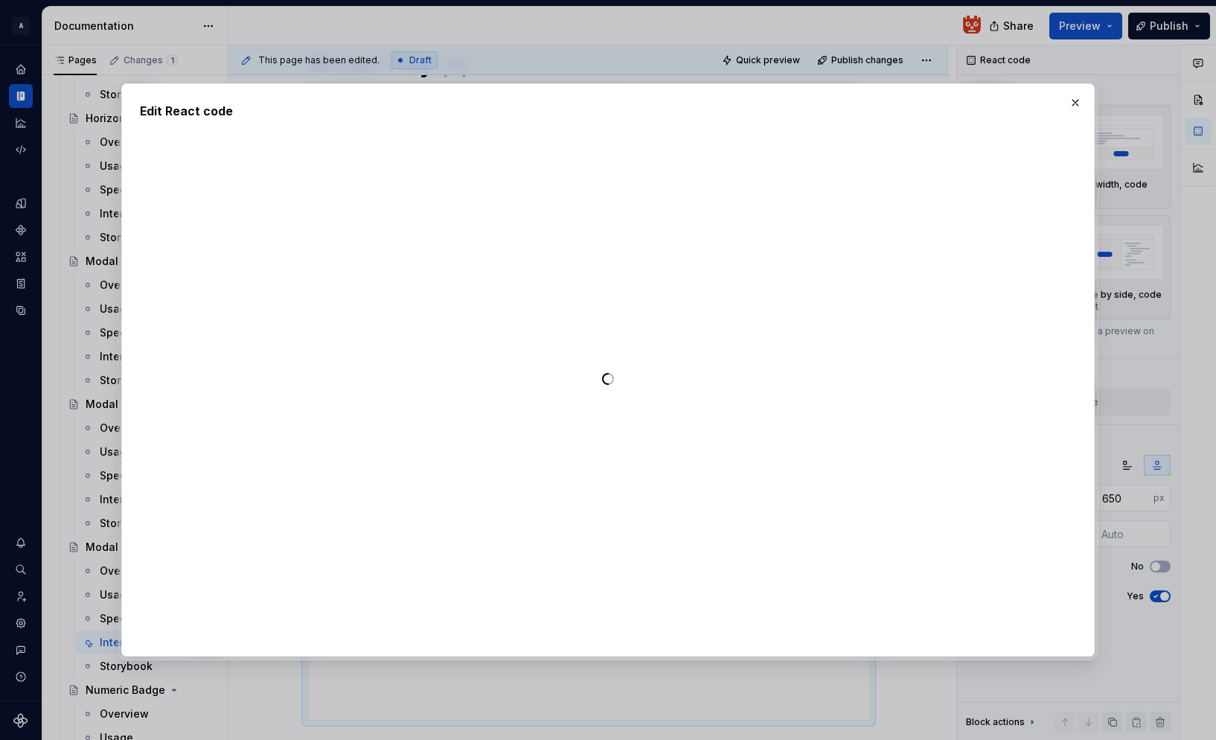
type textarea "*"
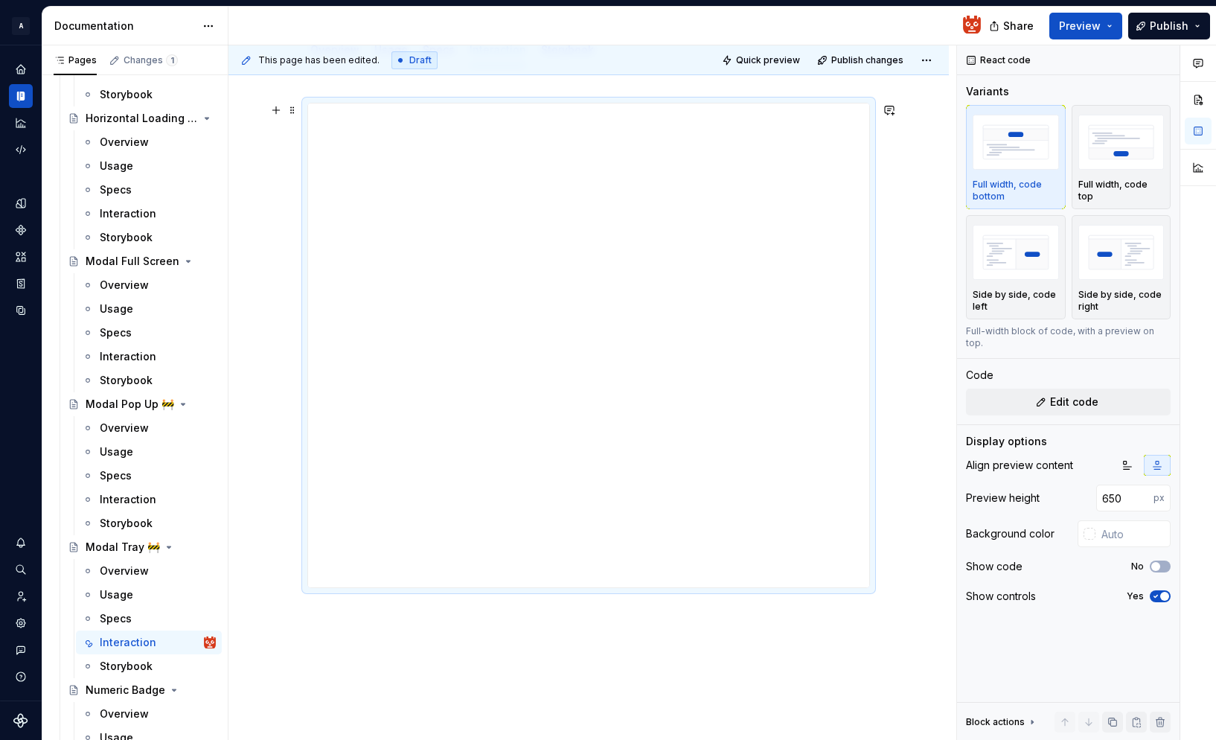
scroll to position [232, 0]
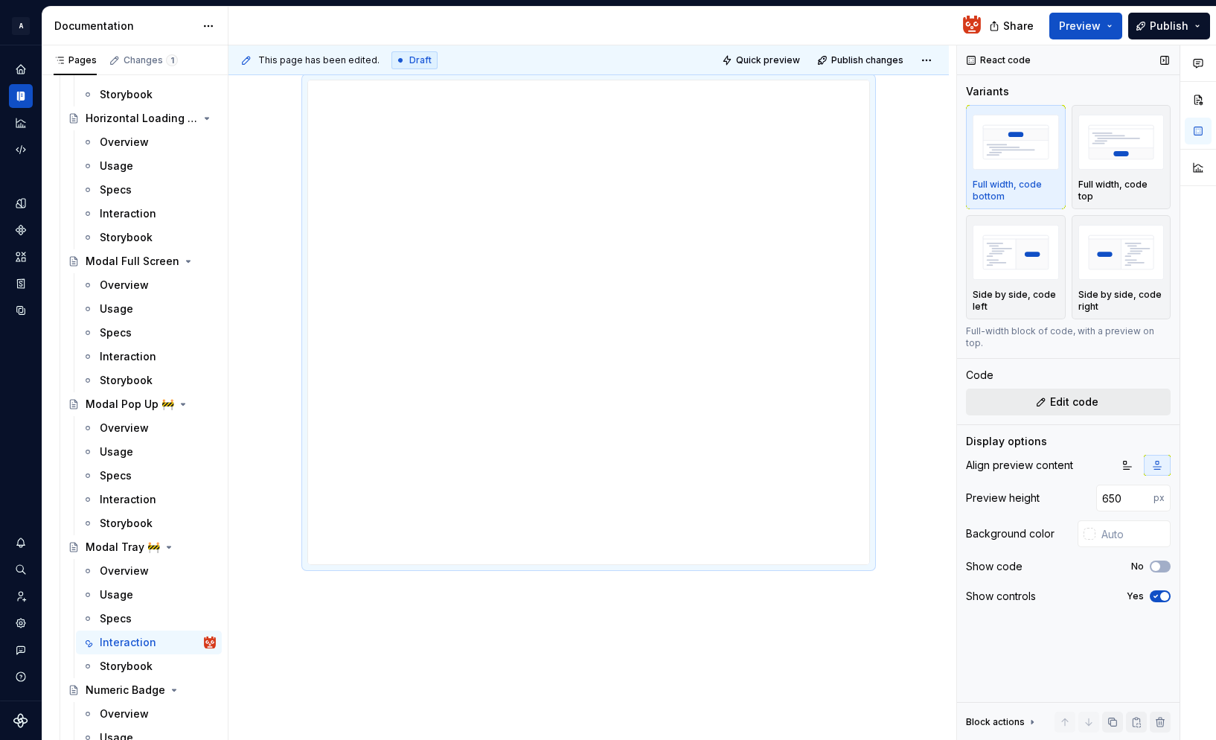
click at [1071, 394] on span "Edit code" at bounding box center [1074, 401] width 48 height 15
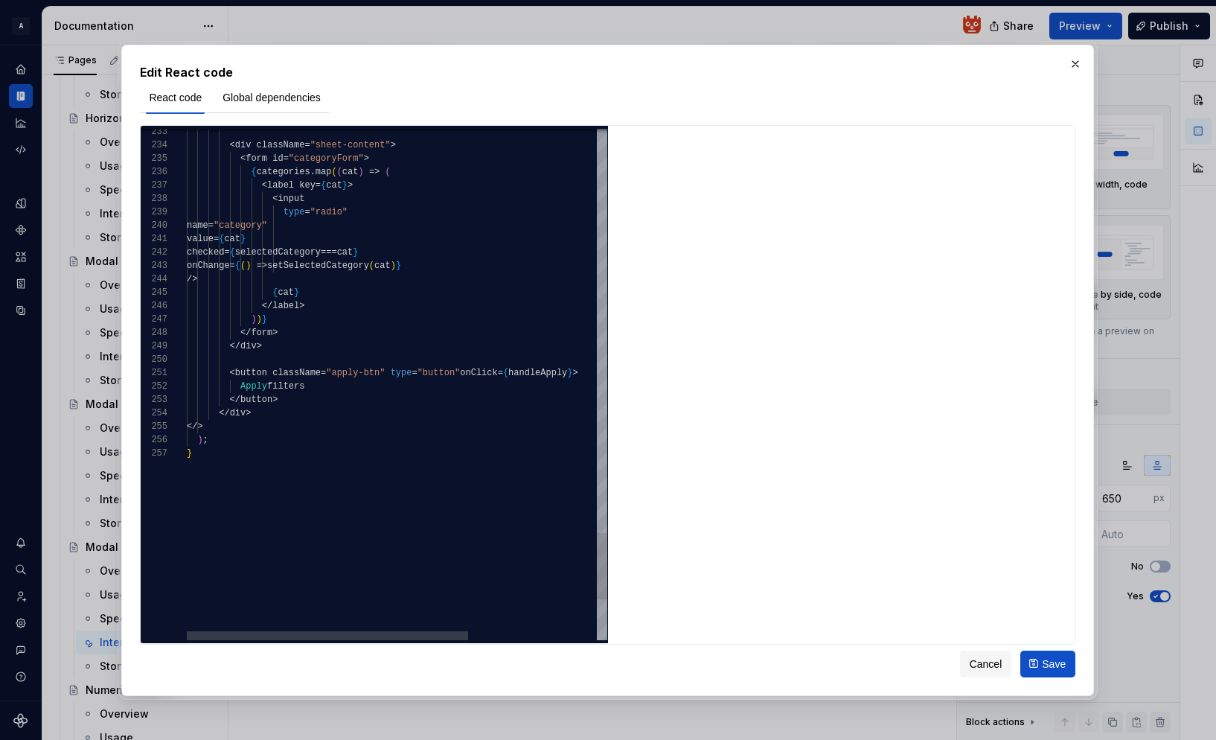
scroll to position [121, 0]
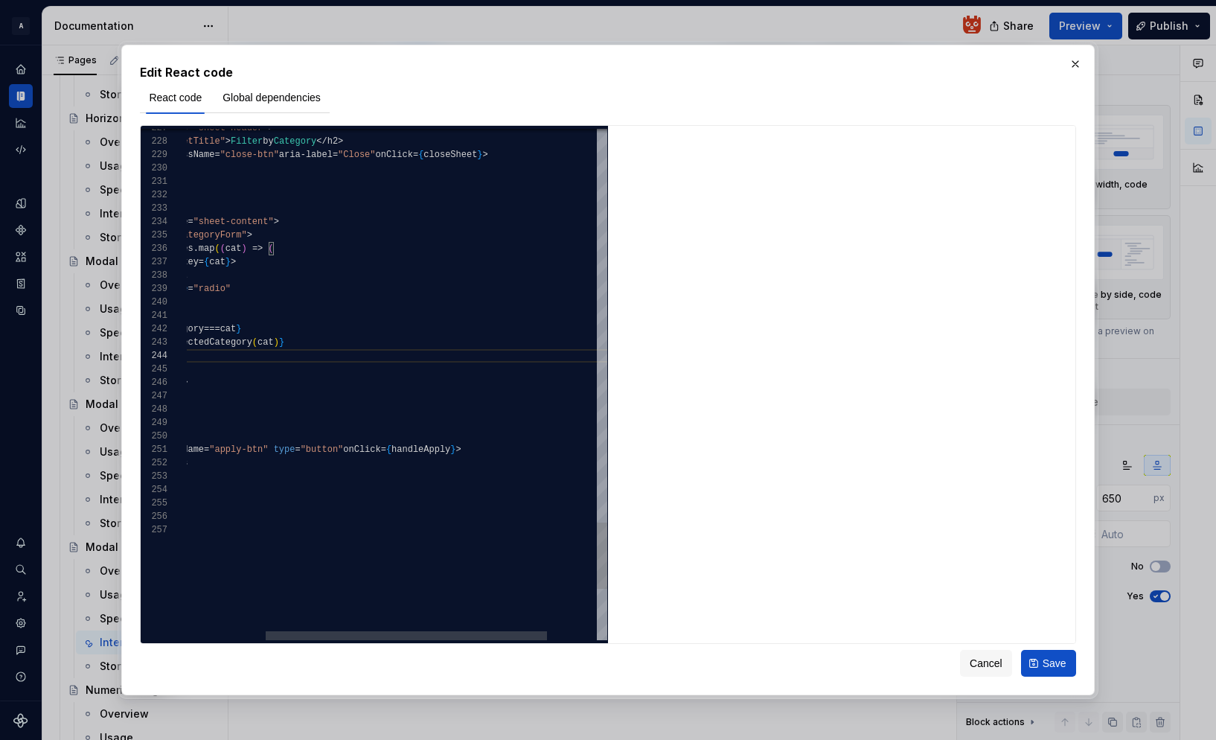
type textarea "**********"
type textarea "*"
drag, startPoint x: 463, startPoint y: 450, endPoint x: 352, endPoint y: 449, distance: 110.9
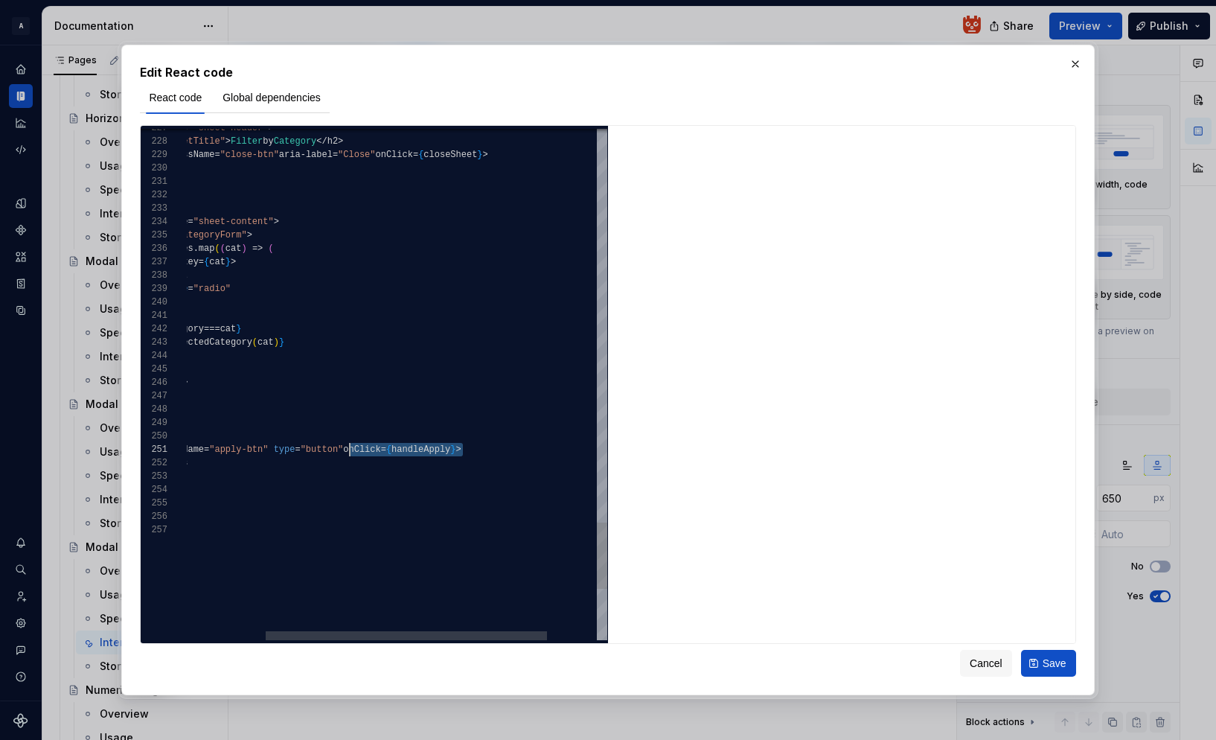
type textarea "**********"
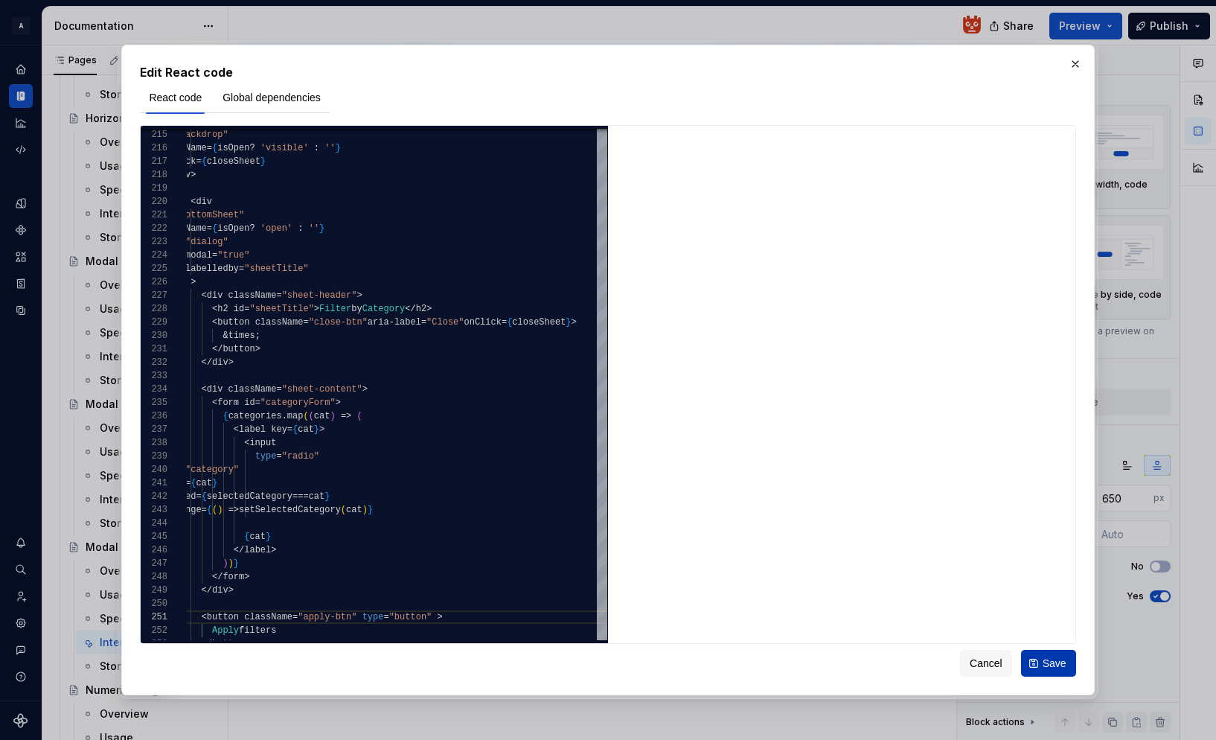
click at [1048, 665] on span "Save" at bounding box center [1055, 663] width 24 height 15
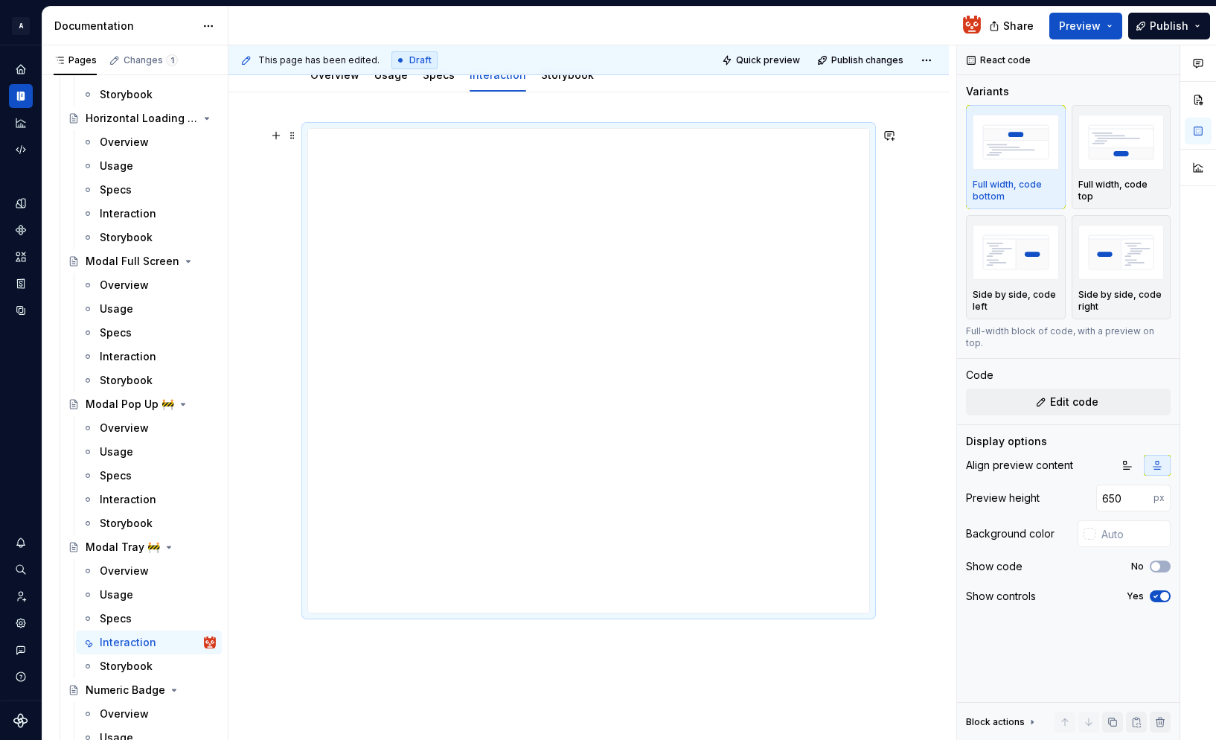
scroll to position [0, 0]
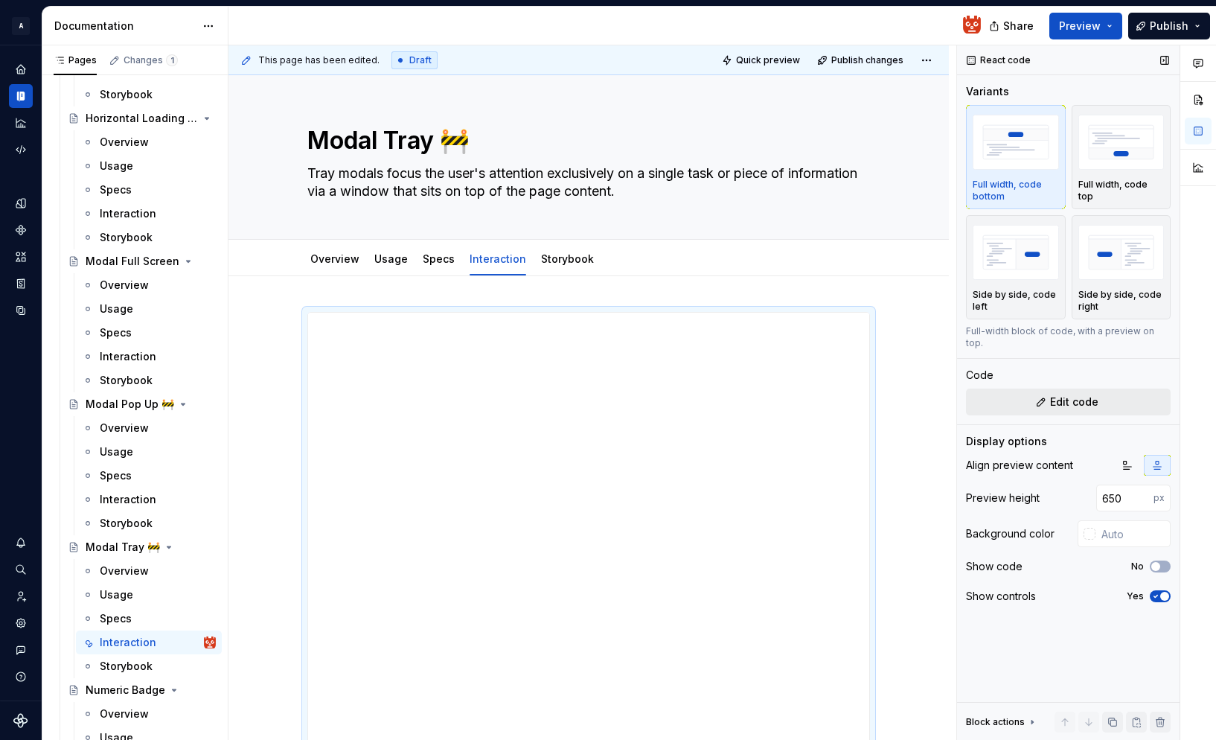
click at [1097, 391] on button "Edit code" at bounding box center [1068, 401] width 205 height 27
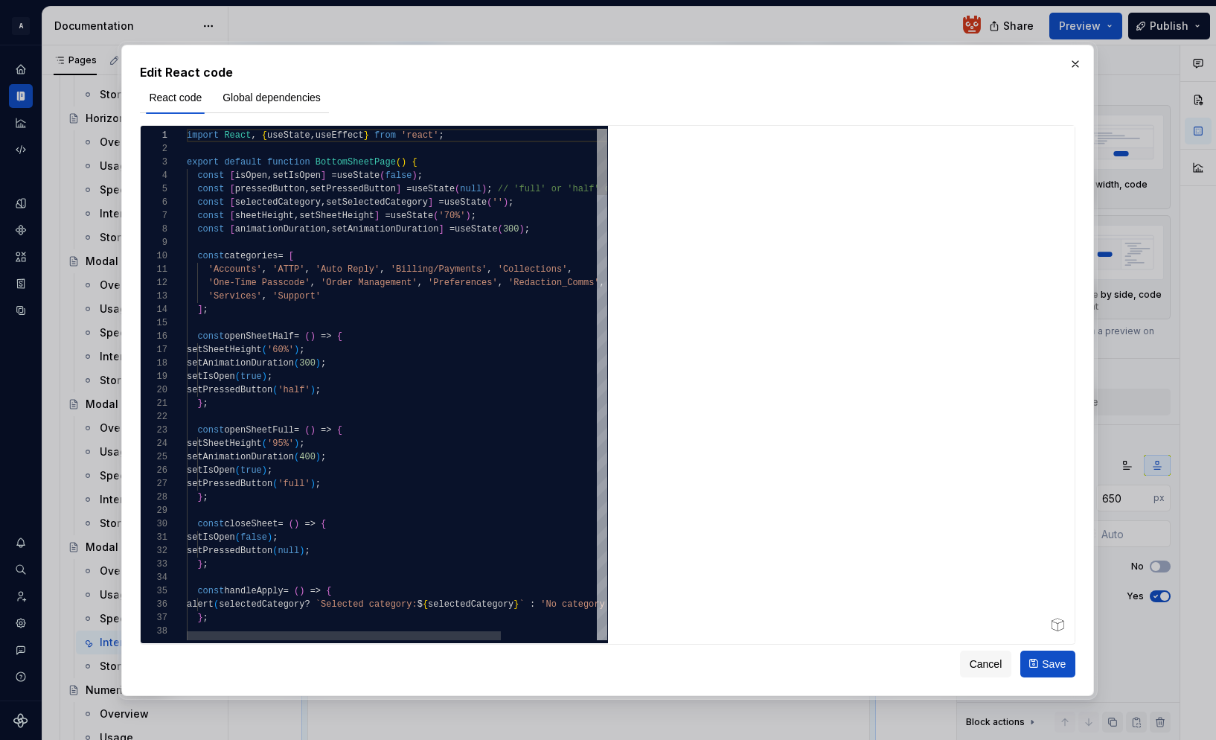
type textarea "*"
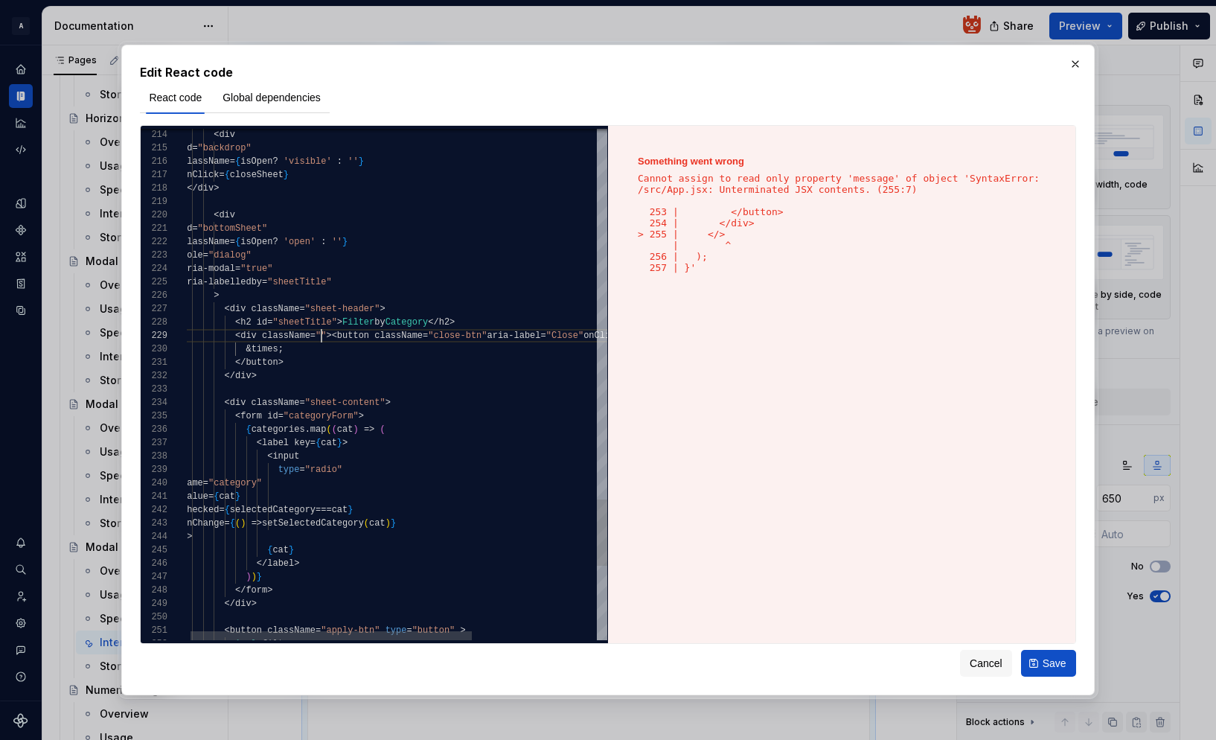
scroll to position [107, 140]
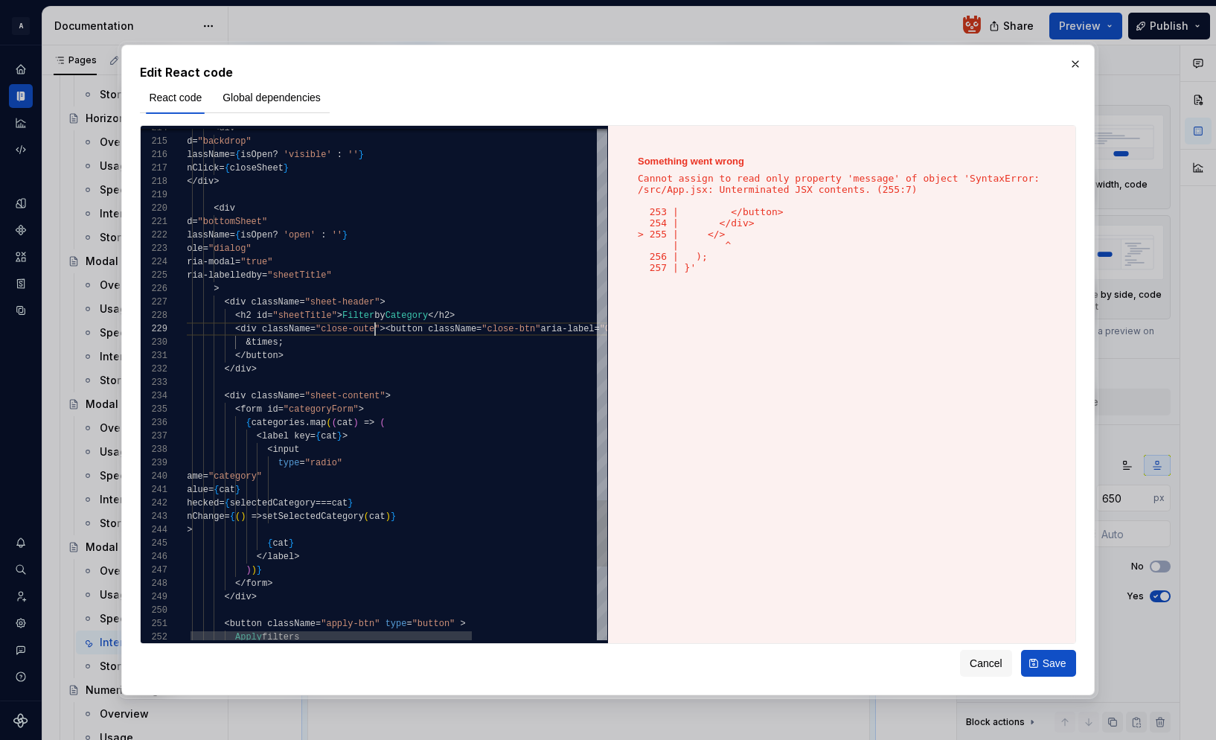
scroll to position [107, 199]
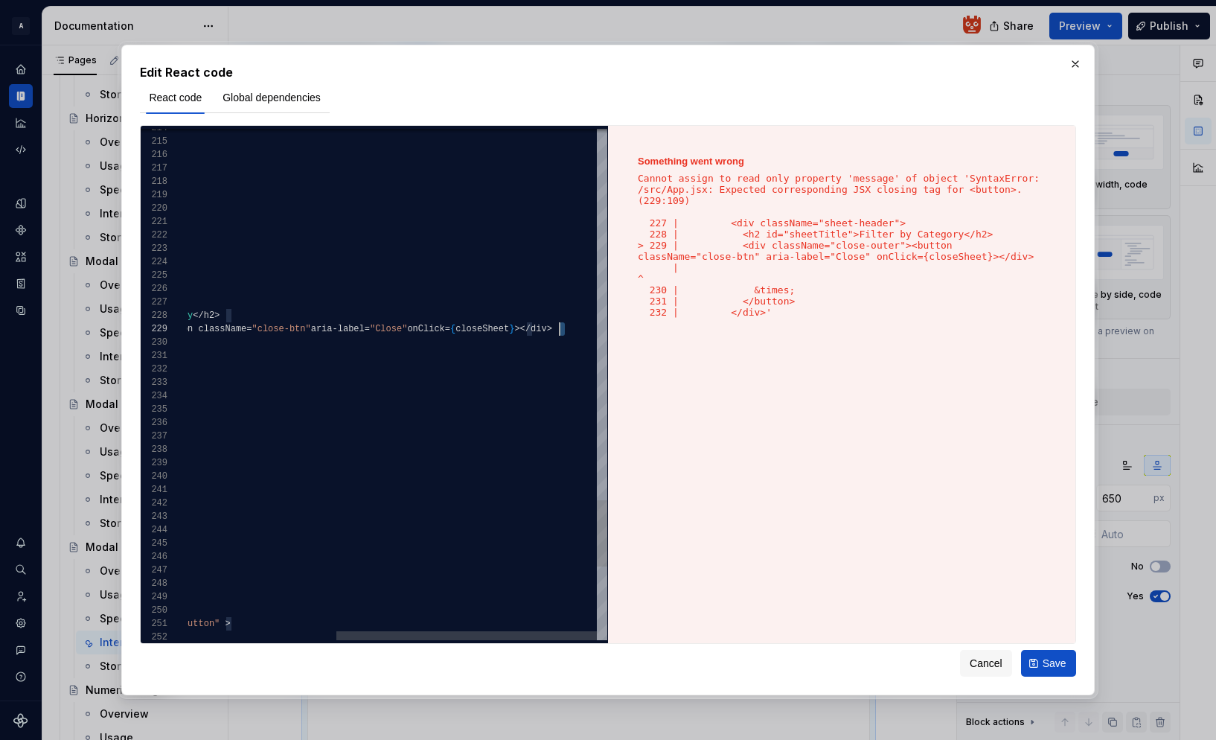
scroll to position [107, 586]
drag, startPoint x: 575, startPoint y: 327, endPoint x: 532, endPoint y: 327, distance: 42.4
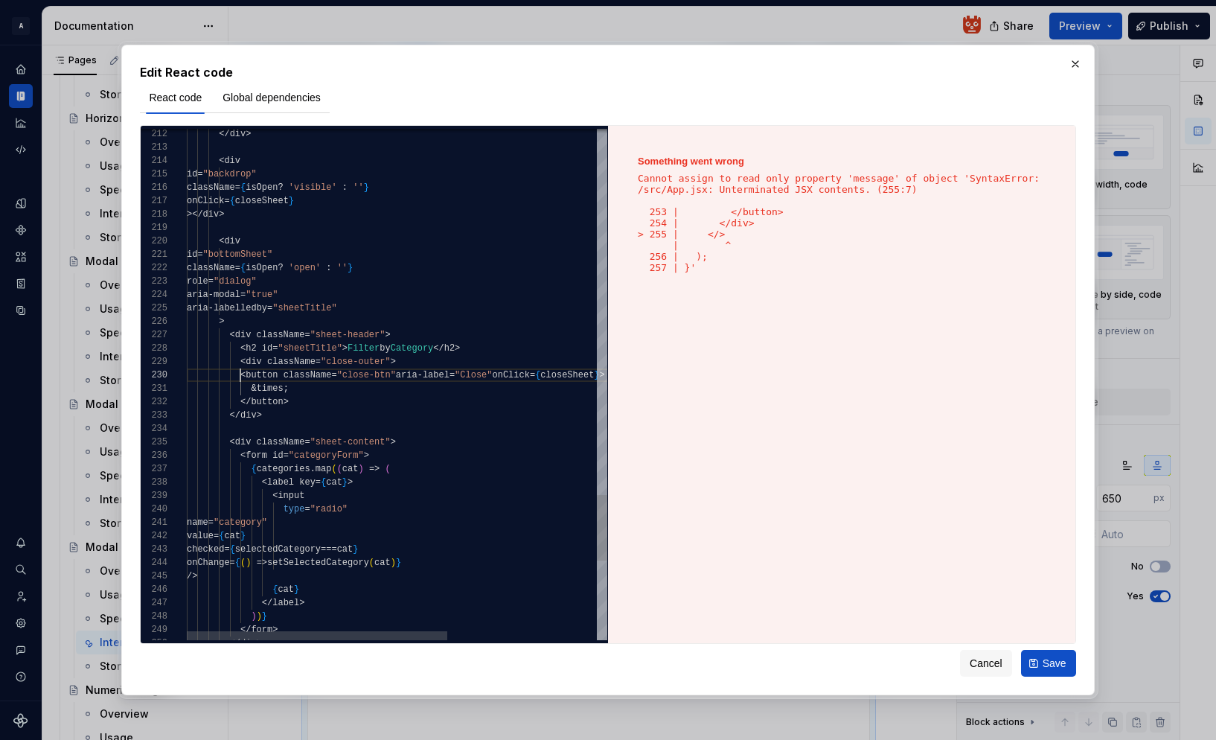
scroll to position [121, 54]
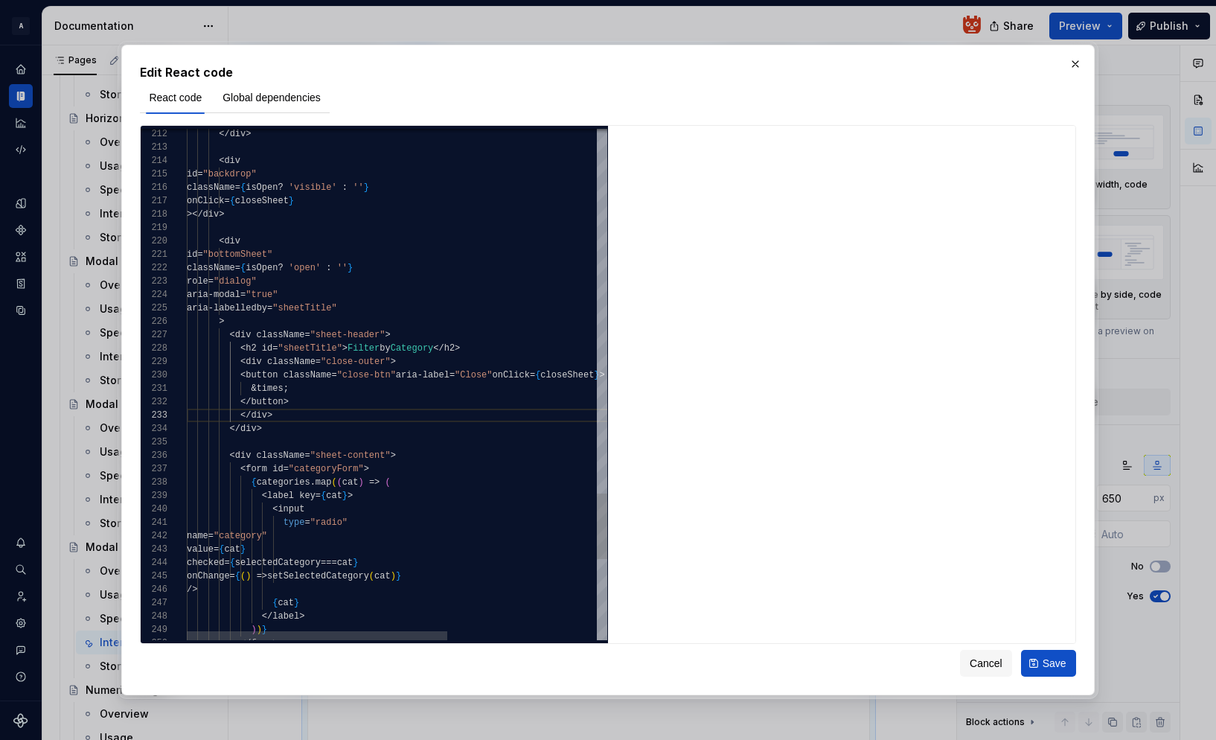
scroll to position [13, 102]
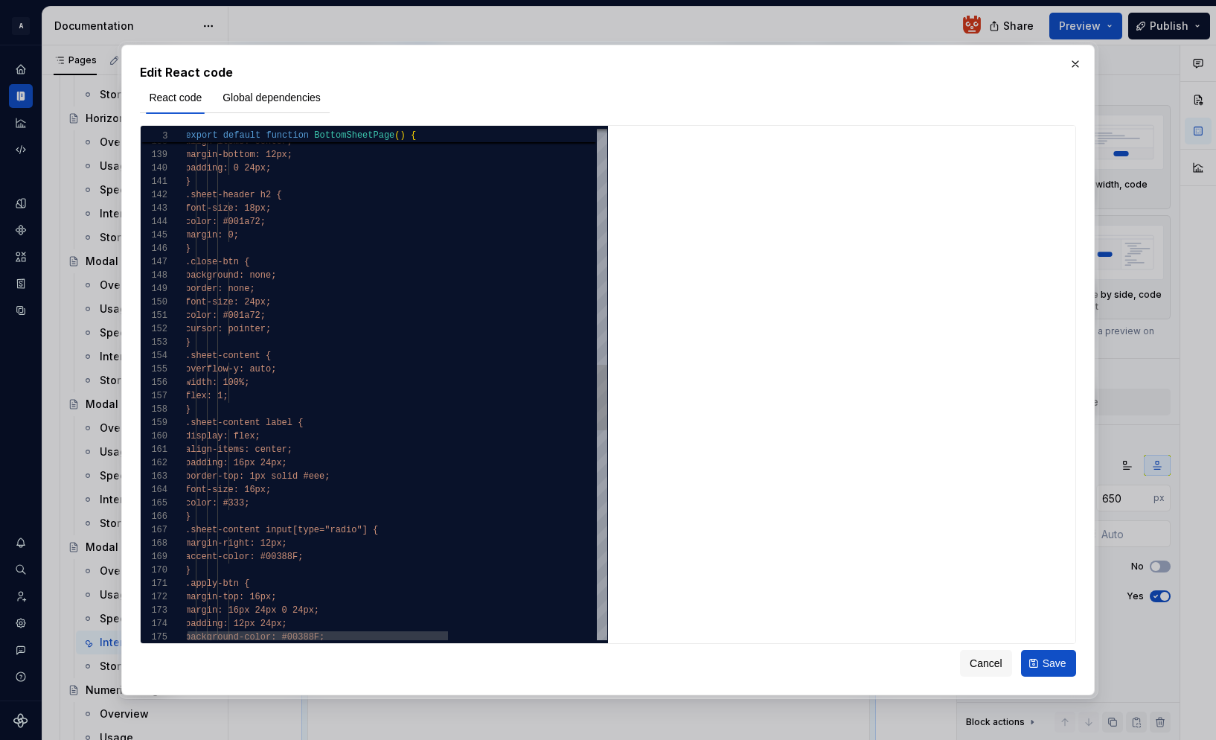
click at [268, 246] on div "border-top: 1px solid #eee; padding: 16px 24px; align-items: center; display: f…" at bounding box center [515, 282] width 661 height 3967
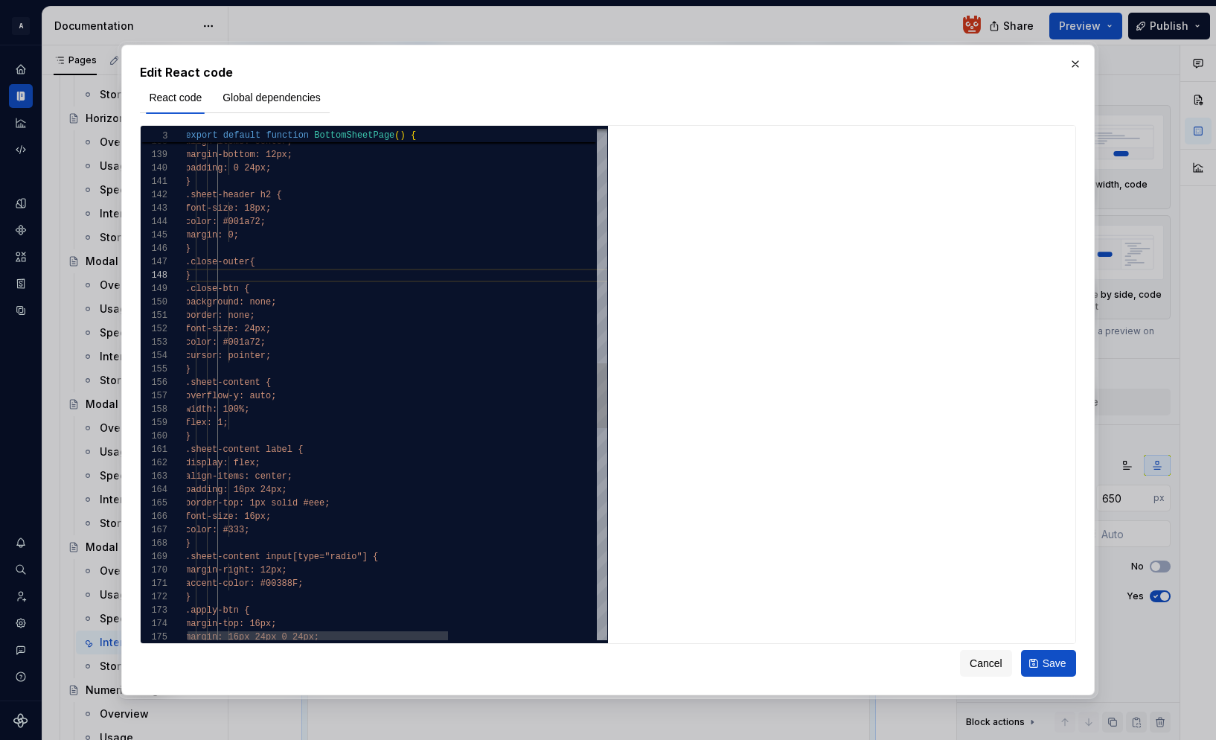
scroll to position [107, 43]
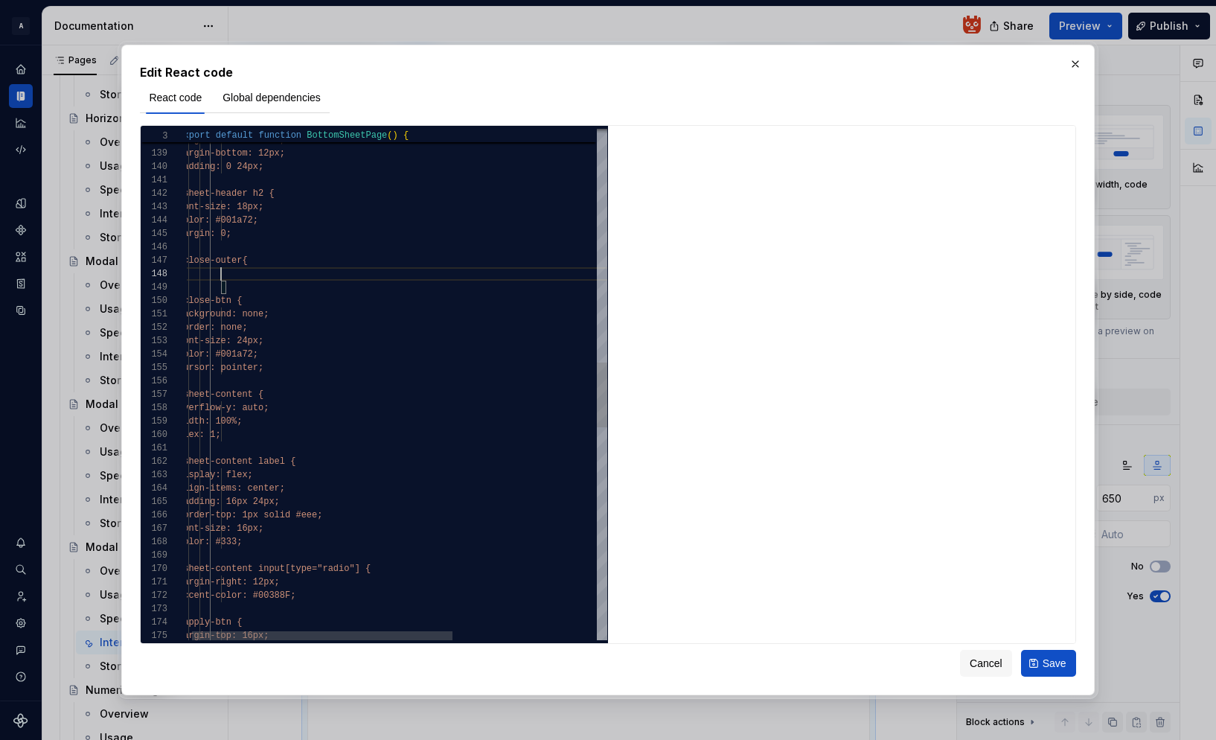
click at [257, 269] on div "border-top: 1px solid #eee; padding: 16px 24px; align-items: center; display: f…" at bounding box center [508, 302] width 661 height 4008
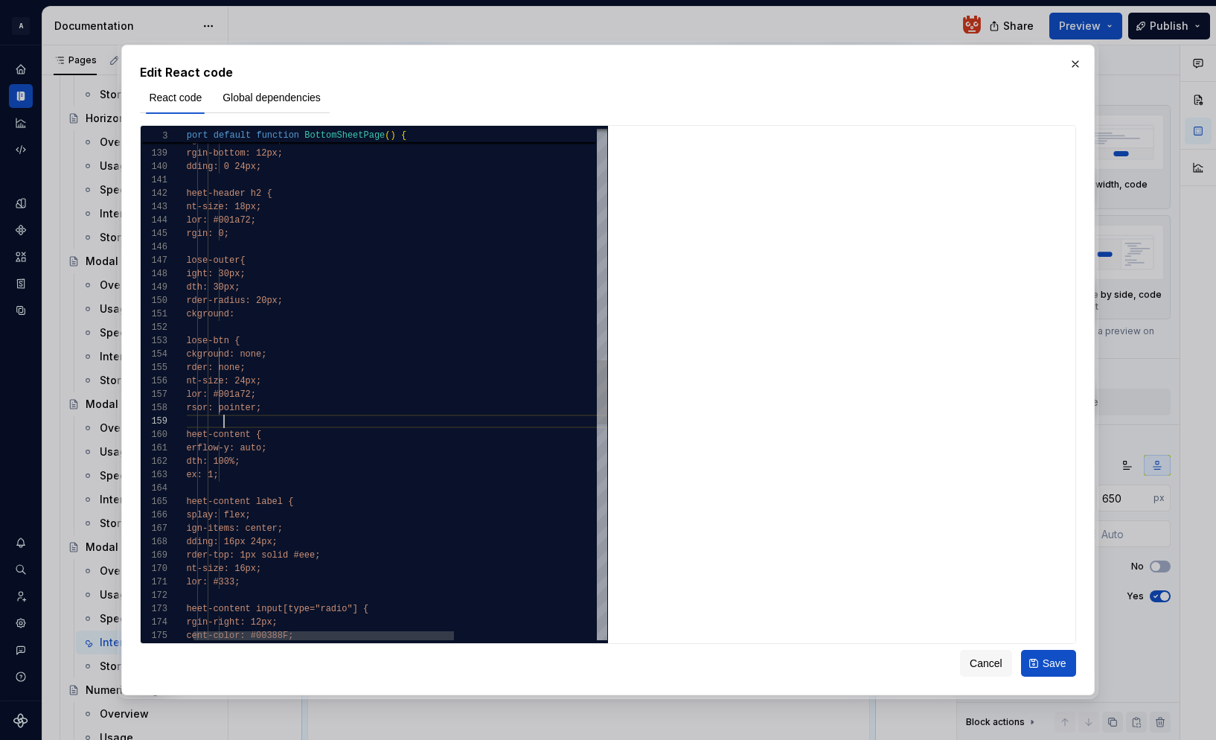
scroll to position [107, 48]
click at [316, 415] on div "border-top: 1px solid #eee; padding: 16px 24px; align-items: center; display: f…" at bounding box center [506, 322] width 661 height 4048
click at [304, 312] on div "border-top: 1px solid #eee; padding: 16px 24px; align-items: center; display: f…" at bounding box center [504, 322] width 661 height 4048
click at [290, 394] on div "border-top: 1px solid #eee; padding: 16px 24px; align-items: center; display: f…" at bounding box center [504, 322] width 661 height 4048
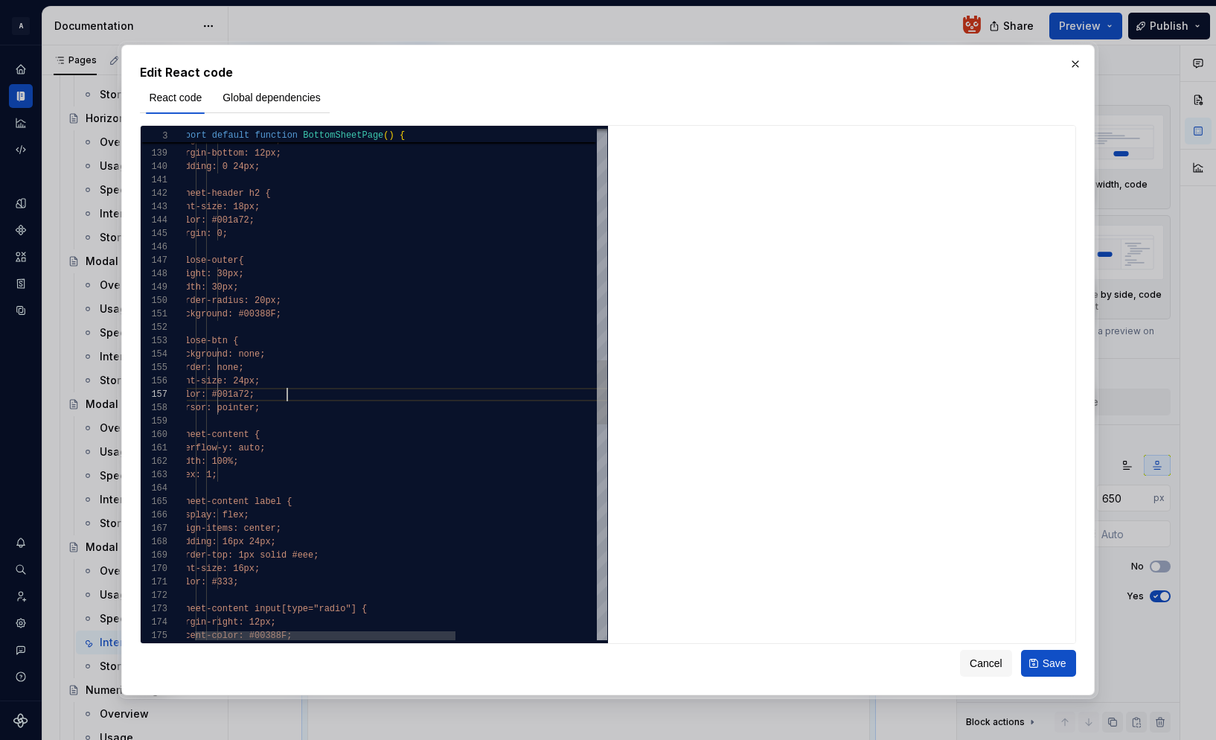
scroll to position [80, 129]
click at [290, 394] on div "border-top: 1px solid #eee; padding: 16px 24px; align-items: center; display: f…" at bounding box center [504, 322] width 661 height 4048
click at [388, 340] on div "border-top: 1px solid #eee; padding: 16px 24px; align-items: center; display: f…" at bounding box center [504, 322] width 661 height 4048
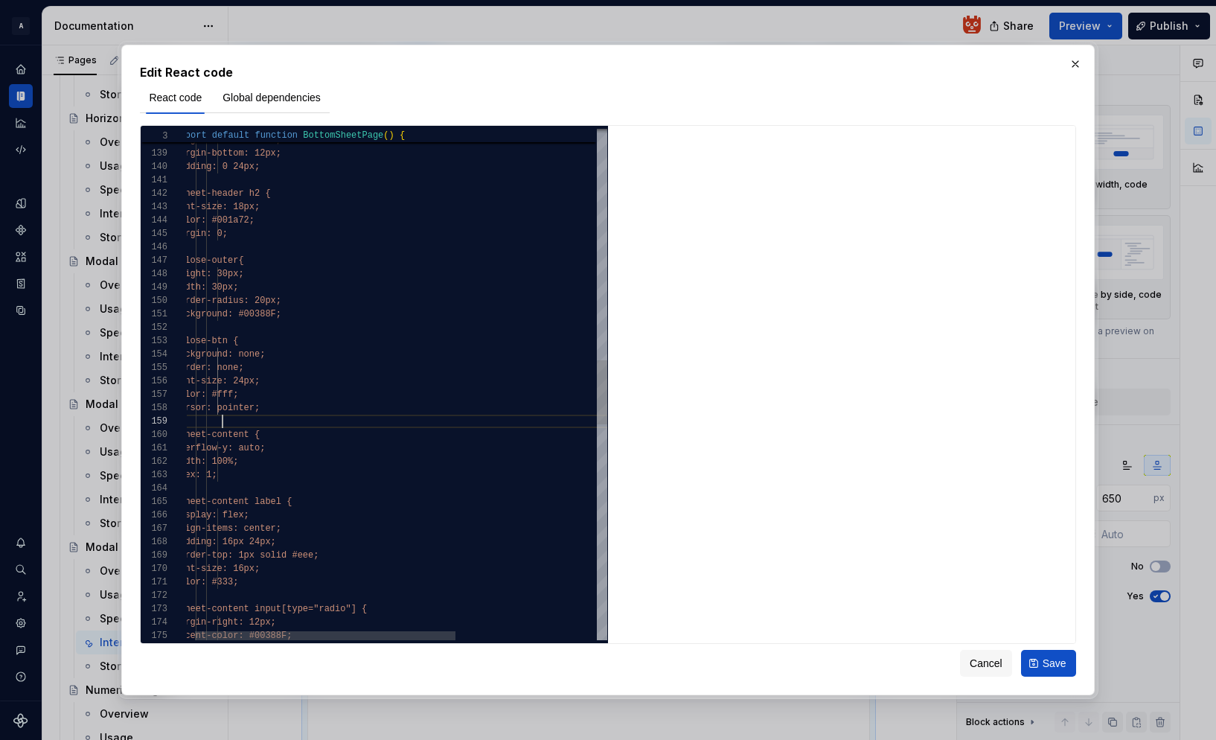
click at [388, 415] on div "border-top: 1px solid #eee; padding: 16px 24px; align-items: center; display: f…" at bounding box center [504, 322] width 661 height 4048
click at [282, 271] on div "border-top: 1px solid #eee; padding: 16px 24px; align-items: center; display: f…" at bounding box center [504, 322] width 661 height 4048
click at [276, 287] on div "border-top: 1px solid #eee; padding: 16px 24px; align-items: center; display: f…" at bounding box center [504, 322] width 661 height 4048
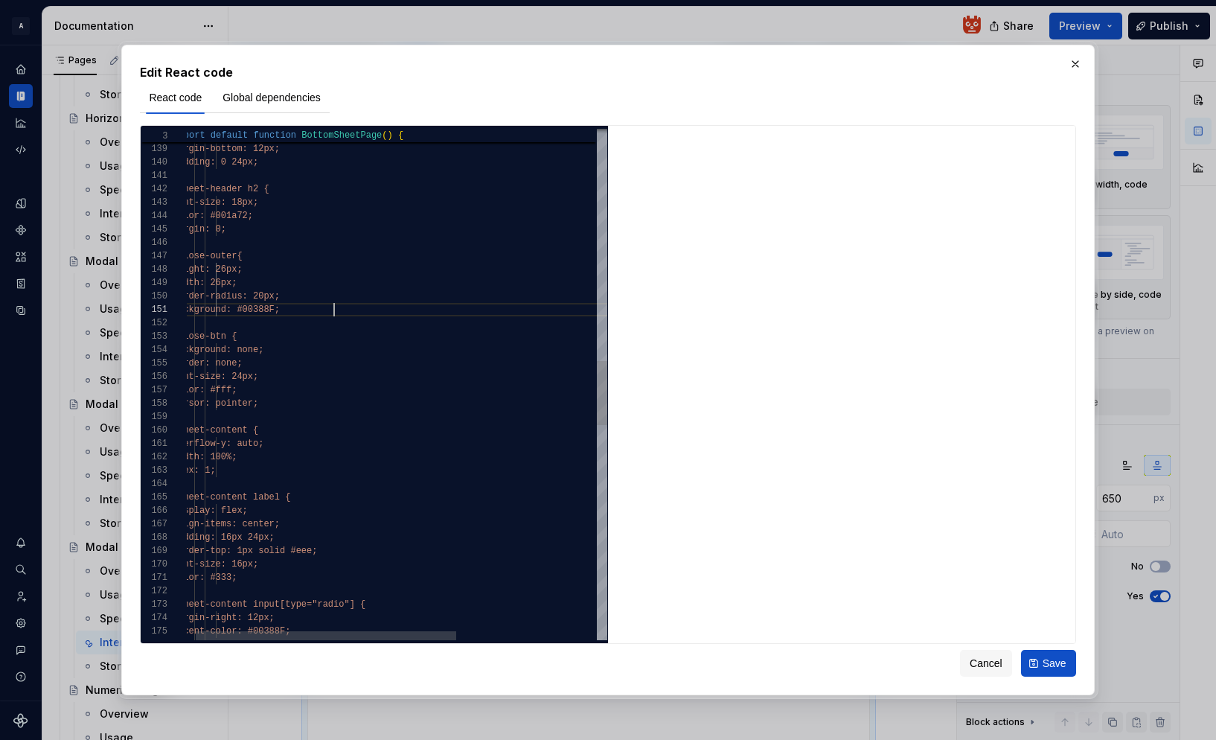
click at [370, 314] on div "border-top: 1px solid #eee; padding: 16px 24px; align-items: center; display: f…" at bounding box center [503, 318] width 661 height 4048
click at [316, 406] on div "cursor: pointer;" at bounding box center [501, 406] width 661 height 13
click at [327, 400] on div "border-top: 1px solid #eee; padding: 16px 24px; align-items: center; display: f…" at bounding box center [501, 326] width 661 height 4061
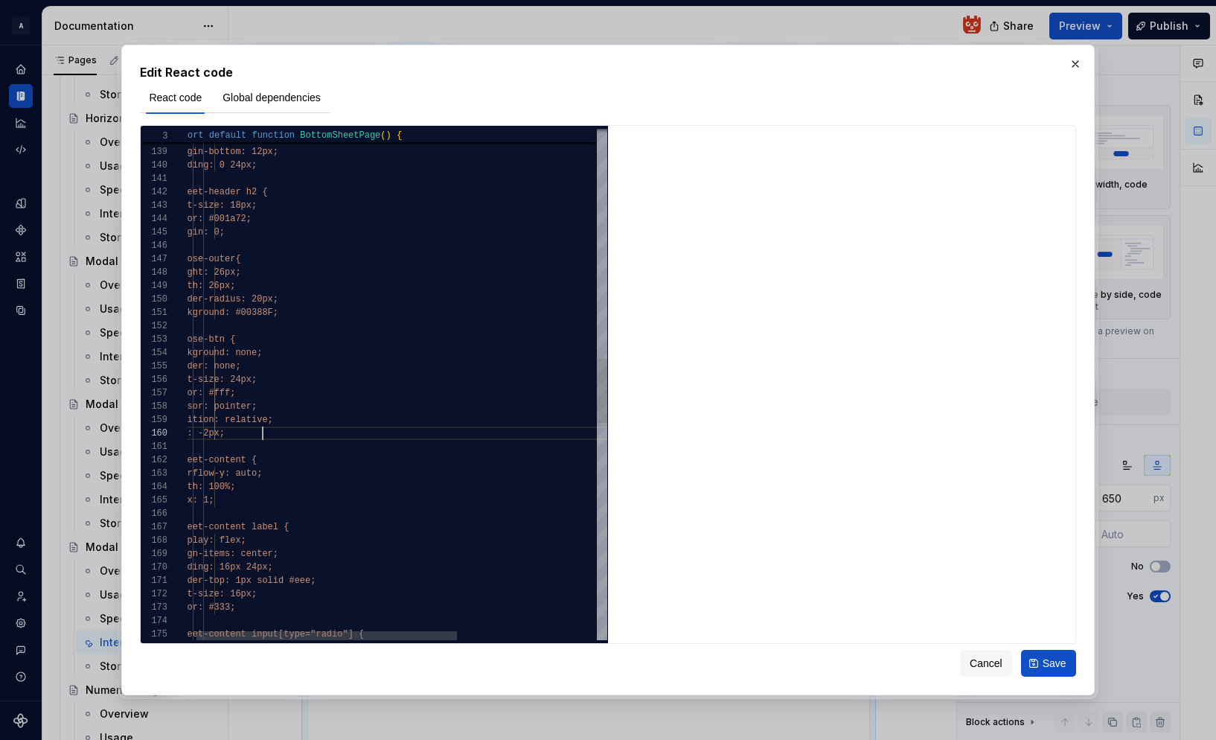
scroll to position [121, 92]
drag, startPoint x: 263, startPoint y: 433, endPoint x: 295, endPoint y: 426, distance: 32.1
click at [225, 433] on span "top: -2px;" at bounding box center [198, 433] width 54 height 10
click at [502, 246] on div "border-top: 1px solid #eee; padding: 16px 24px; align-items: center; display: f…" at bounding box center [501, 333] width 661 height 4075
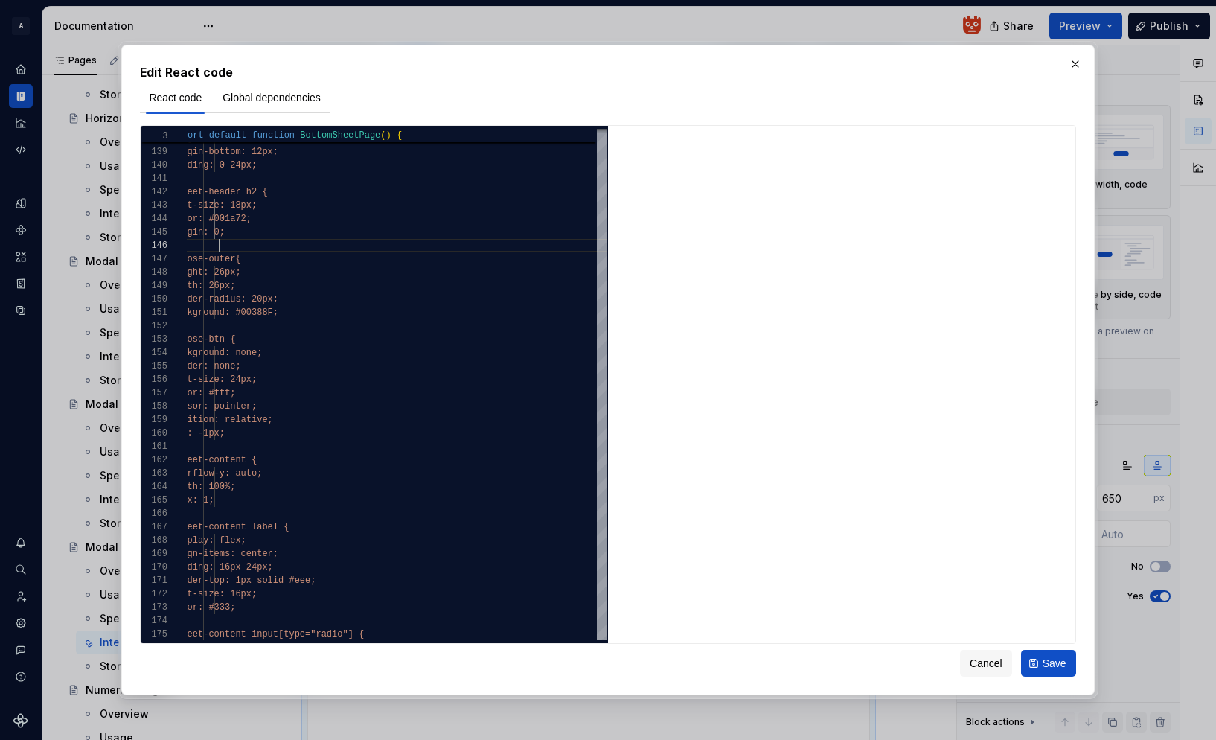
type textarea "**********"
click at [1061, 666] on span "Save" at bounding box center [1055, 663] width 24 height 15
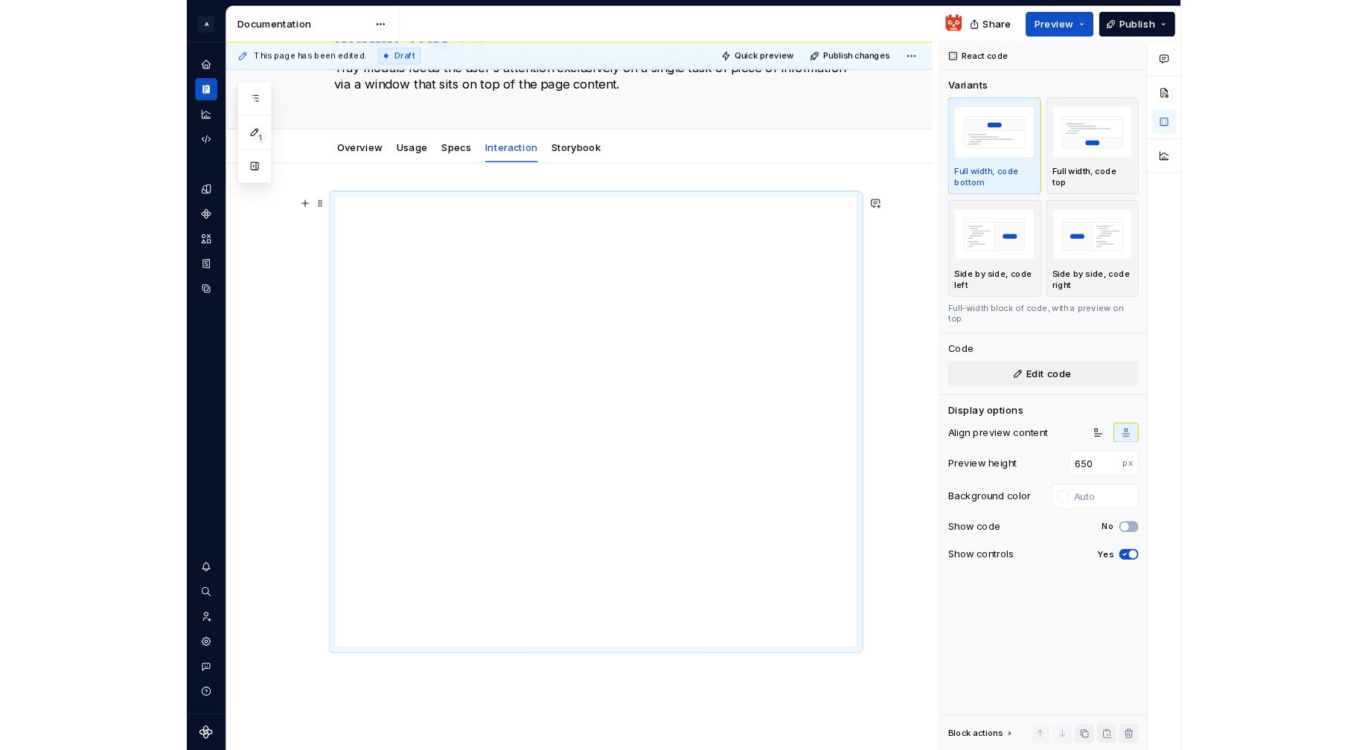
scroll to position [0, 0]
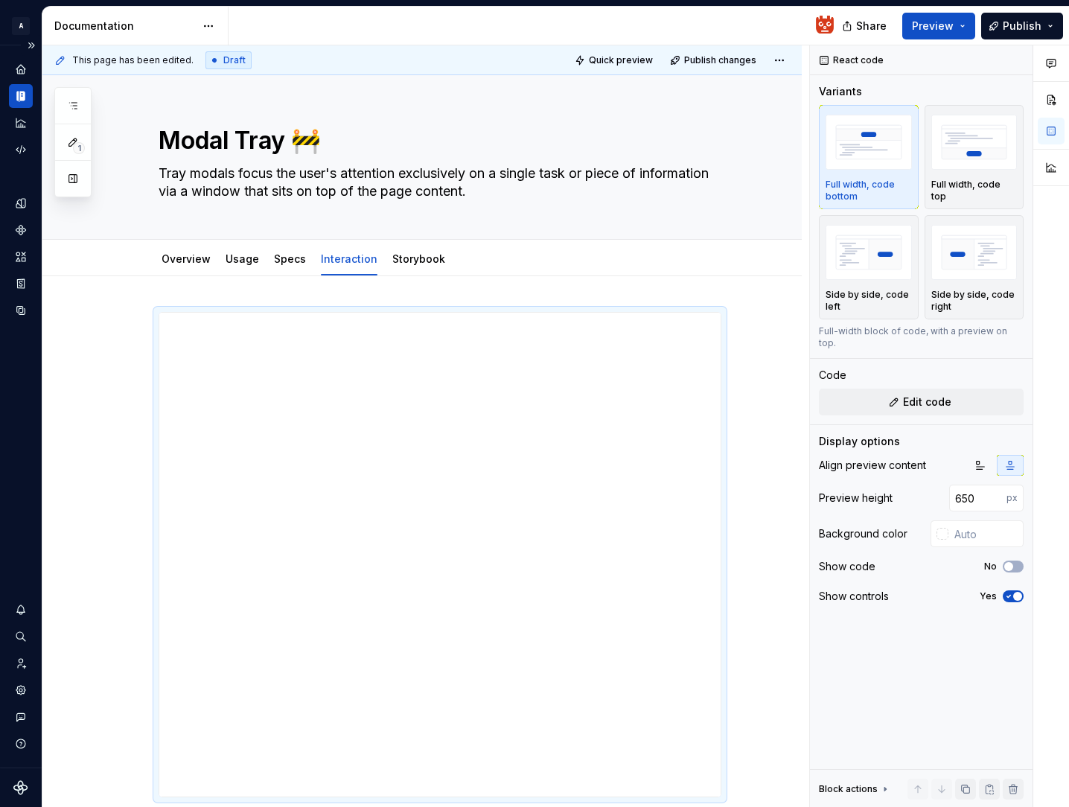
click at [20, 100] on icon "Documentation" at bounding box center [21, 97] width 5 height 10
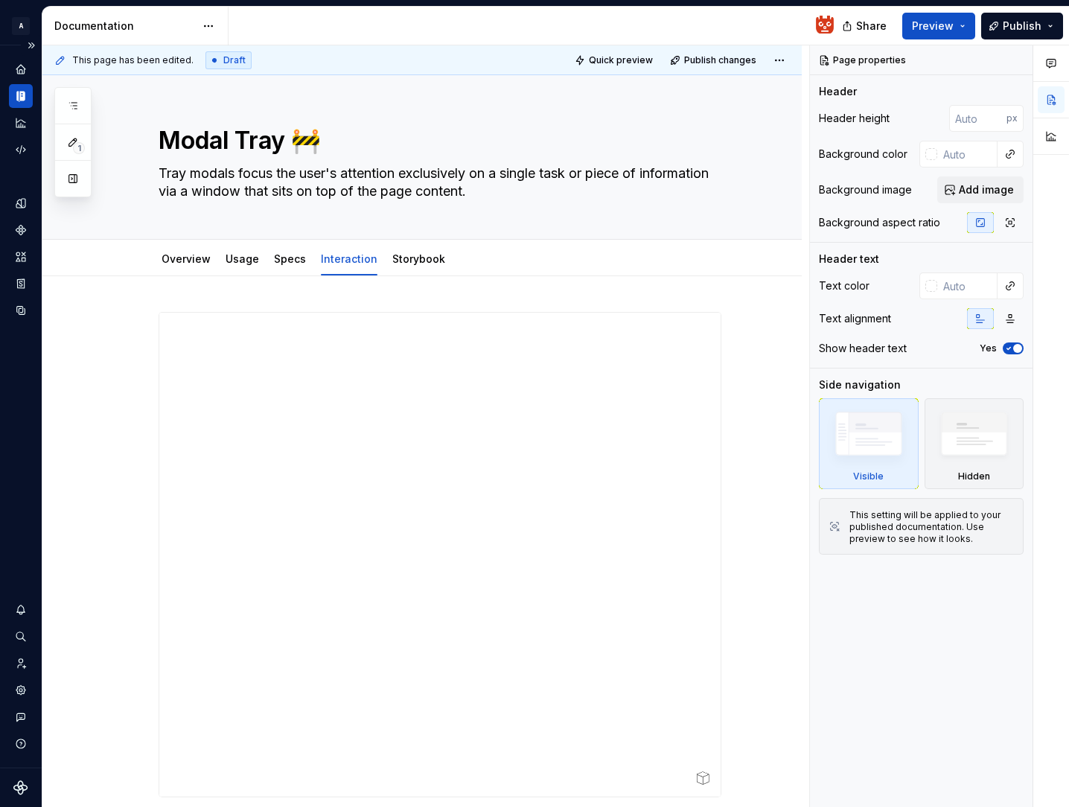
click at [22, 98] on icon "Documentation" at bounding box center [21, 97] width 5 height 10
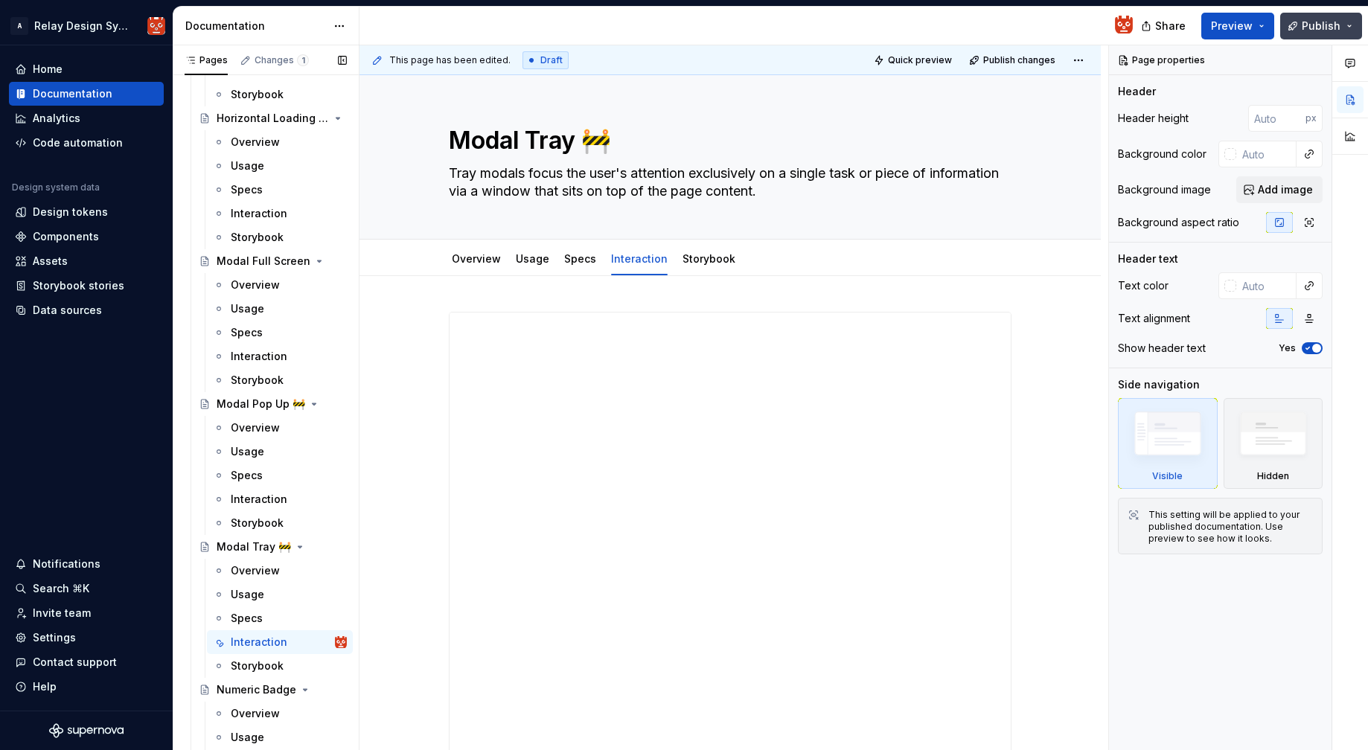
click at [1305, 22] on span "Publish" at bounding box center [1321, 26] width 39 height 15
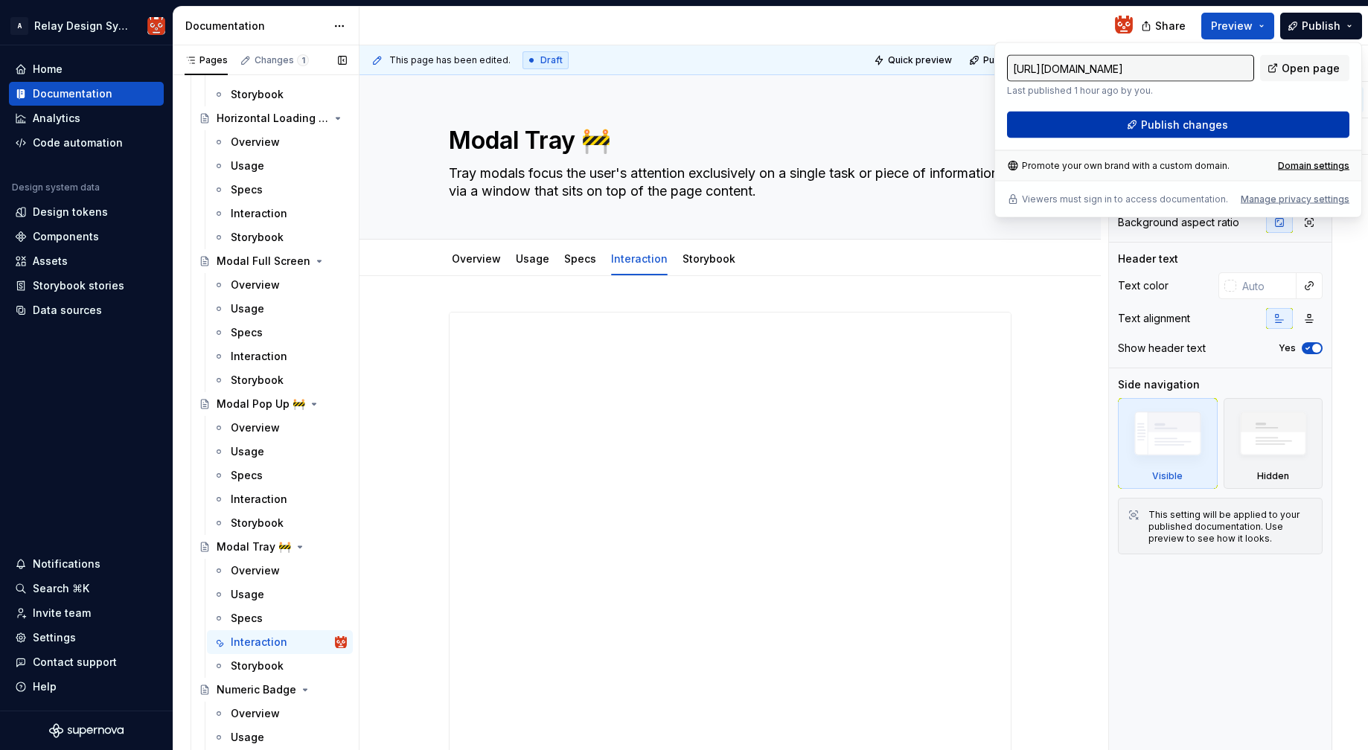
click at [1228, 120] on button "Publish changes" at bounding box center [1178, 125] width 342 height 27
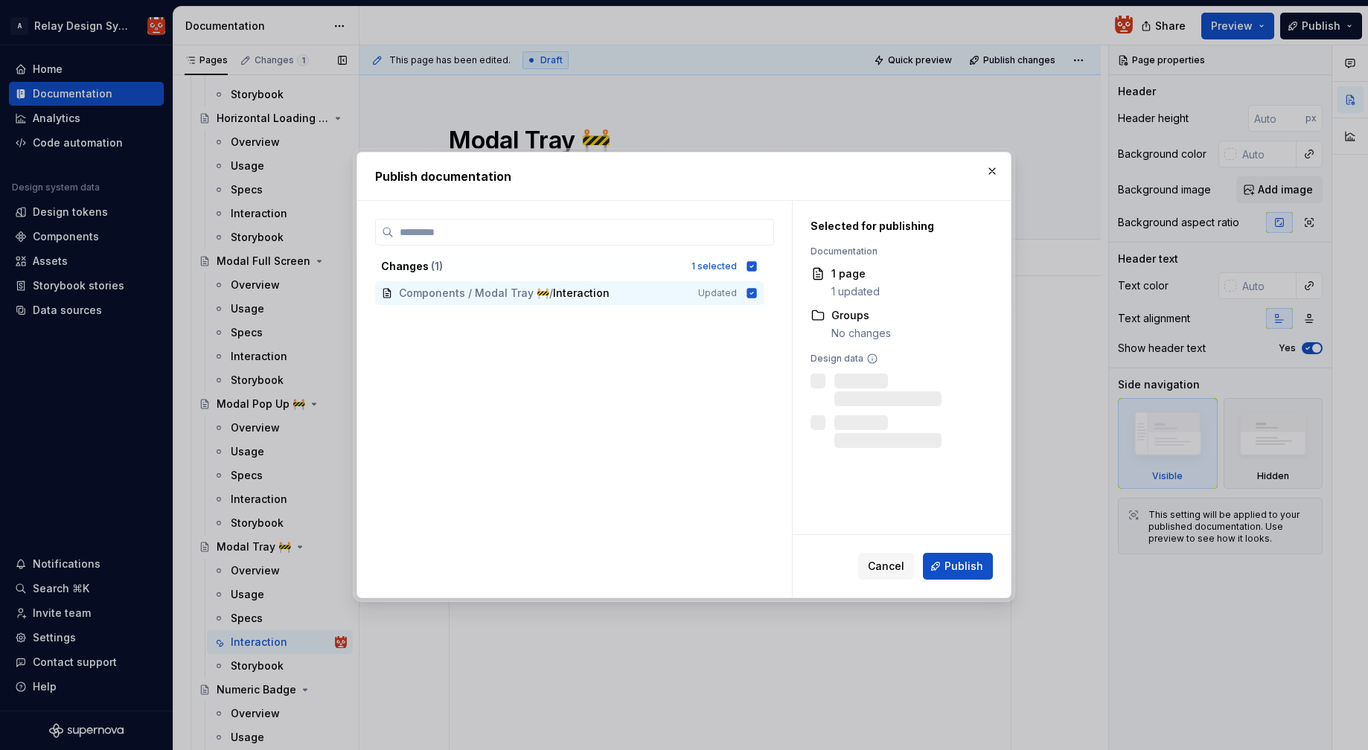
click at [956, 566] on span "Publish" at bounding box center [963, 566] width 39 height 15
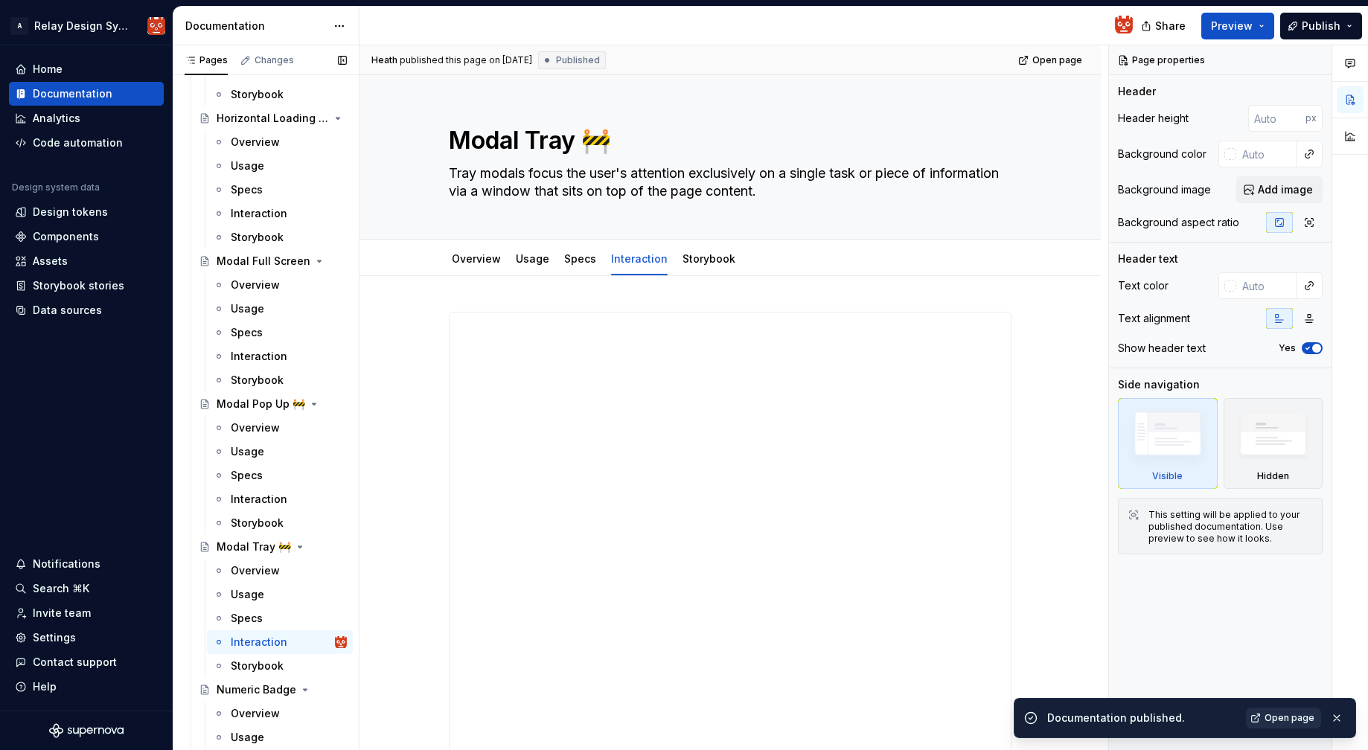
click at [1302, 723] on span "Open page" at bounding box center [1289, 718] width 50 height 12
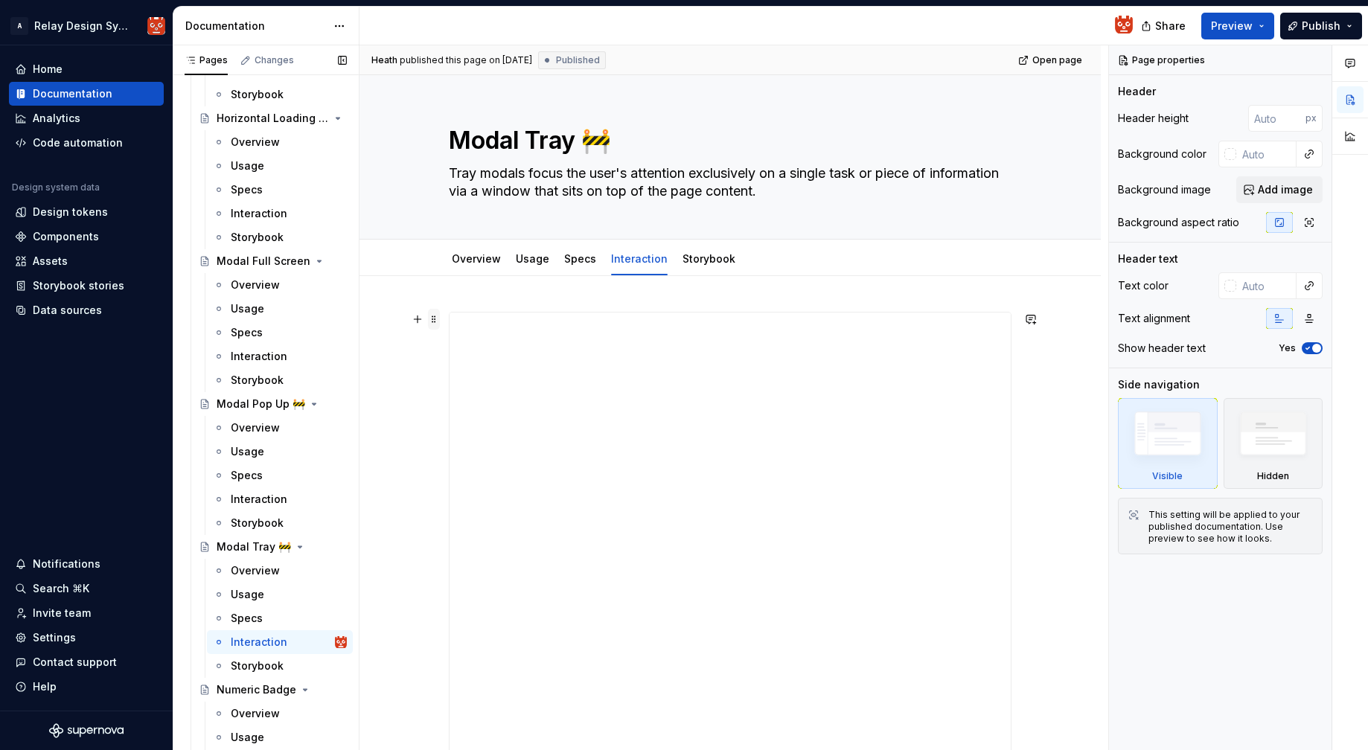
click at [435, 319] on span at bounding box center [434, 319] width 12 height 21
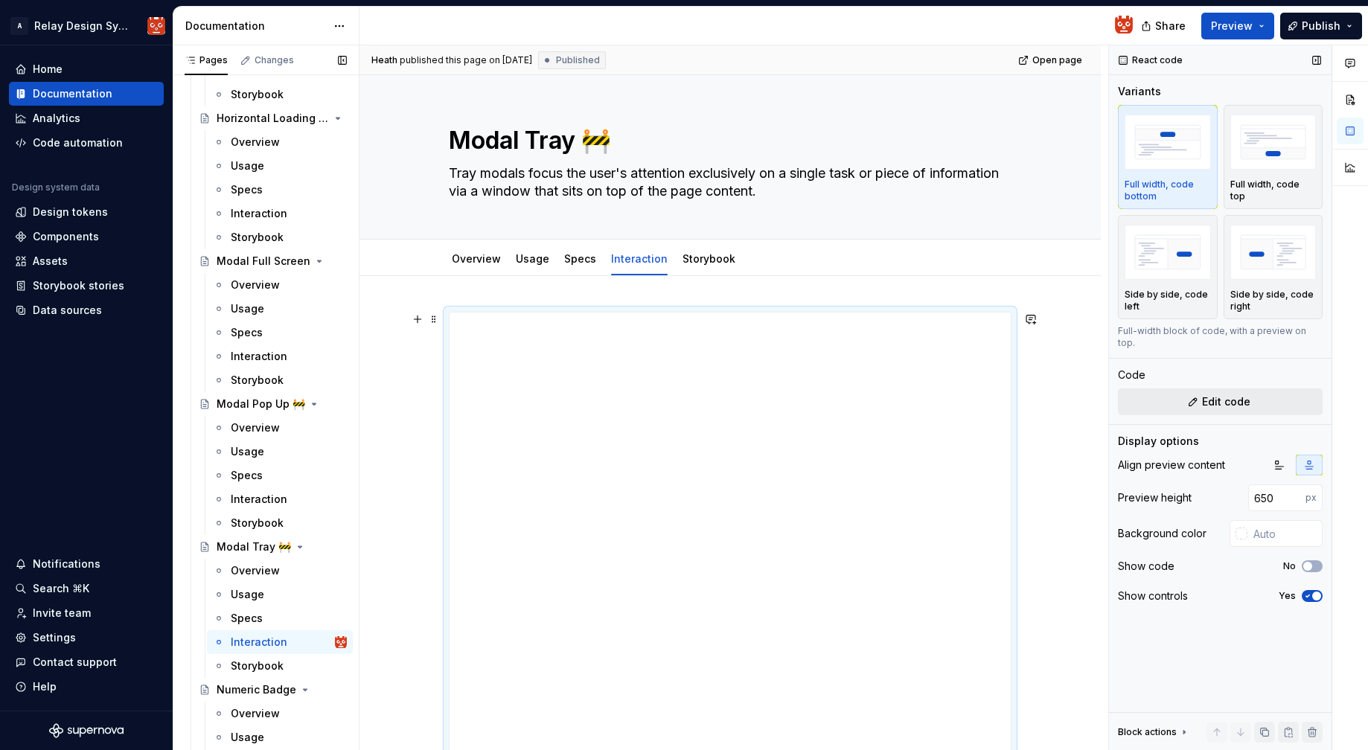
click at [1215, 394] on span "Edit code" at bounding box center [1226, 401] width 48 height 15
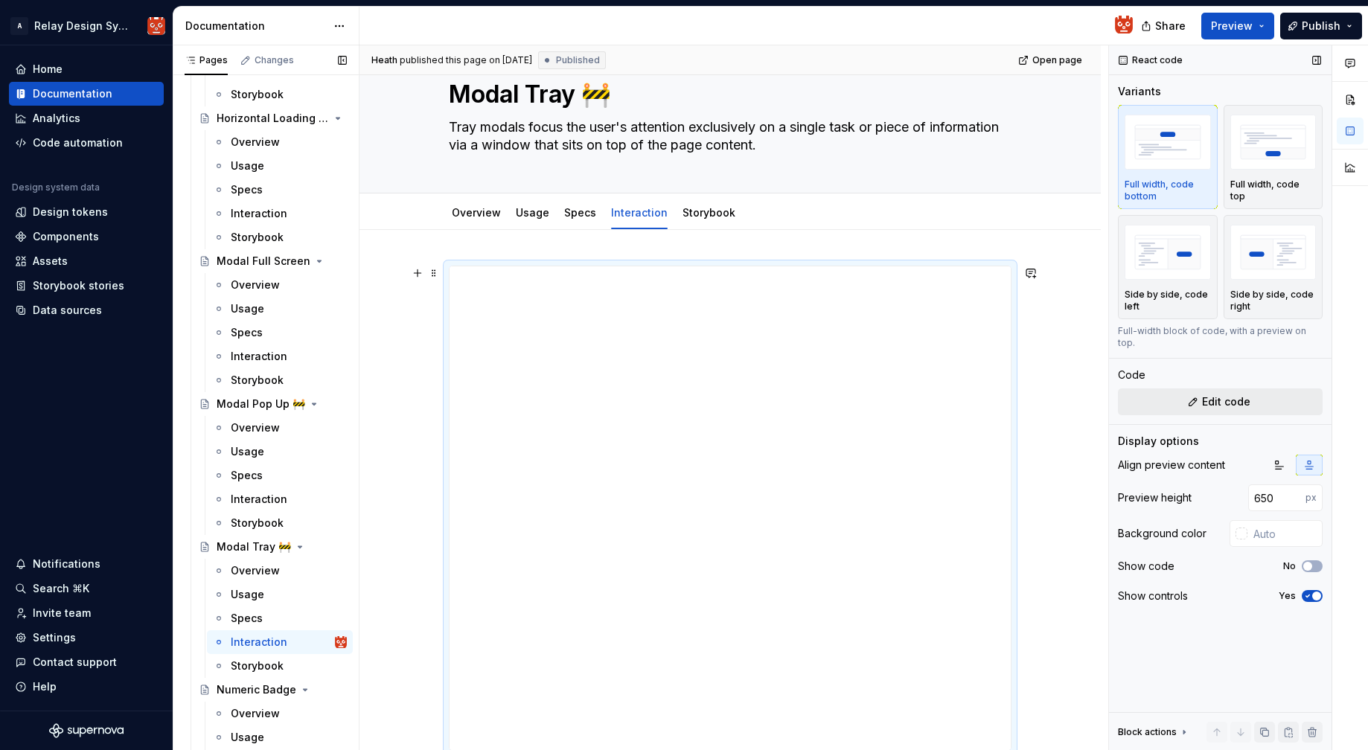
type textarea "*"
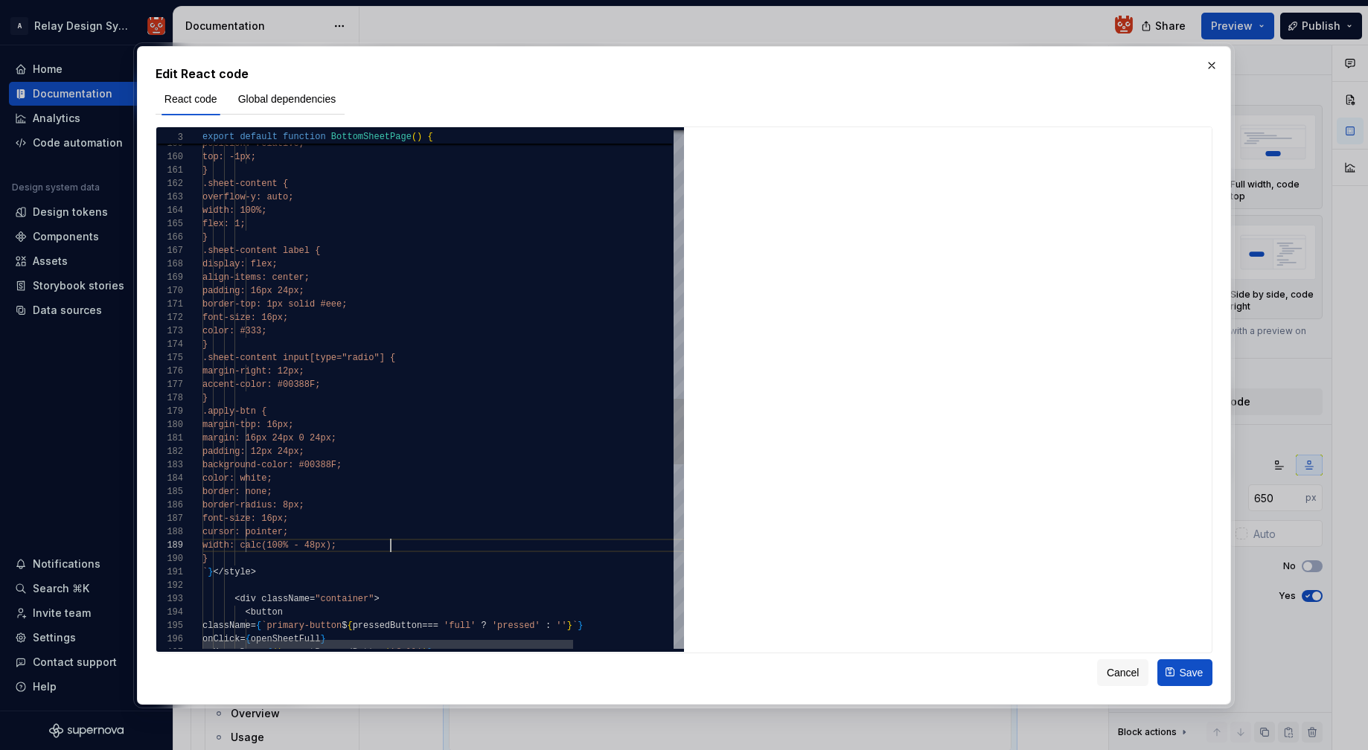
scroll to position [107, 188]
drag, startPoint x: 404, startPoint y: 543, endPoint x: 425, endPoint y: 540, distance: 21.2
click at [407, 543] on div "width: calc(100% - 48px);" at bounding box center [508, 545] width 612 height 13
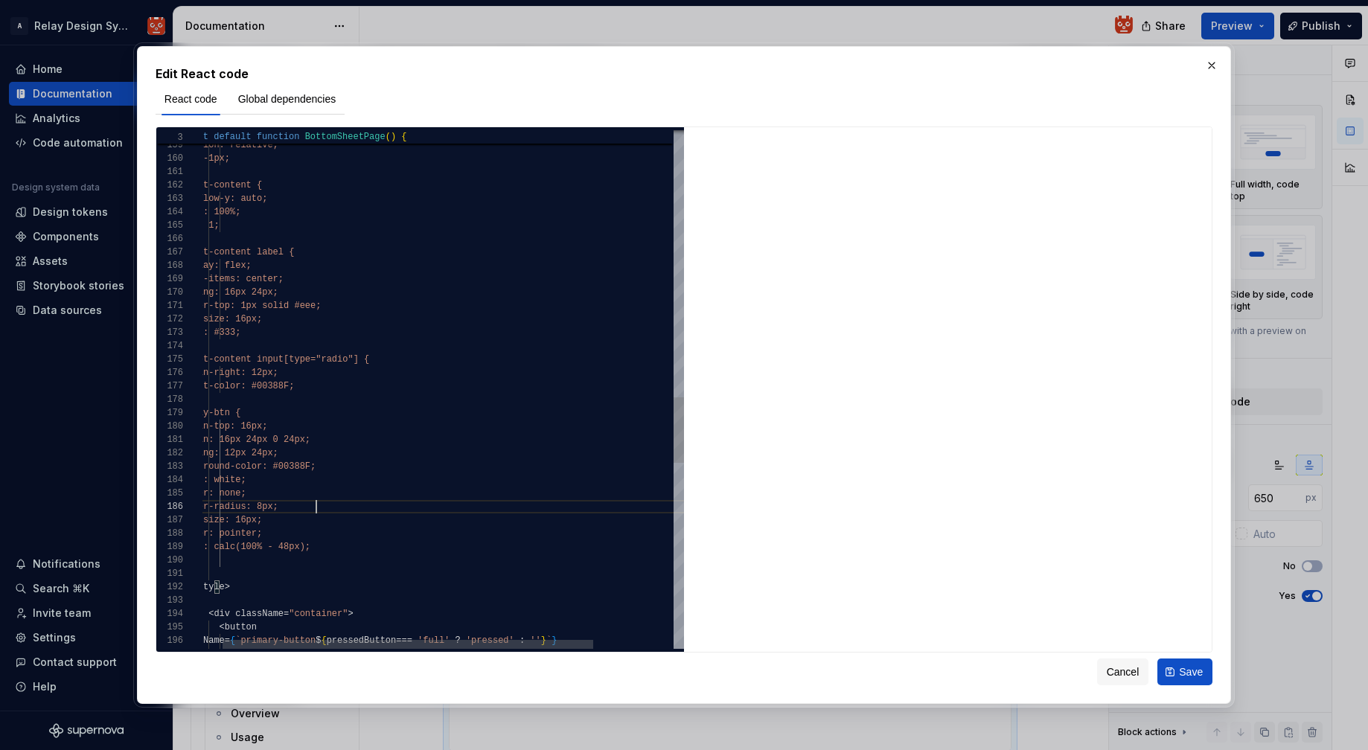
click at [317, 502] on div "cursor: pointer; position: relative; top: -1px; } .sheet-content { overflow-y: …" at bounding box center [482, 69] width 612 height 4095
click at [496, 485] on div "cursor: pointer; position: relative; top: -1px; } .sheet-content { overflow-y: …" at bounding box center [482, 65] width 612 height 4095
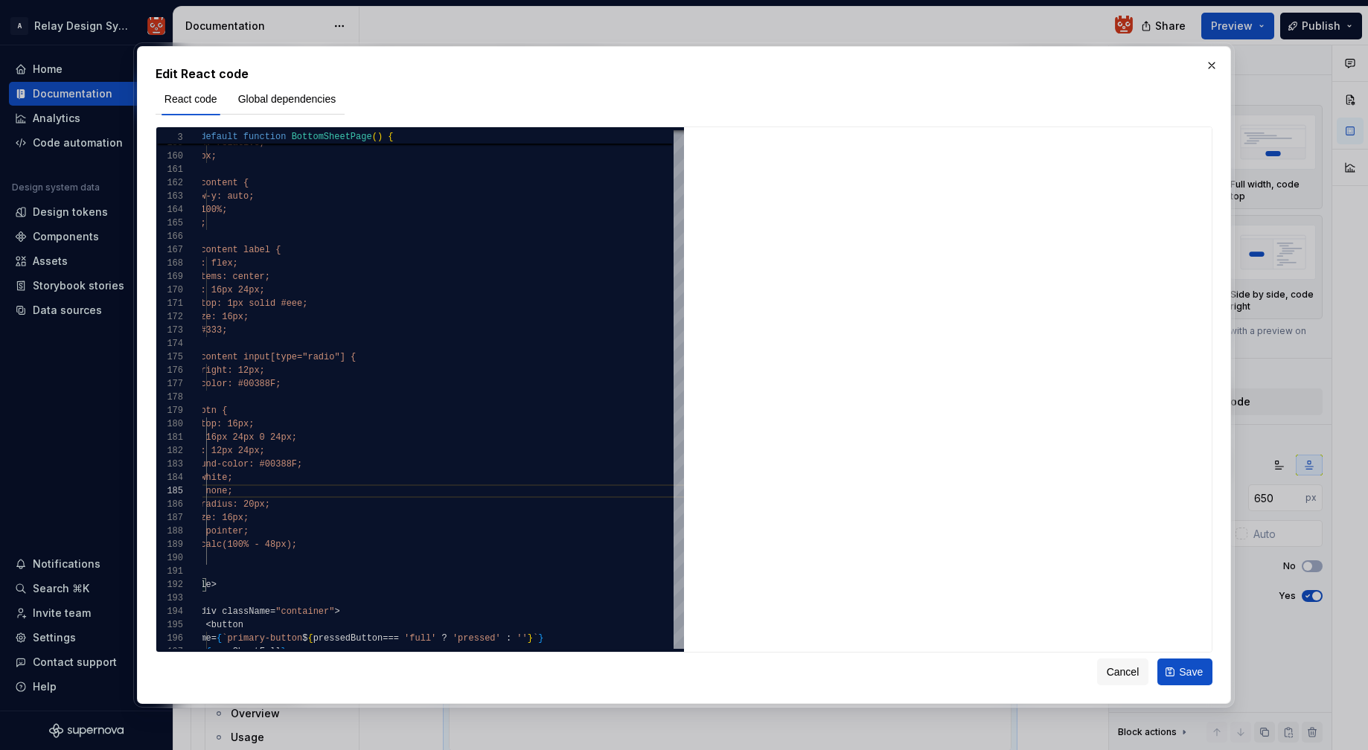
type textarea "**********"
click at [1189, 678] on span "Save" at bounding box center [1191, 672] width 24 height 15
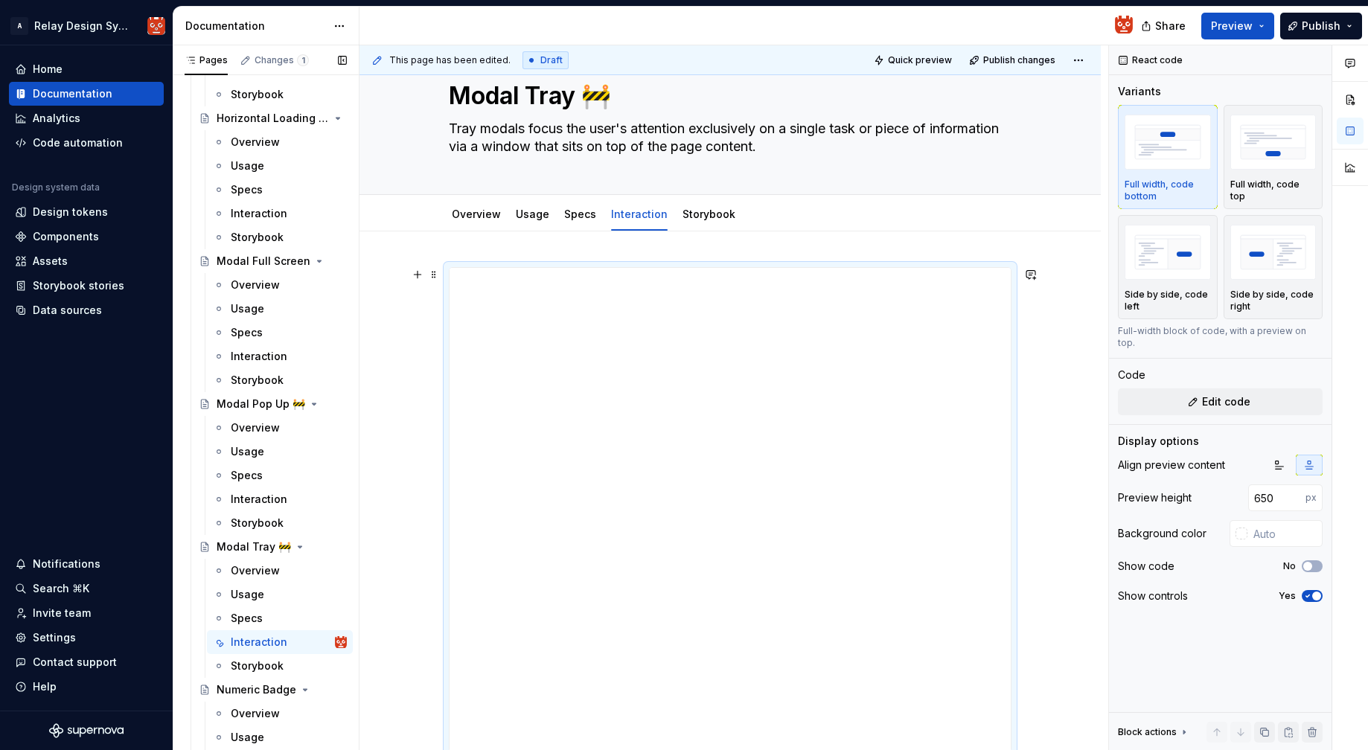
scroll to position [48, 0]
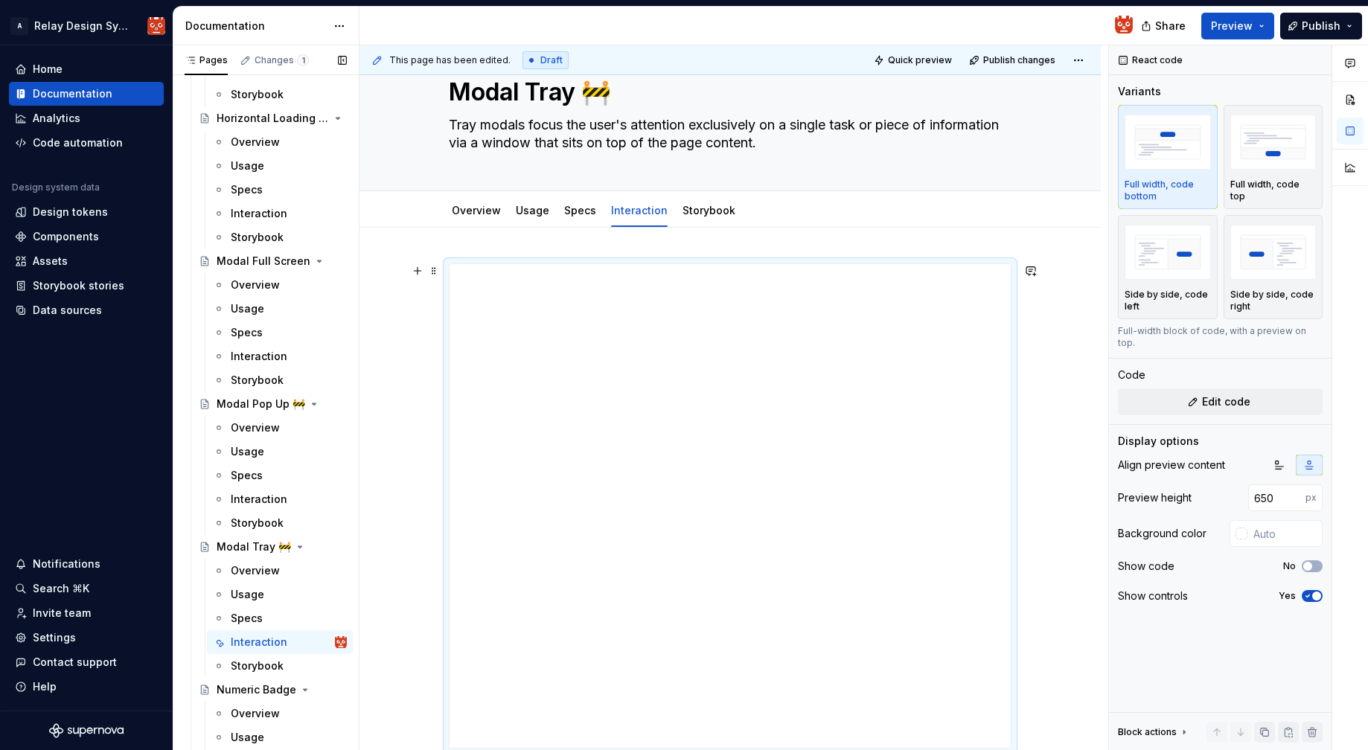
type textarea "*"
click at [1212, 394] on span "Edit code" at bounding box center [1226, 401] width 48 height 15
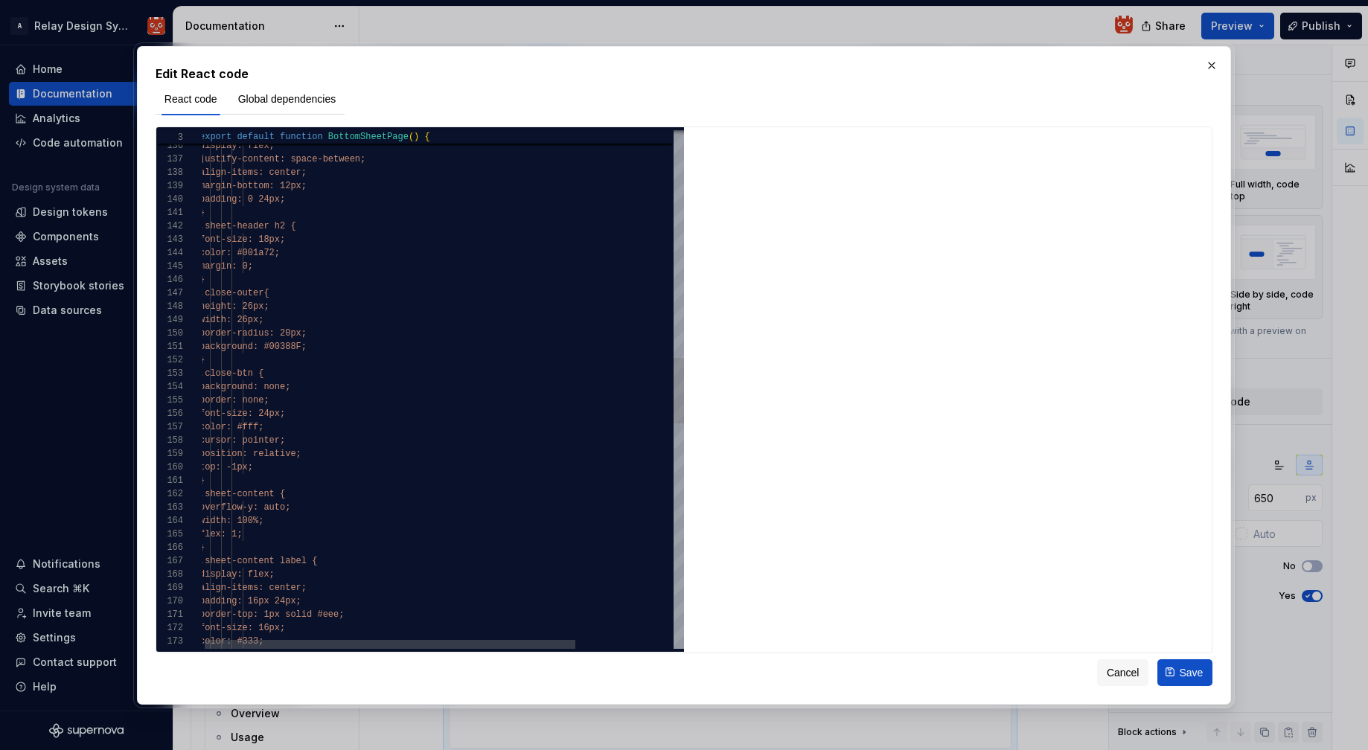
scroll to position [121, 92]
click at [291, 467] on div "width: 100%; display: flex; justify-content: space-between; align-items: center…" at bounding box center [505, 378] width 612 height 4095
type textarea "**********"
click at [1182, 674] on span "Save" at bounding box center [1191, 672] width 24 height 15
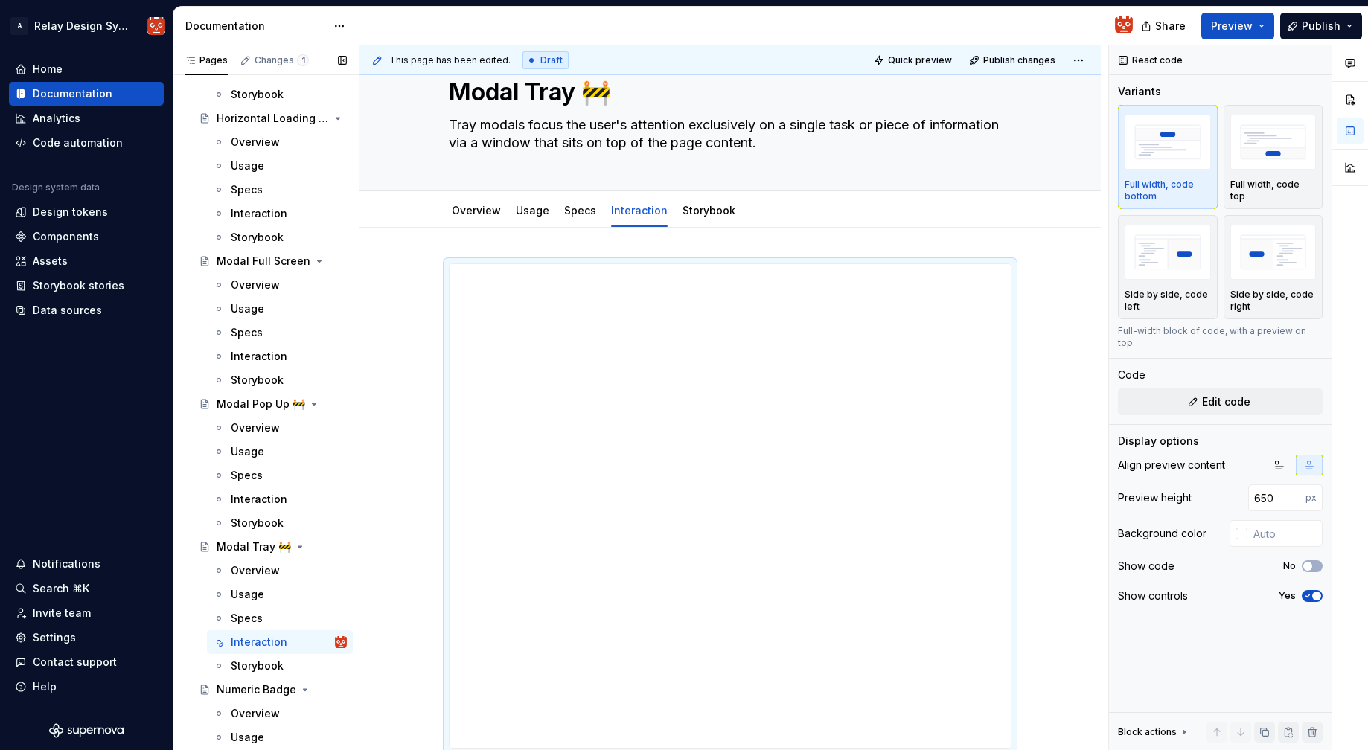
scroll to position [42, 0]
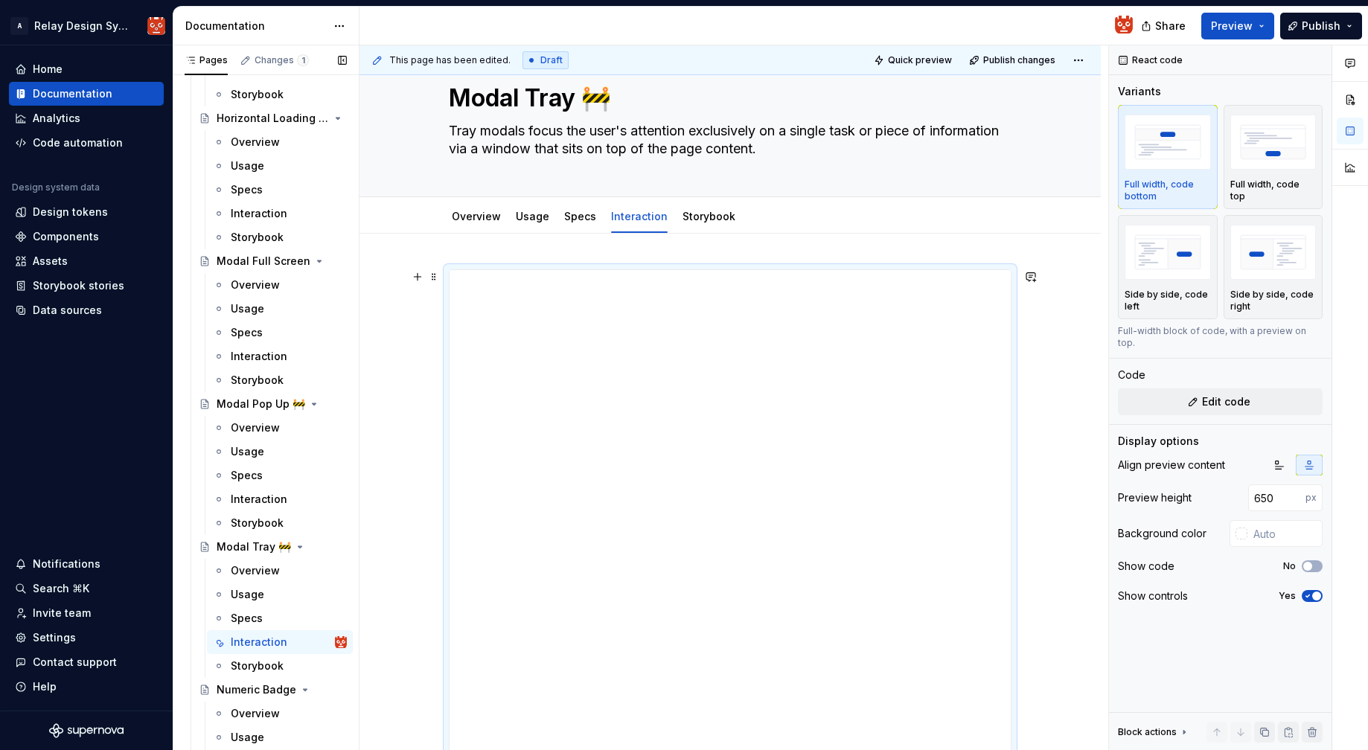
type textarea "*"
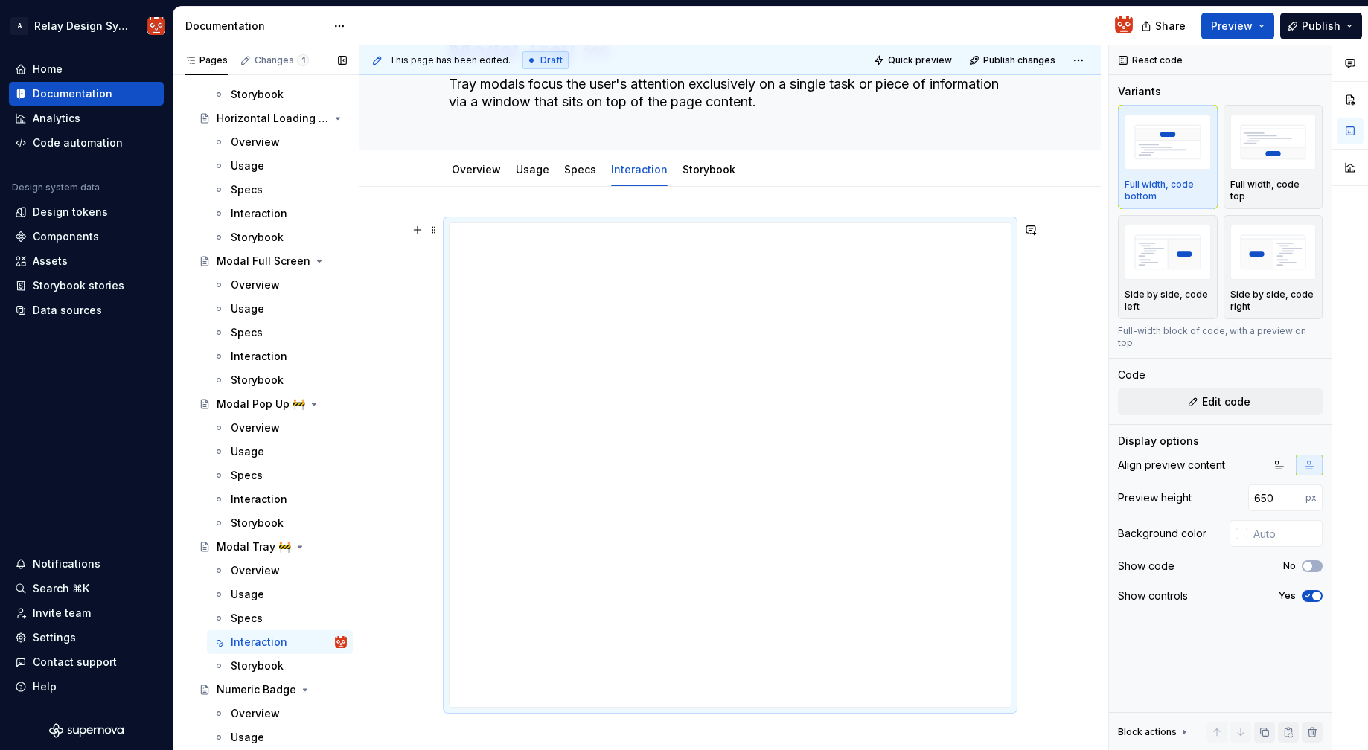
scroll to position [95, 0]
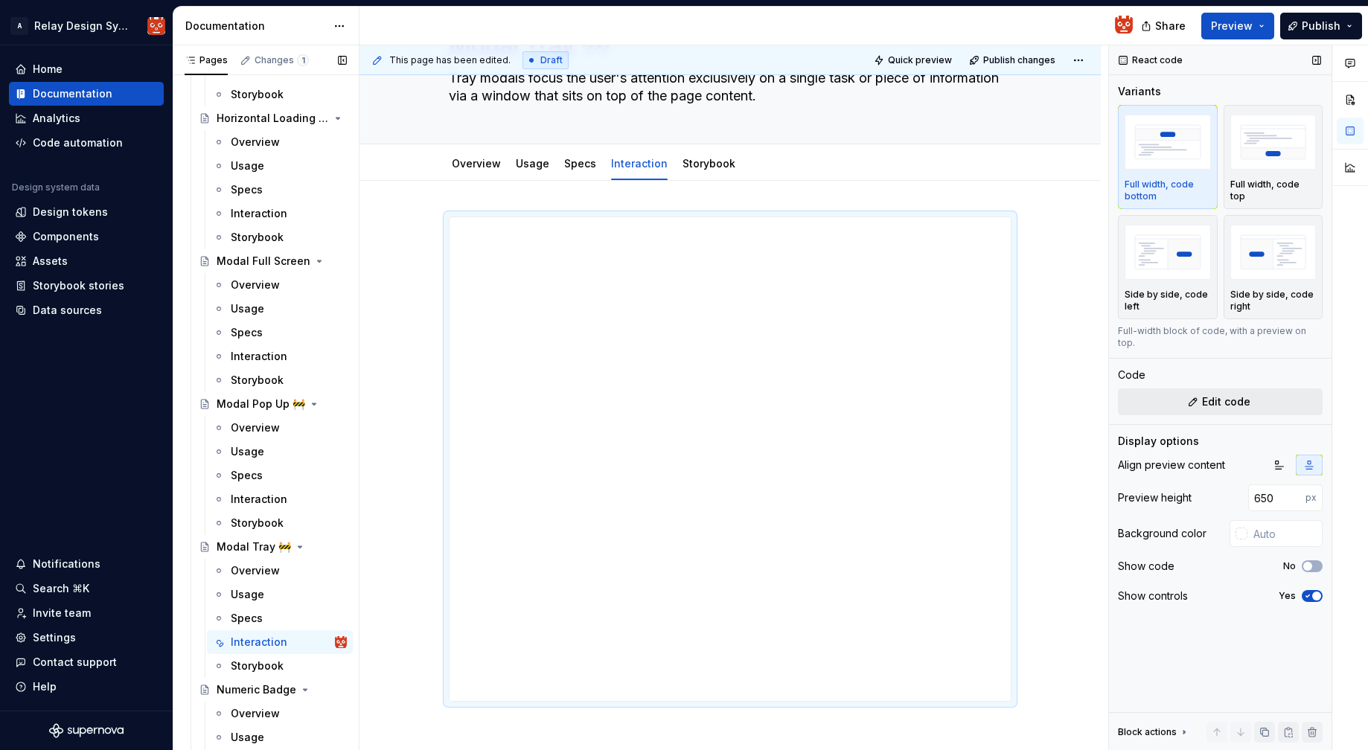
click at [1221, 394] on span "Edit code" at bounding box center [1226, 401] width 48 height 15
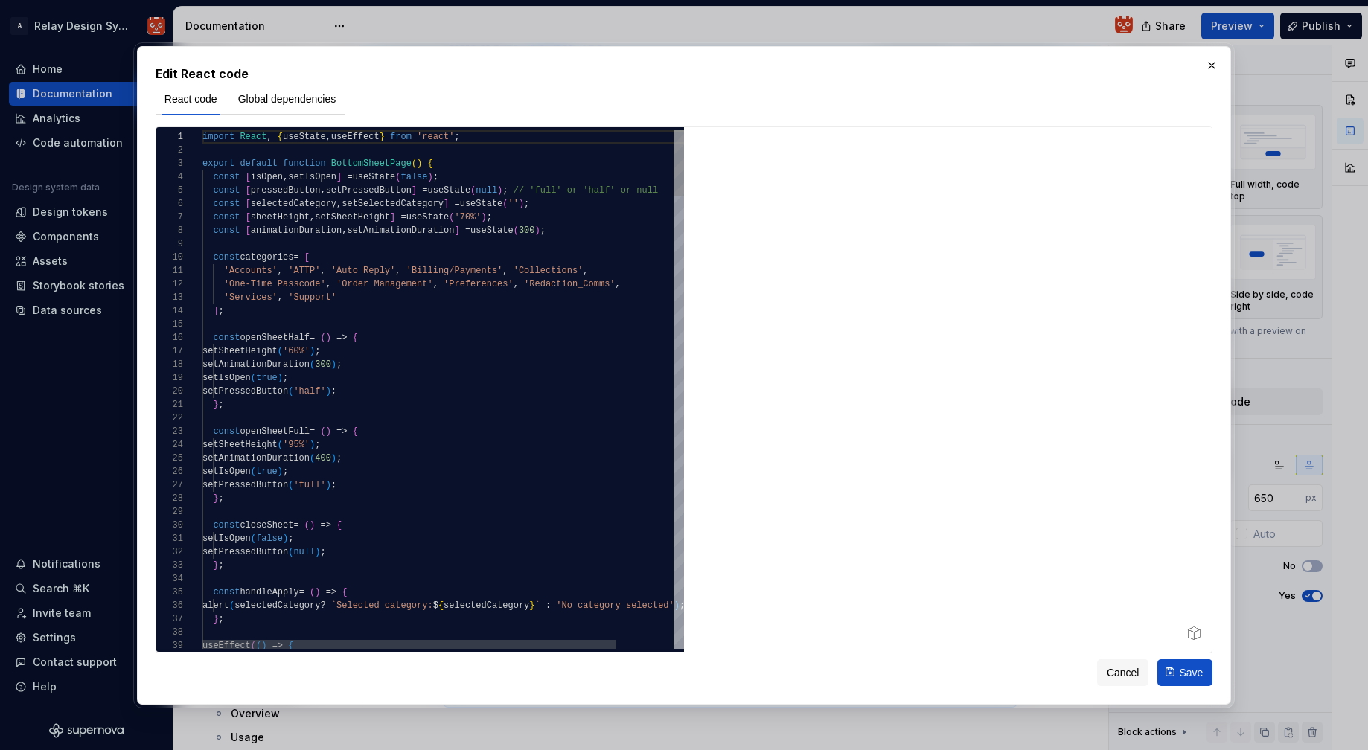
type textarea "**********"
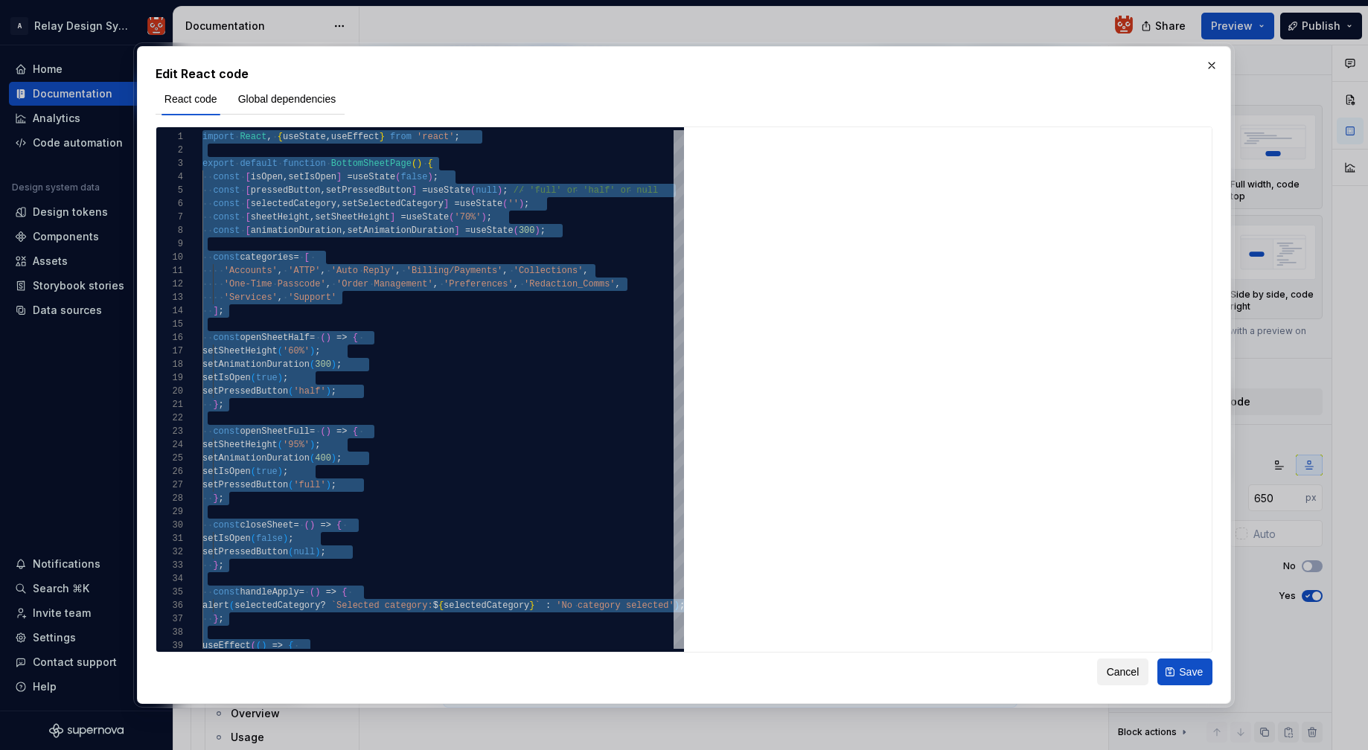
click at [1116, 674] on span "Cancel" at bounding box center [1123, 672] width 33 height 15
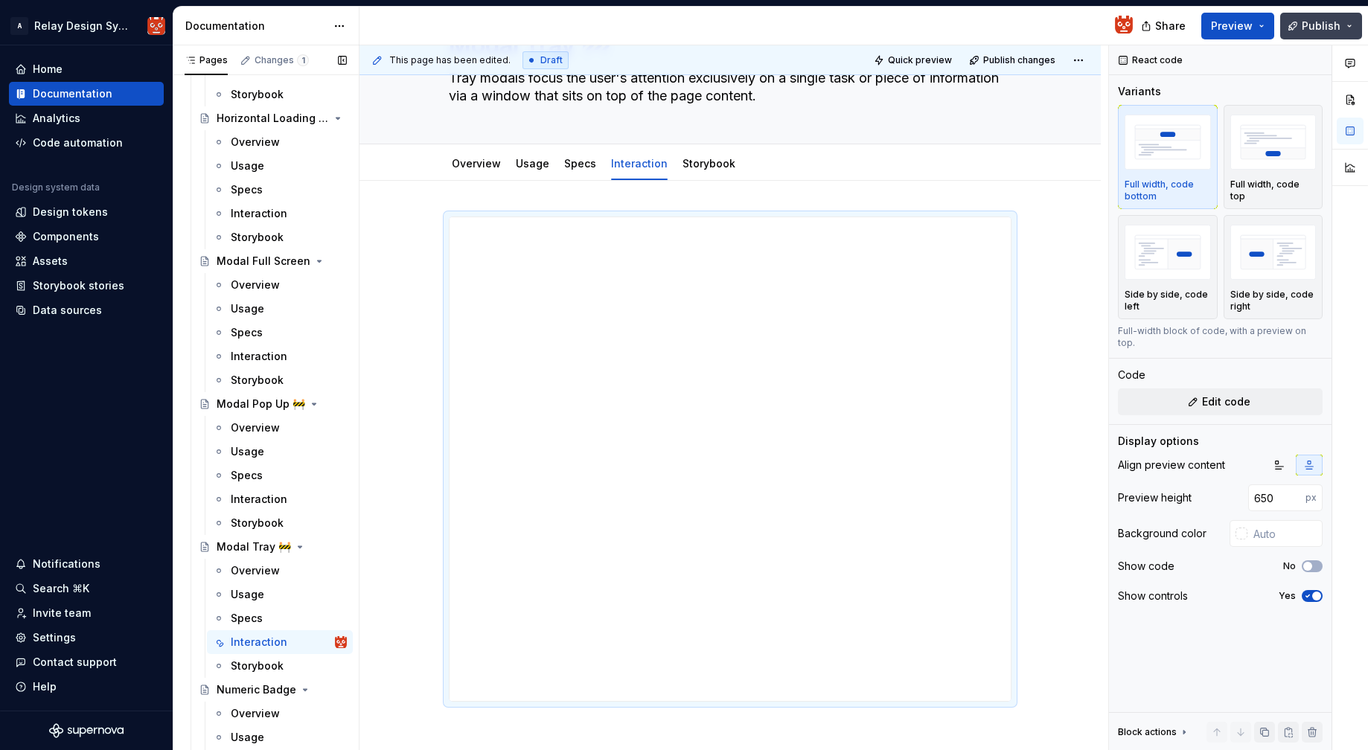
click at [1328, 28] on span "Publish" at bounding box center [1321, 26] width 39 height 15
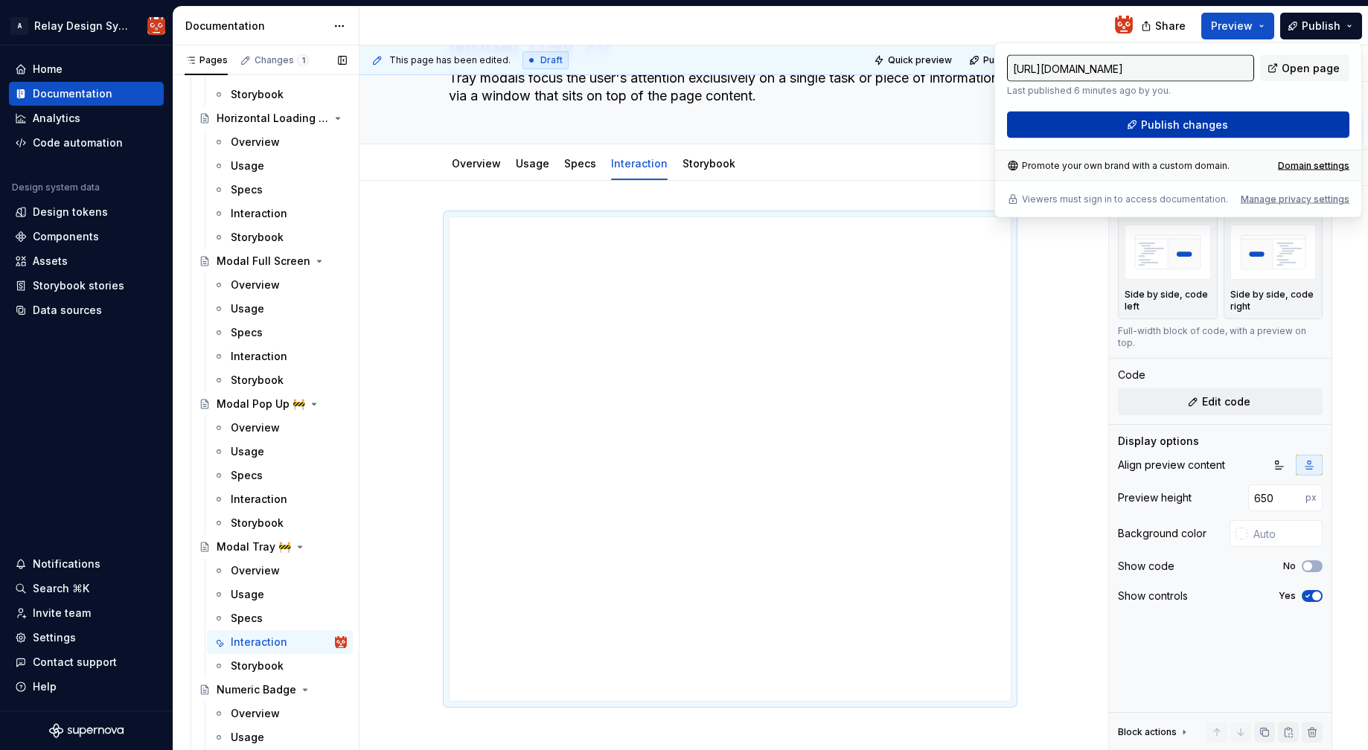
click at [1203, 121] on span "Publish changes" at bounding box center [1184, 125] width 87 height 15
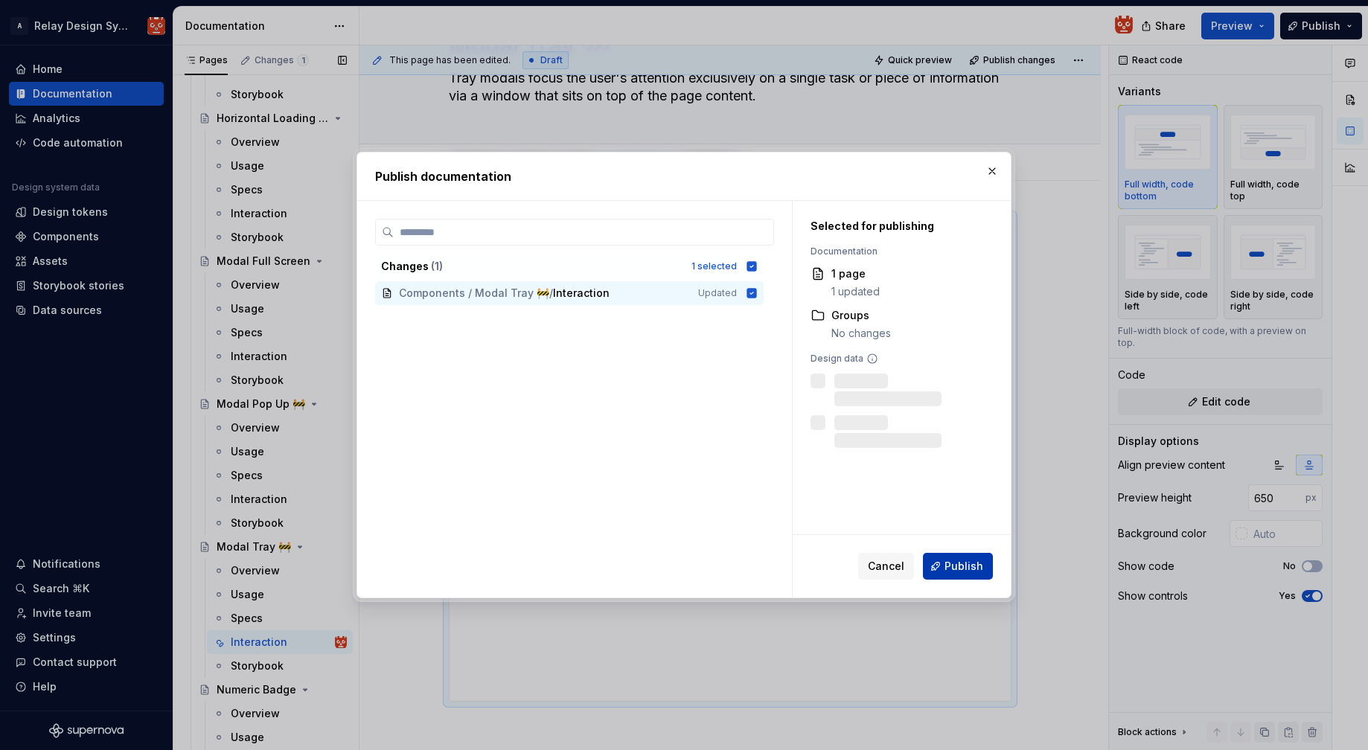
click at [949, 561] on span "Publish" at bounding box center [963, 566] width 39 height 15
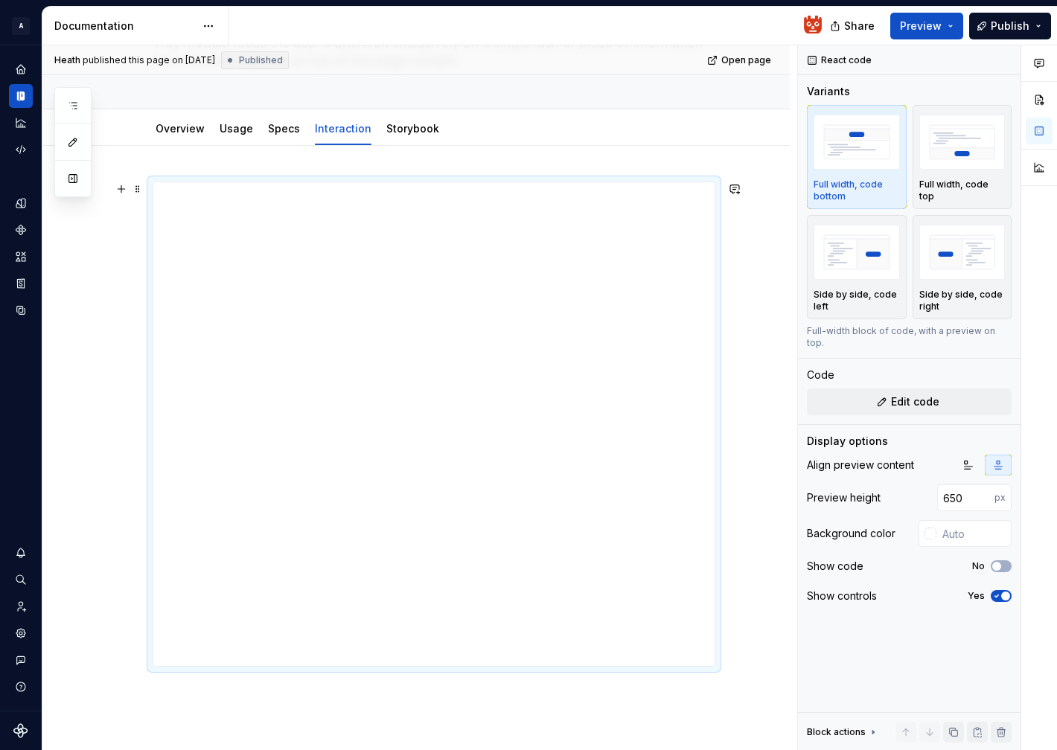
scroll to position [125, 0]
click at [915, 394] on span "Edit code" at bounding box center [915, 401] width 48 height 15
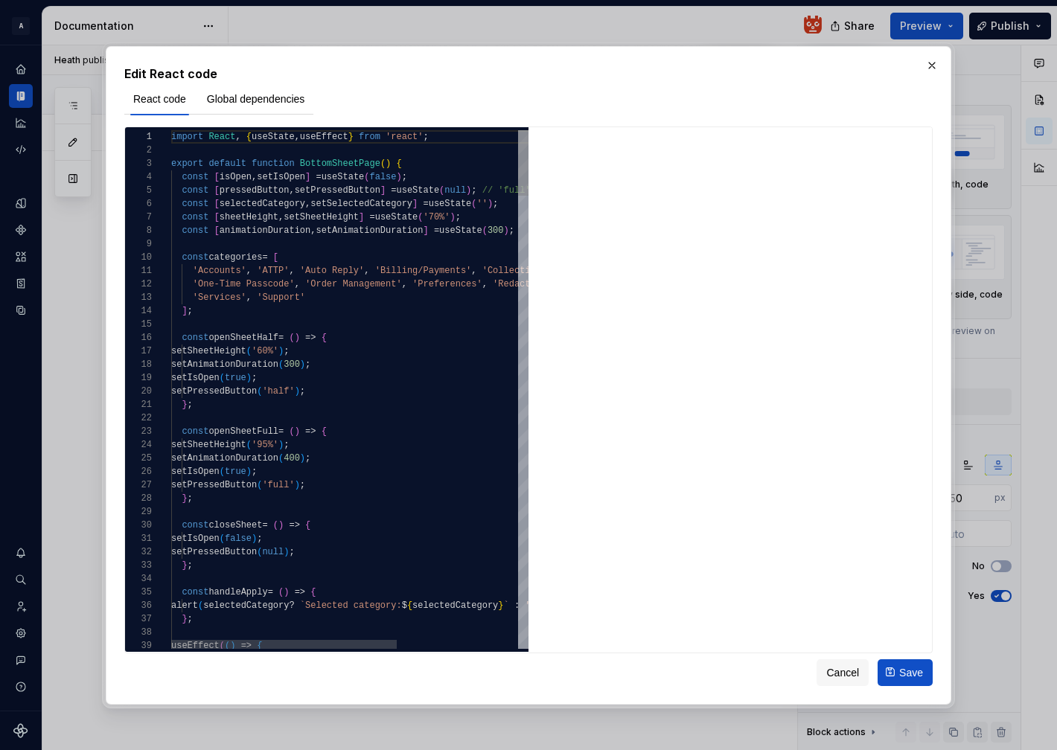
type textarea "*"
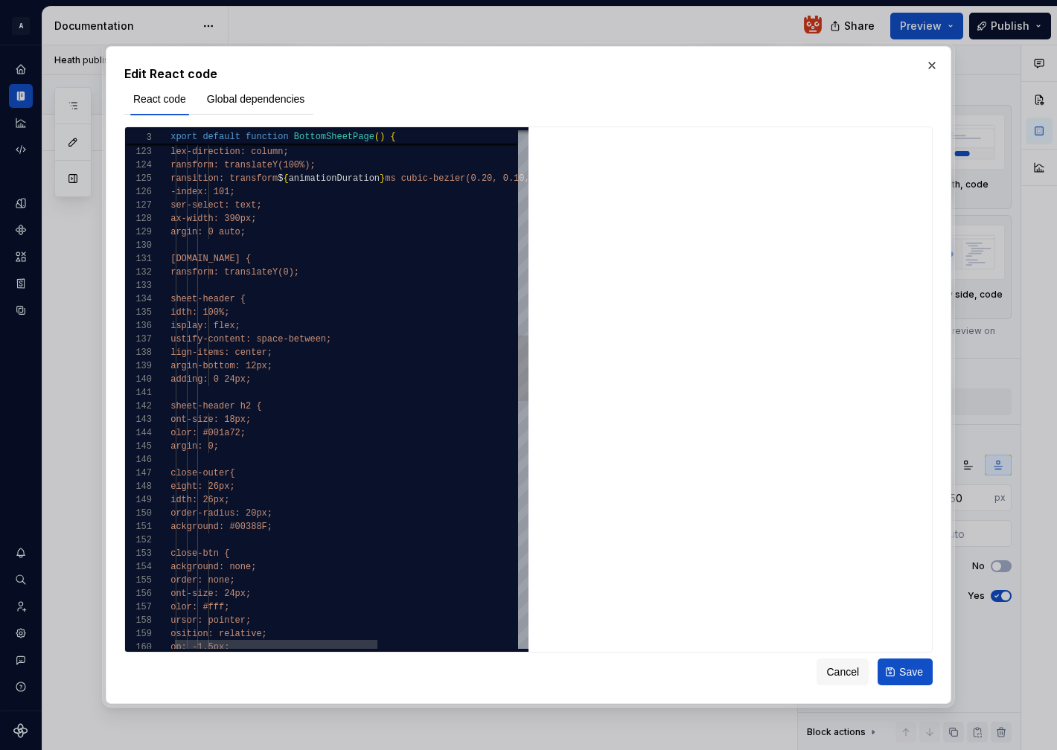
click at [286, 450] on div "border-top-right-radius: 12px; display: flex; flex-direction: column; transform…" at bounding box center [471, 558] width 612 height 4095
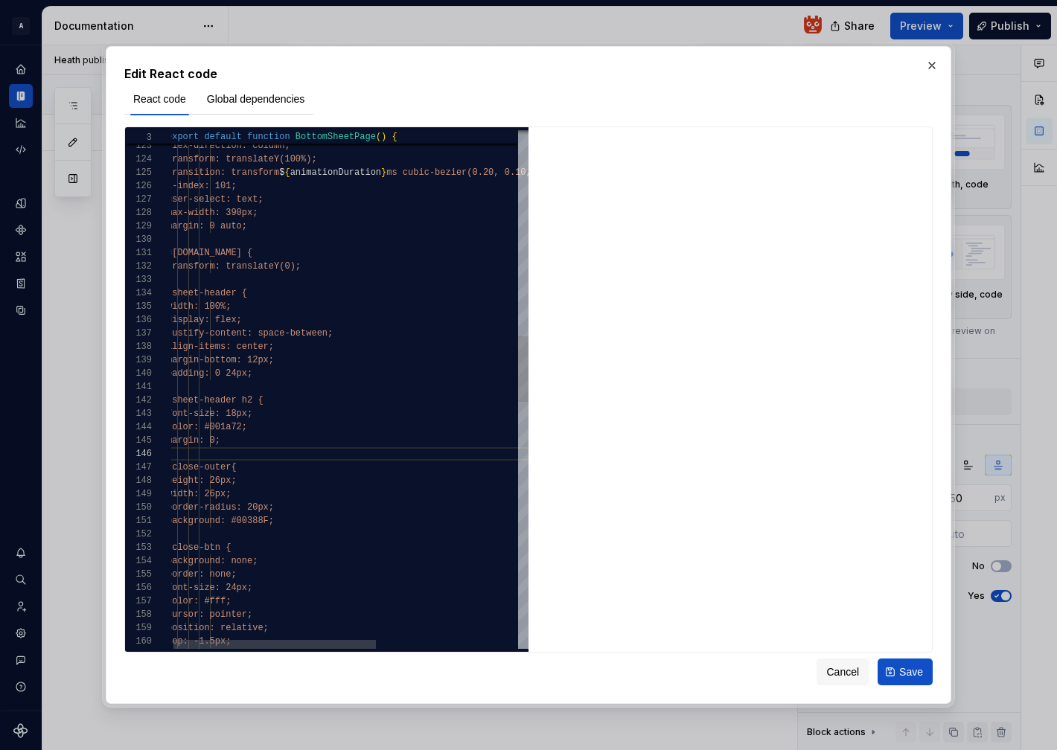
scroll to position [54, 108]
click at [313, 441] on div "display: flex; flex-direction: column; transform: translateY(100%); transition:…" at bounding box center [473, 552] width 612 height 4095
type textarea "**********"
click at [904, 674] on span "Save" at bounding box center [911, 672] width 24 height 15
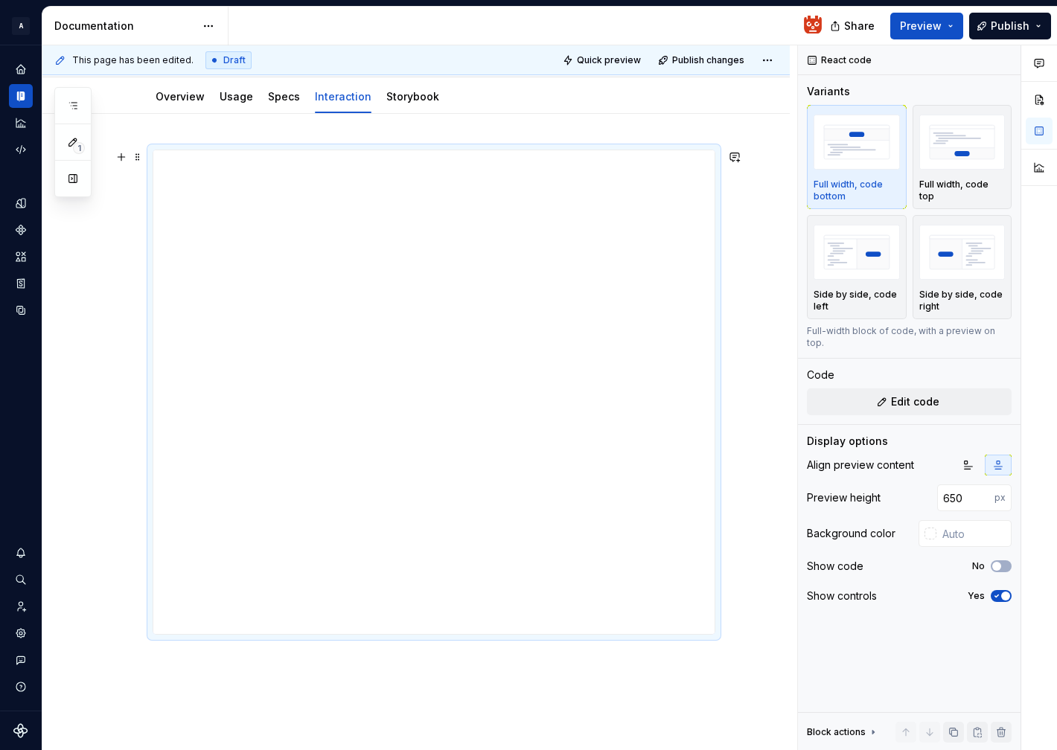
scroll to position [165, 0]
type textarea "*"
click at [869, 388] on button "Edit code" at bounding box center [909, 401] width 205 height 27
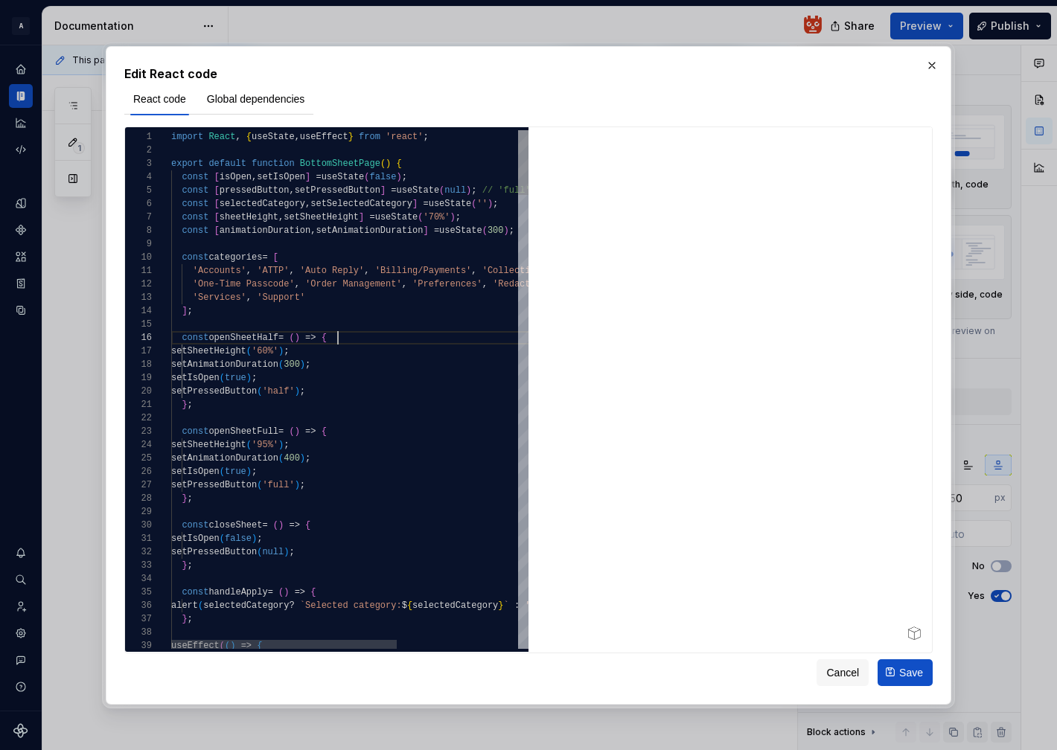
scroll to position [67, 167]
type textarea "**********"
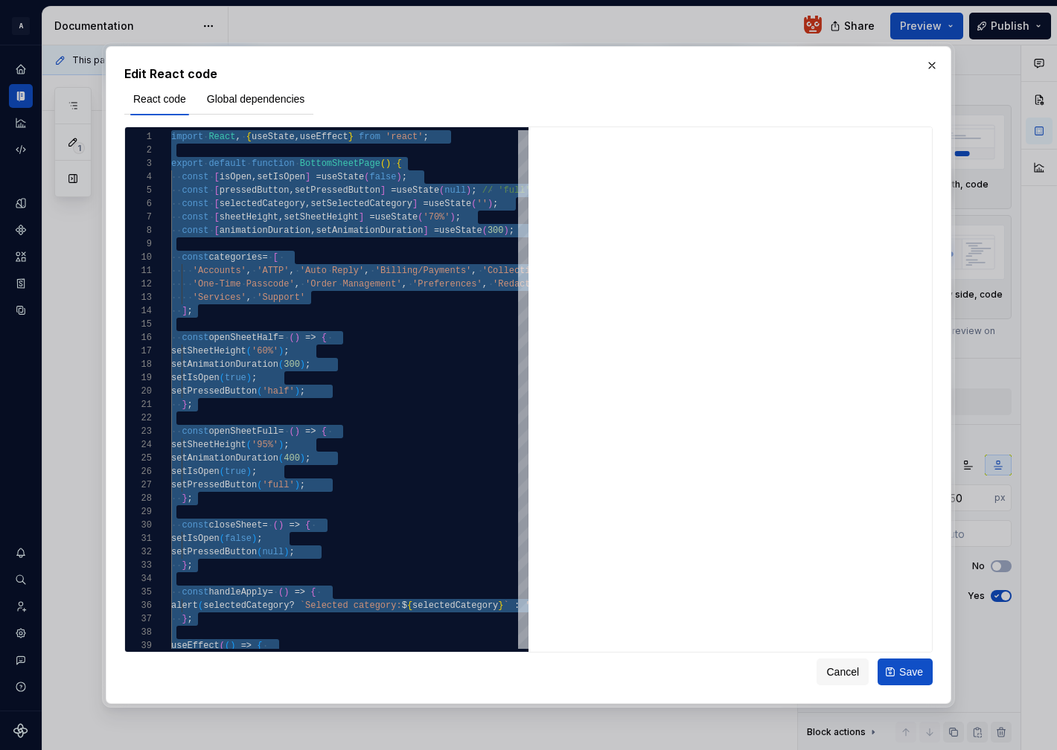
type textarea "*"
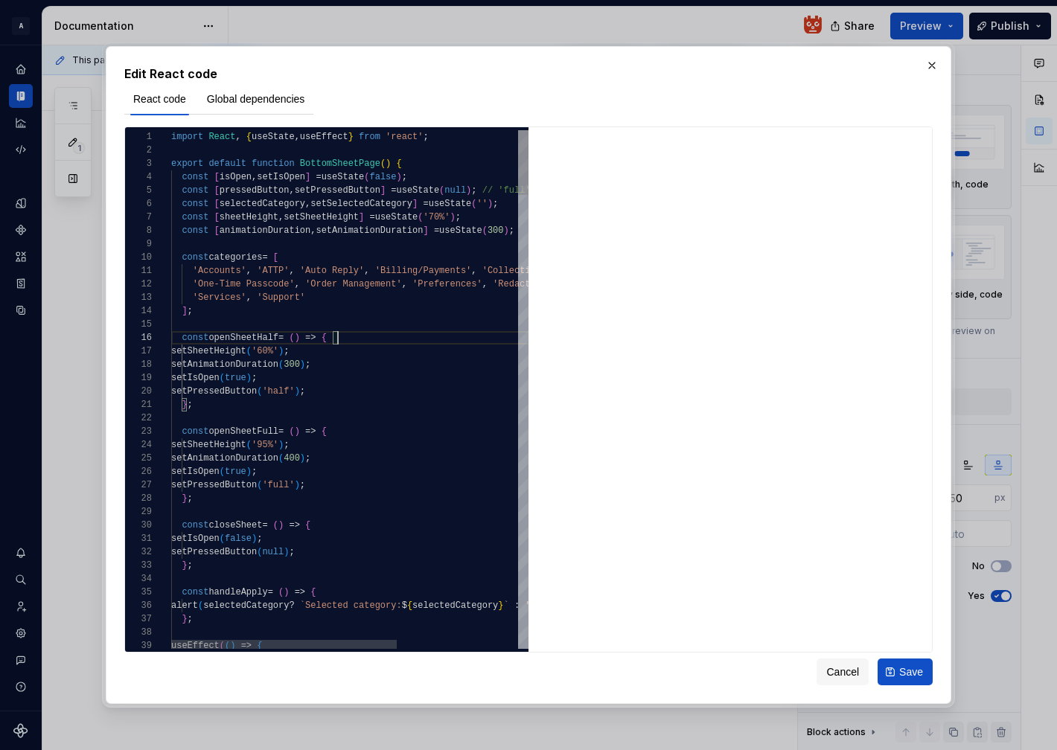
type textarea "**********"
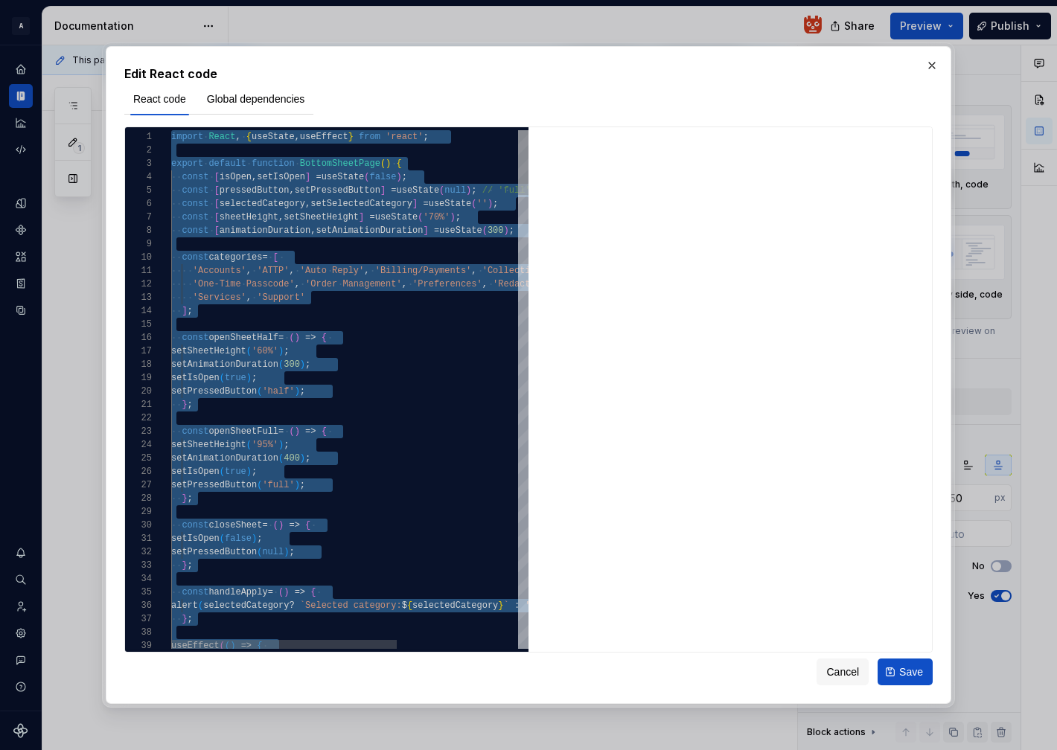
scroll to position [0, 0]
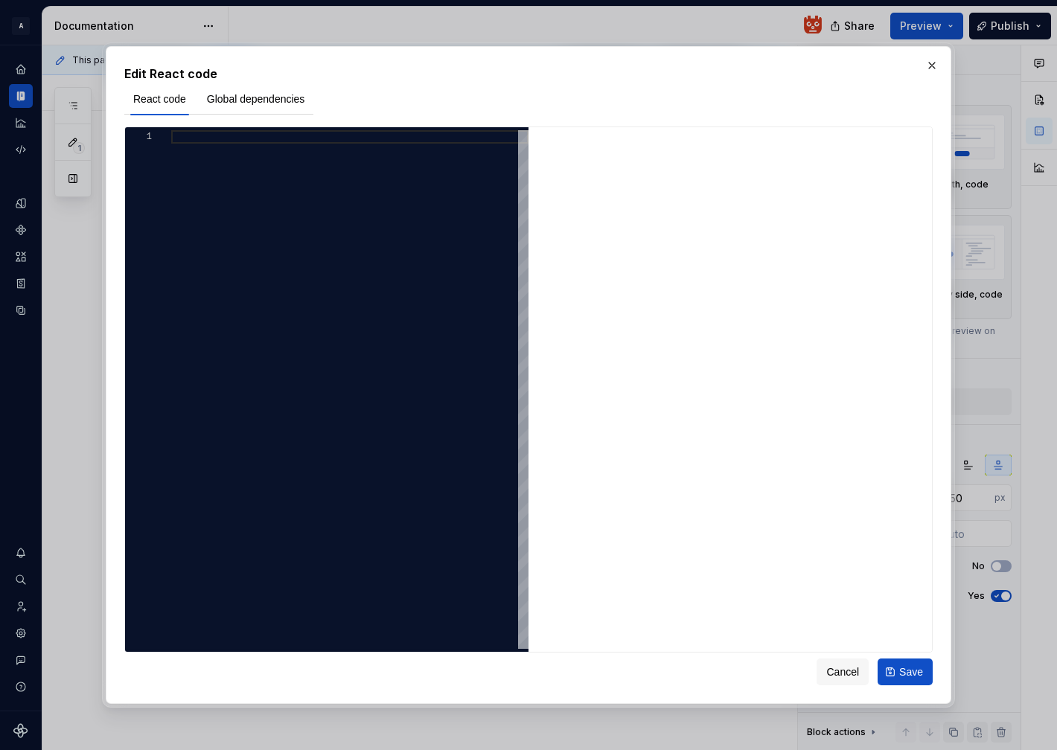
click at [333, 269] on div at bounding box center [349, 389] width 357 height 519
click at [208, 190] on div at bounding box center [349, 389] width 357 height 519
click at [205, 235] on div at bounding box center [349, 389] width 357 height 519
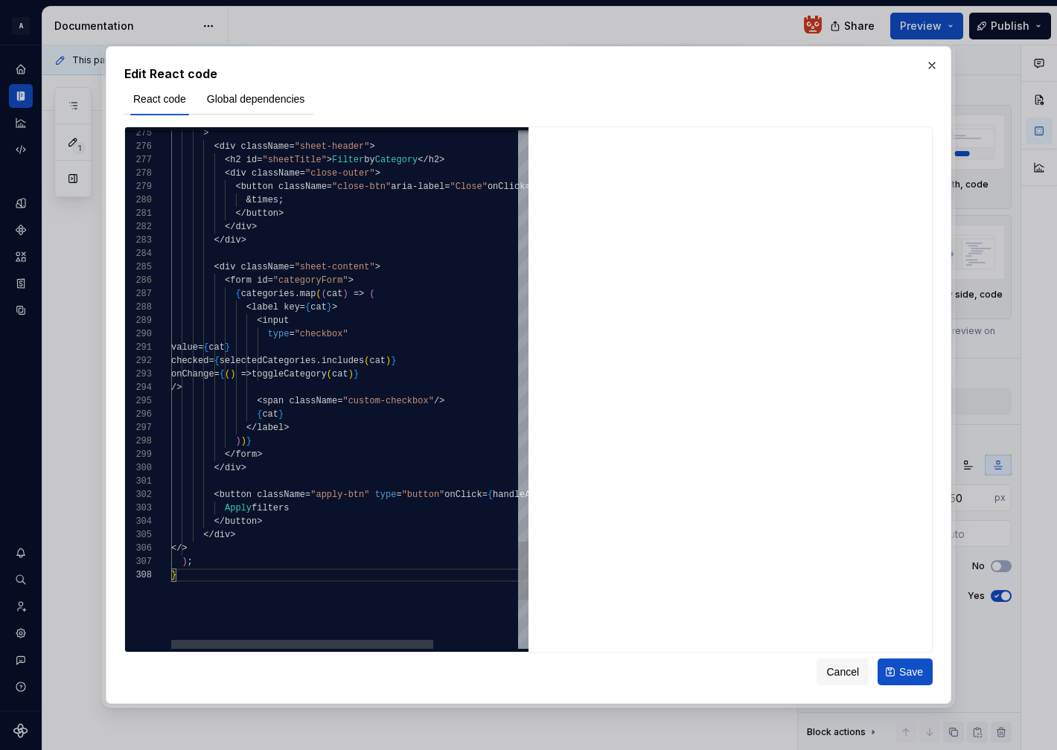
type textarea "**********"
type textarea "*"
type textarea "**********"
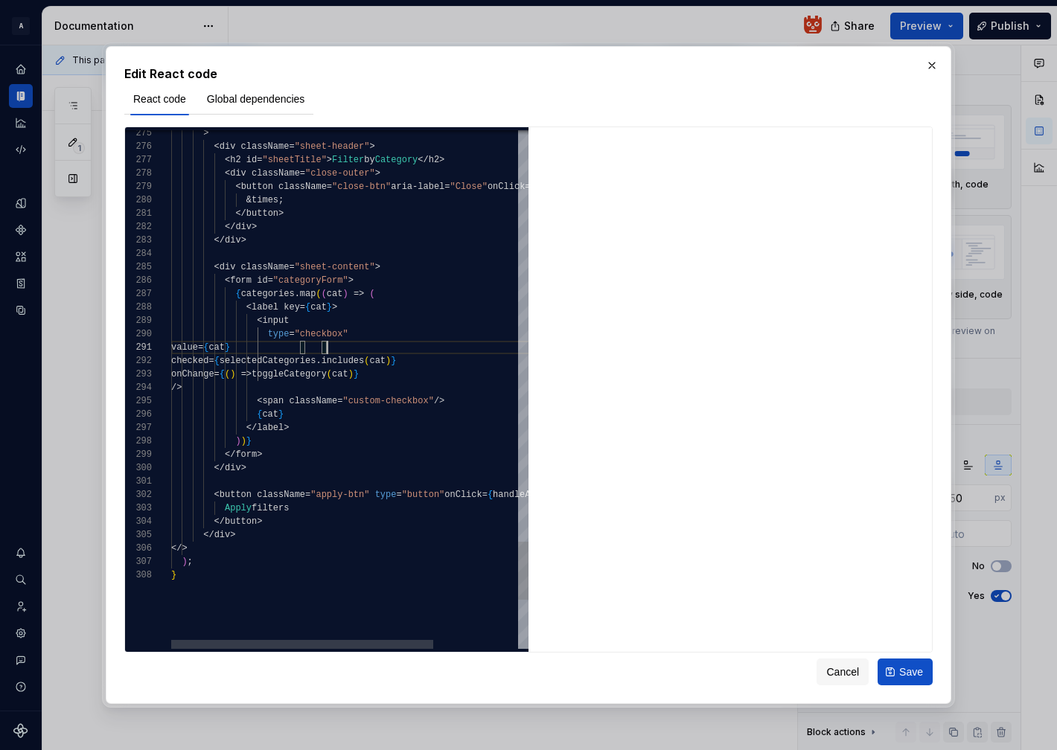
scroll to position [80, 22]
click at [428, 562] on div ") ;" at bounding box center [407, 561] width 473 height 13
click at [843, 675] on span "Cancel" at bounding box center [842, 672] width 33 height 15
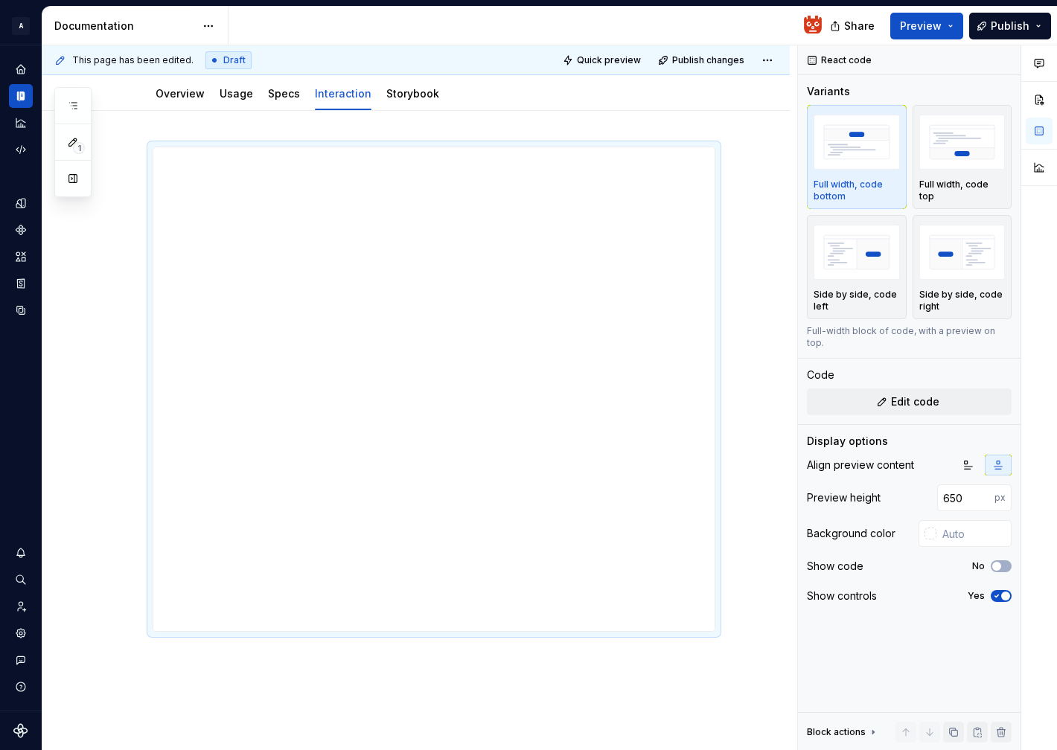
type textarea "*"
